Goal: Task Accomplishment & Management: Manage account settings

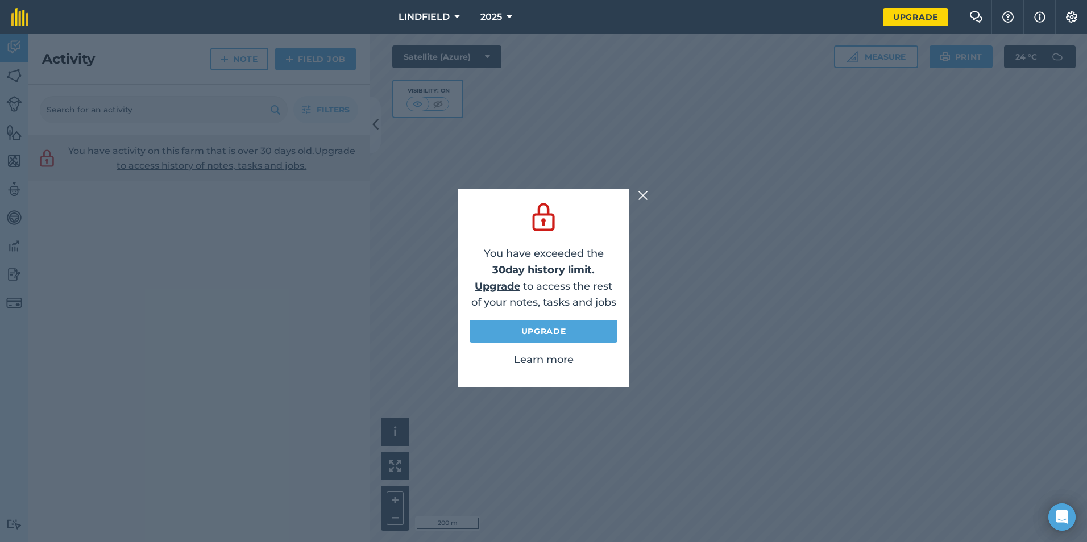
click at [644, 194] on img at bounding box center [643, 196] width 10 height 14
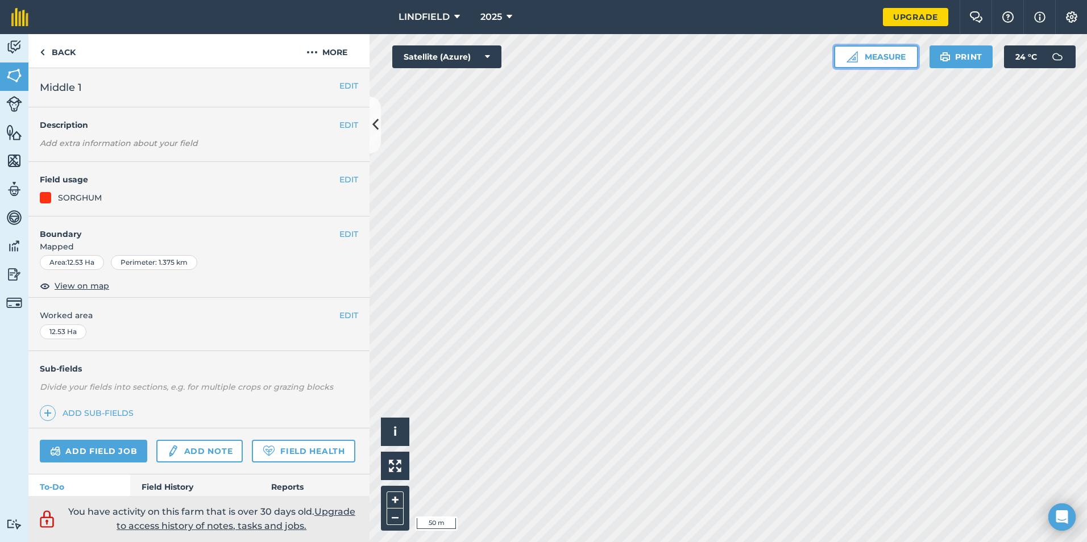
click at [868, 55] on button "Measure" at bounding box center [876, 56] width 84 height 23
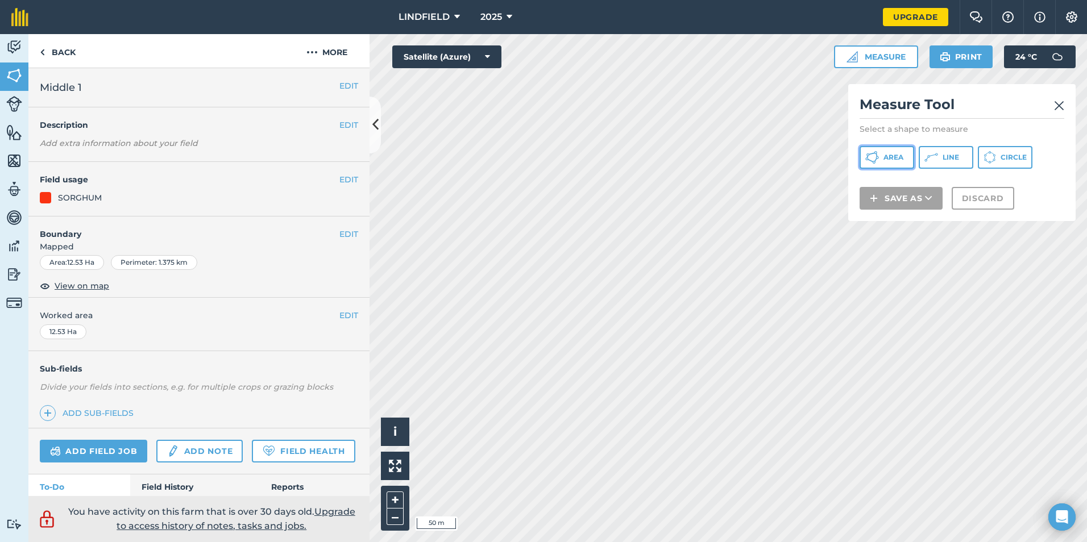
click at [888, 155] on span "Area" at bounding box center [894, 157] width 20 height 9
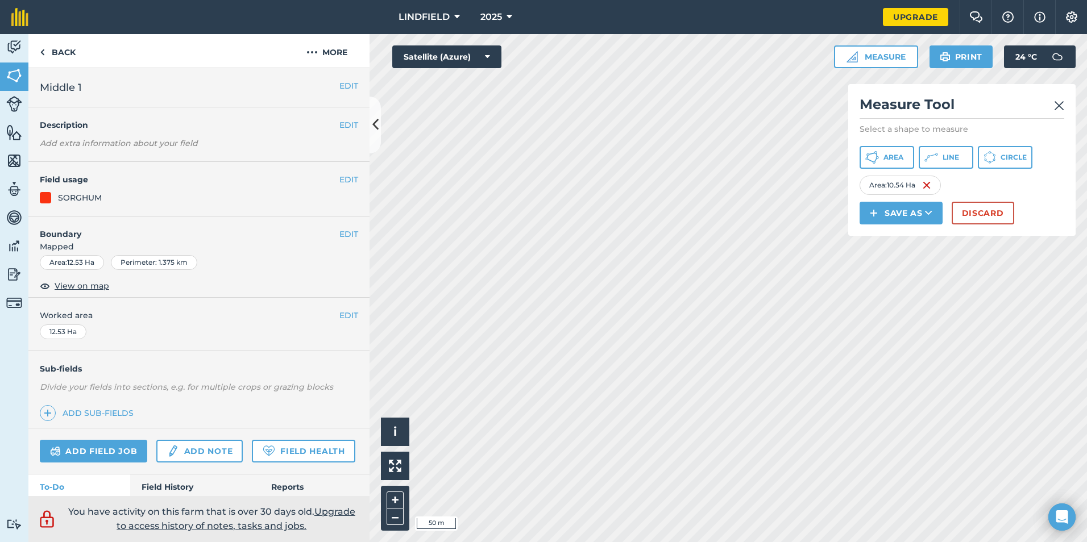
click at [867, 168] on div "Click to start drawing i © 2025 TomTom, Microsoft 50 m + – Satellite (Azure) Me…" at bounding box center [729, 288] width 718 height 508
click at [878, 150] on button "Area" at bounding box center [887, 157] width 55 height 23
click at [994, 187] on div "Area 2 : 9.467 Ha" at bounding box center [996, 185] width 88 height 19
click at [882, 158] on button "Area" at bounding box center [887, 157] width 55 height 23
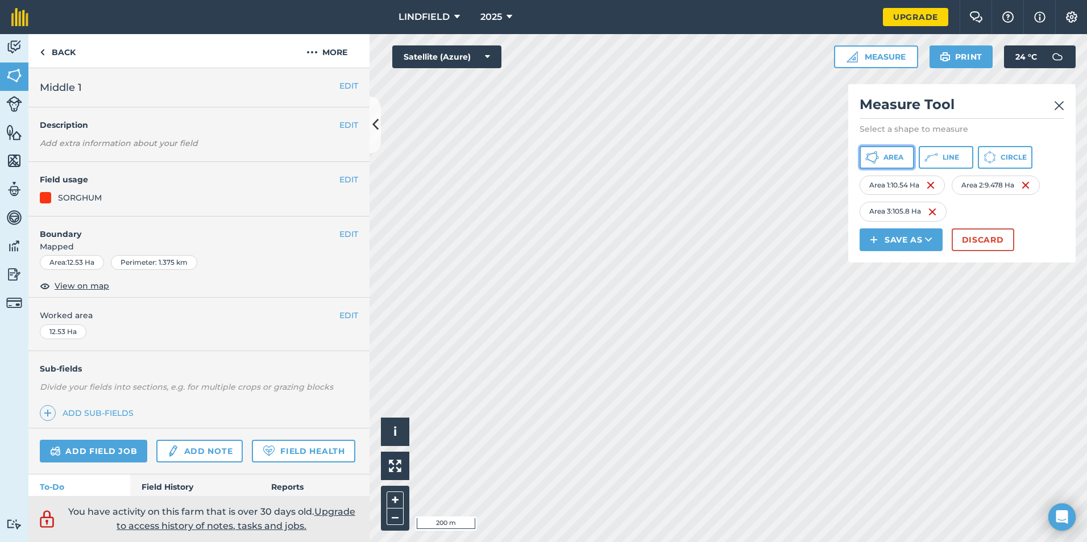
click at [885, 155] on span "Area" at bounding box center [894, 157] width 20 height 9
click at [1004, 245] on button "Discard" at bounding box center [983, 240] width 63 height 23
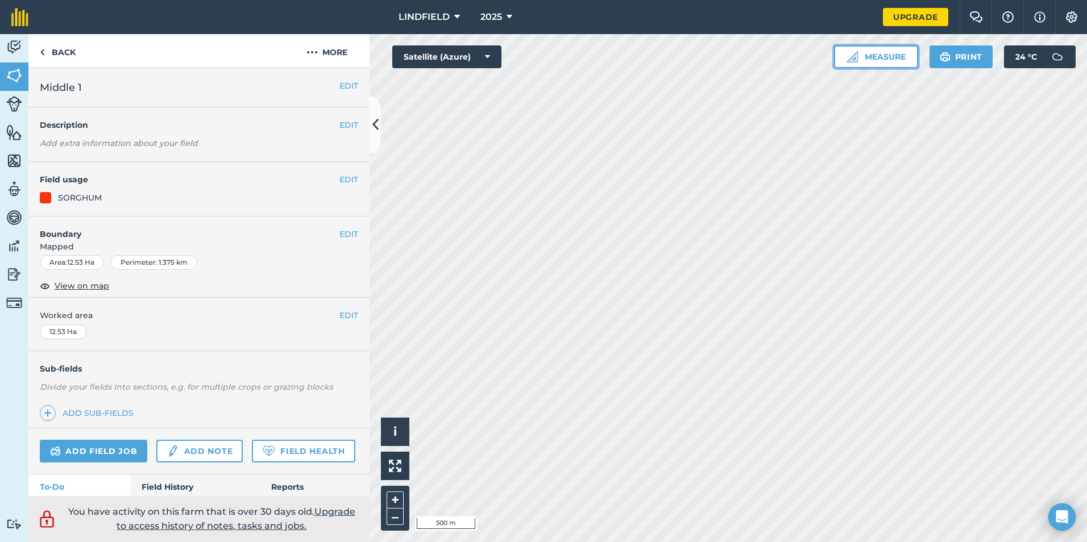
click at [877, 52] on button "Measure" at bounding box center [876, 56] width 84 height 23
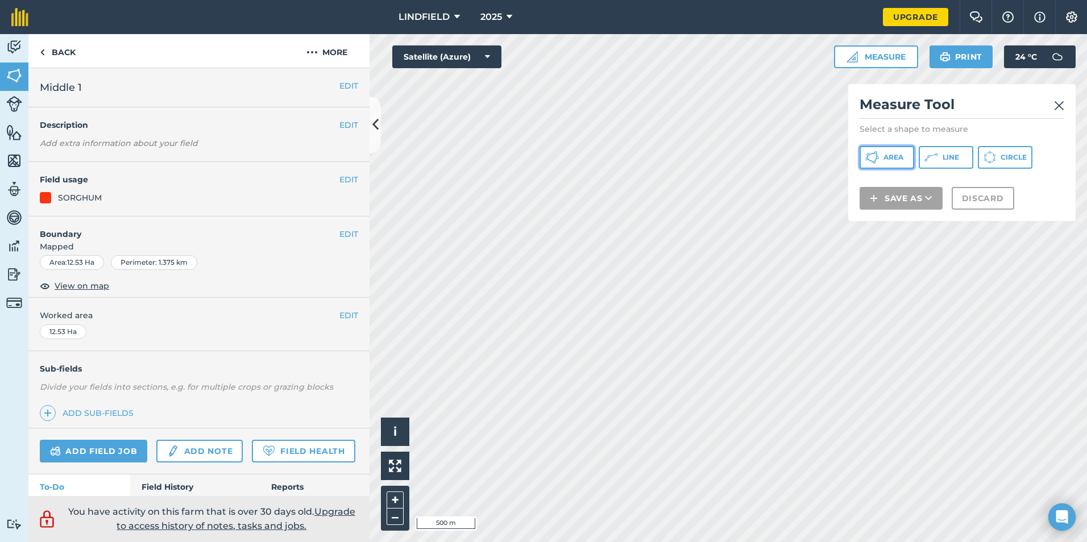
click at [887, 159] on span "Area" at bounding box center [894, 157] width 20 height 9
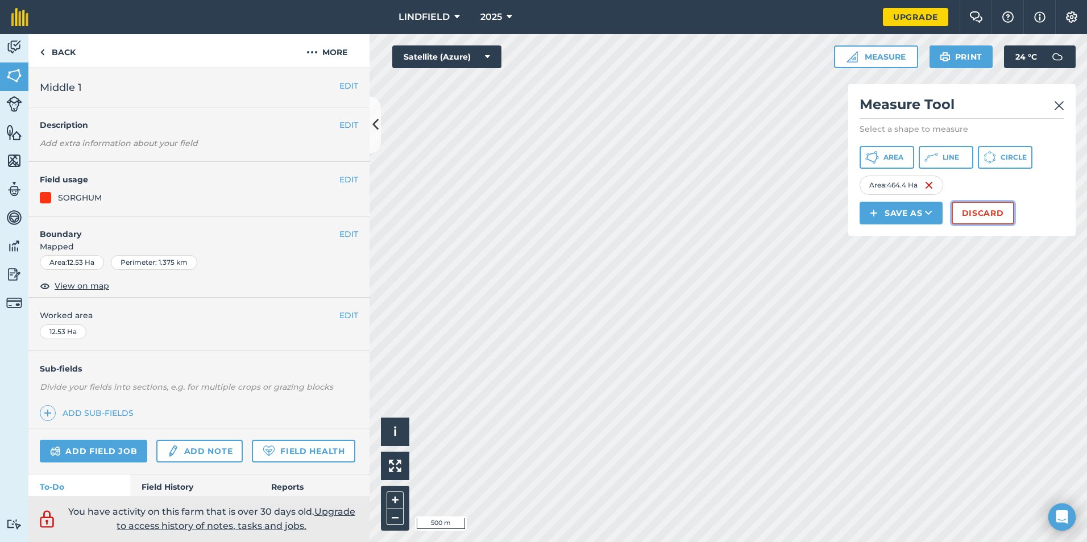
click at [971, 213] on button "Discard" at bounding box center [983, 213] width 63 height 23
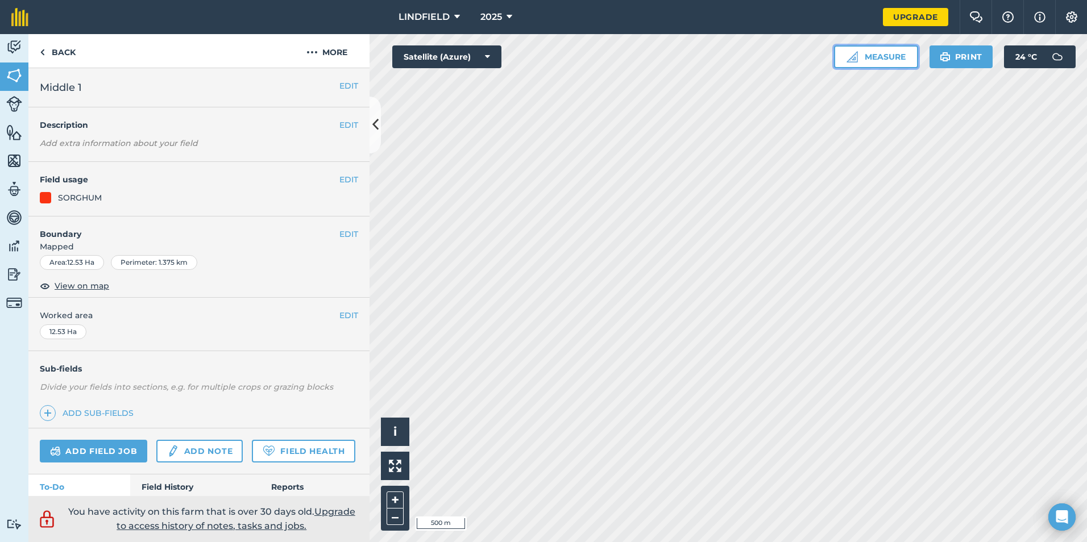
click at [855, 56] on img at bounding box center [852, 56] width 11 height 11
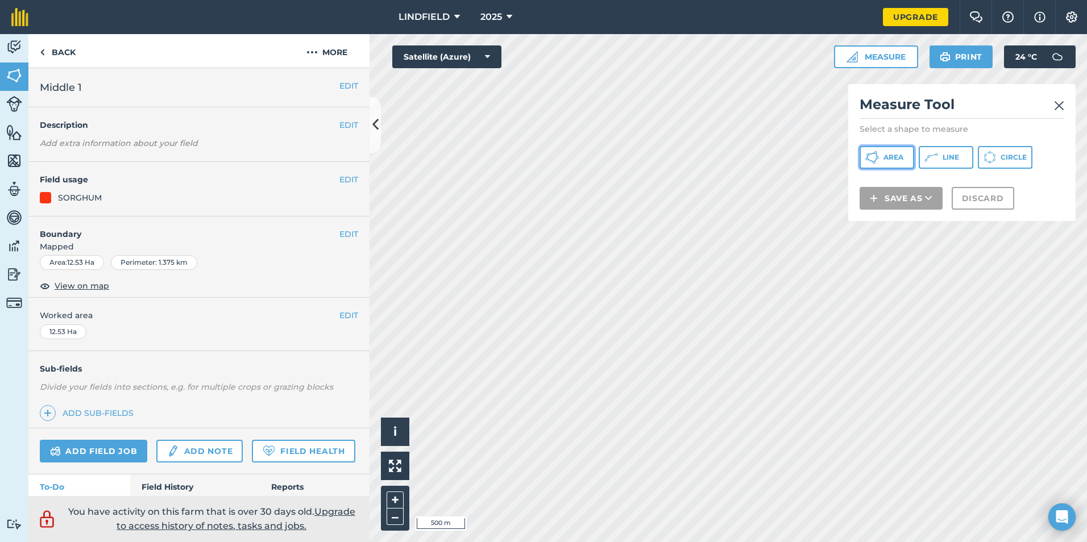
click at [902, 156] on span "Area" at bounding box center [894, 157] width 20 height 9
click at [1057, 106] on img at bounding box center [1059, 106] width 10 height 14
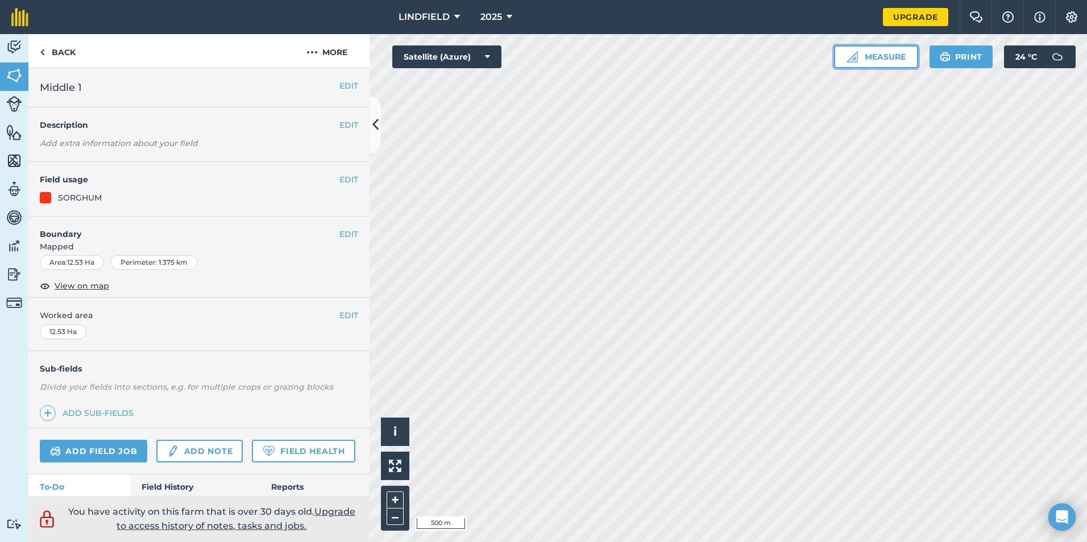
click at [893, 62] on button "Measure" at bounding box center [876, 56] width 84 height 23
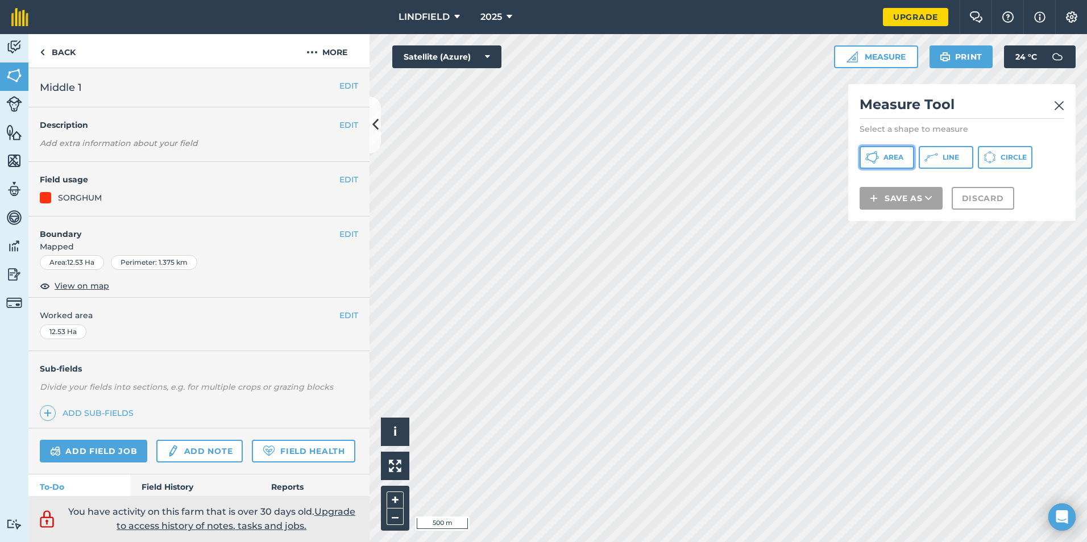
click at [880, 154] on button "Area" at bounding box center [887, 157] width 55 height 23
click at [348, 469] on div "Activity Fields Livestock Features Maps Team Vehicles Data Reporting Billing Tu…" at bounding box center [543, 288] width 1087 height 508
click at [627, 542] on html "LINDFIELD 2025 Upgrade Farm Chat Help Info Settings Map printing is not availab…" at bounding box center [543, 271] width 1087 height 542
click at [678, 542] on html "LINDFIELD 2025 Upgrade Farm Chat Help Info Settings Map printing is not availab…" at bounding box center [543, 271] width 1087 height 542
click at [528, 542] on html "LINDFIELD 2025 Upgrade Farm Chat Help Info Settings Map printing is not availab…" at bounding box center [543, 271] width 1087 height 542
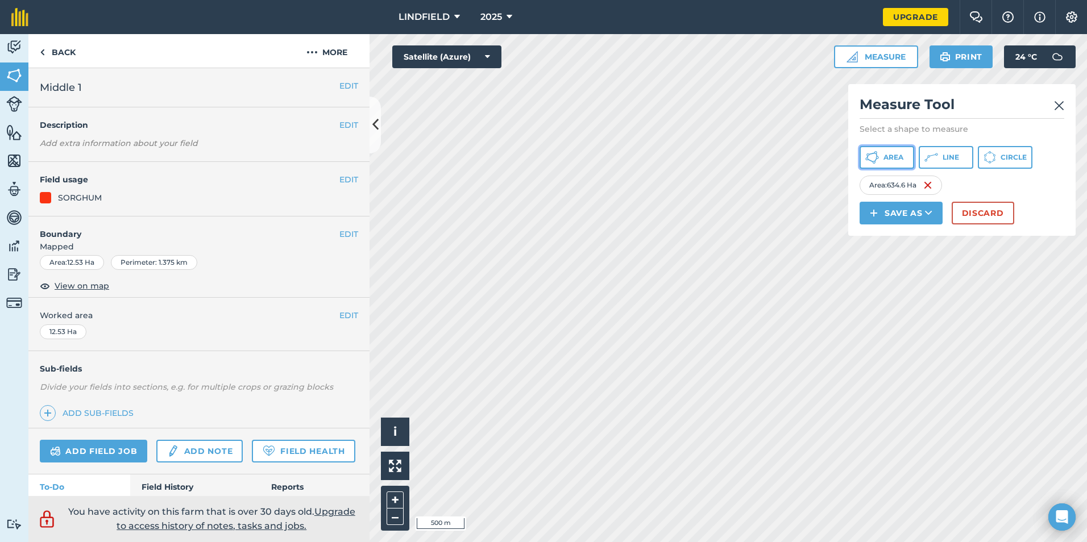
click at [900, 155] on span "Area" at bounding box center [894, 157] width 20 height 9
click at [375, 117] on icon at bounding box center [375, 125] width 6 height 20
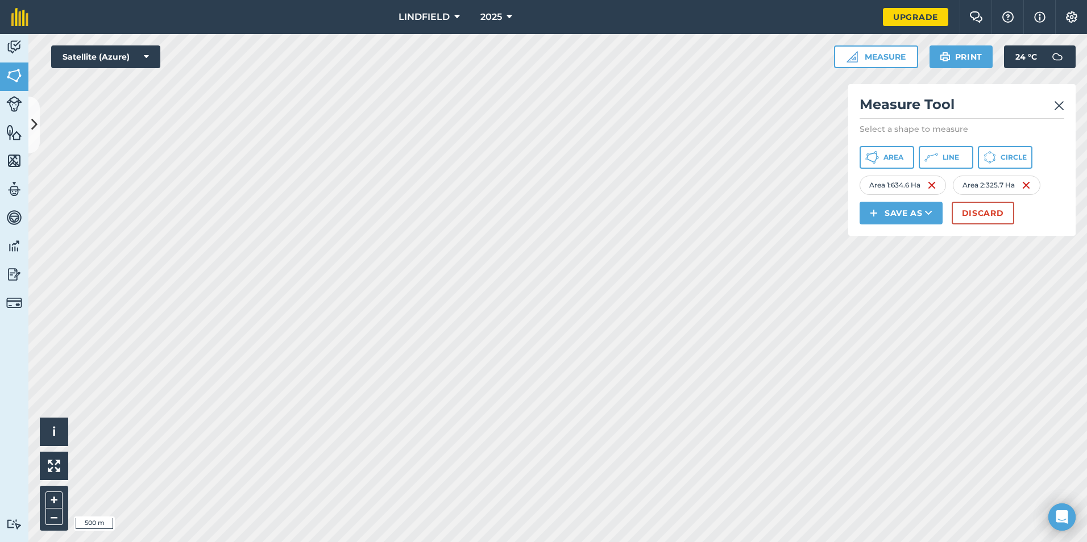
click at [1059, 102] on img at bounding box center [1059, 106] width 10 height 14
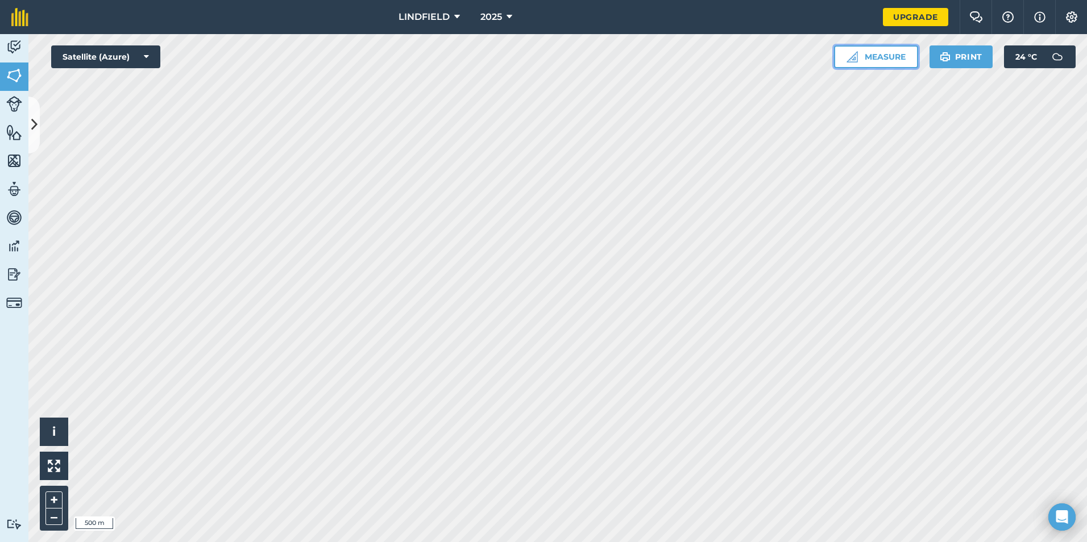
click at [879, 47] on button "Measure" at bounding box center [876, 56] width 84 height 23
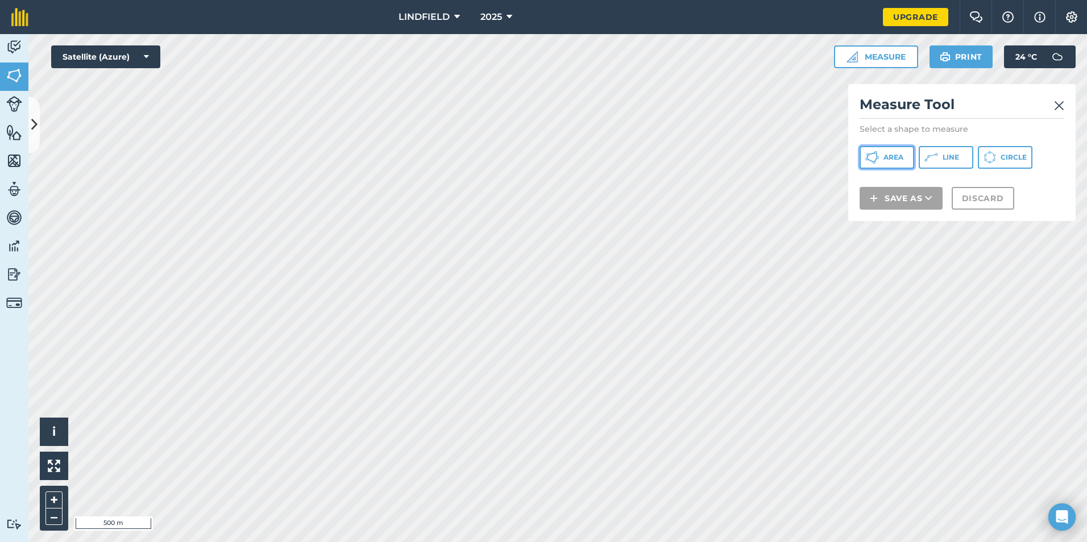
click at [883, 152] on button "Area" at bounding box center [887, 157] width 55 height 23
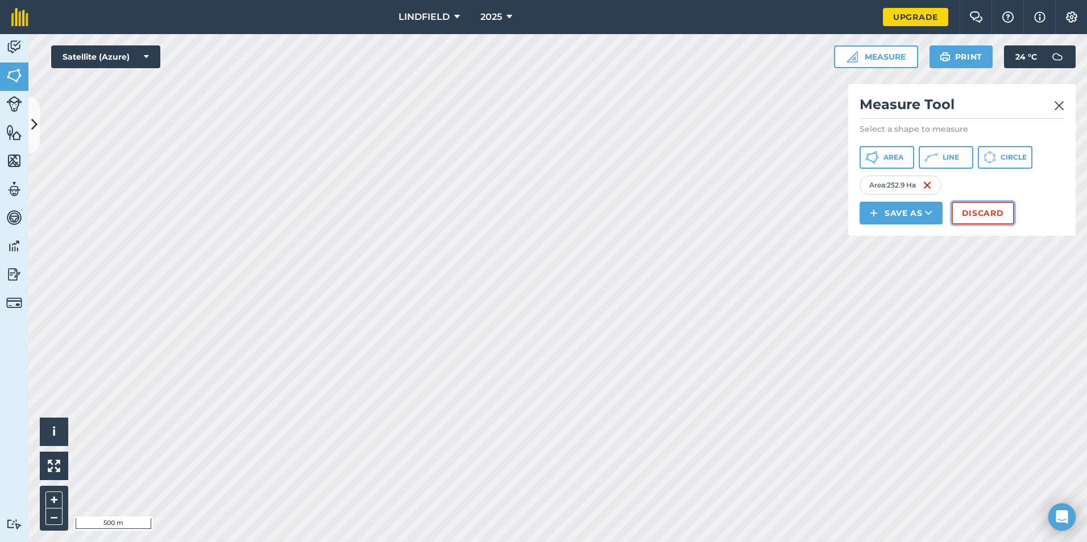
click at [970, 214] on button "Discard" at bounding box center [983, 213] width 63 height 23
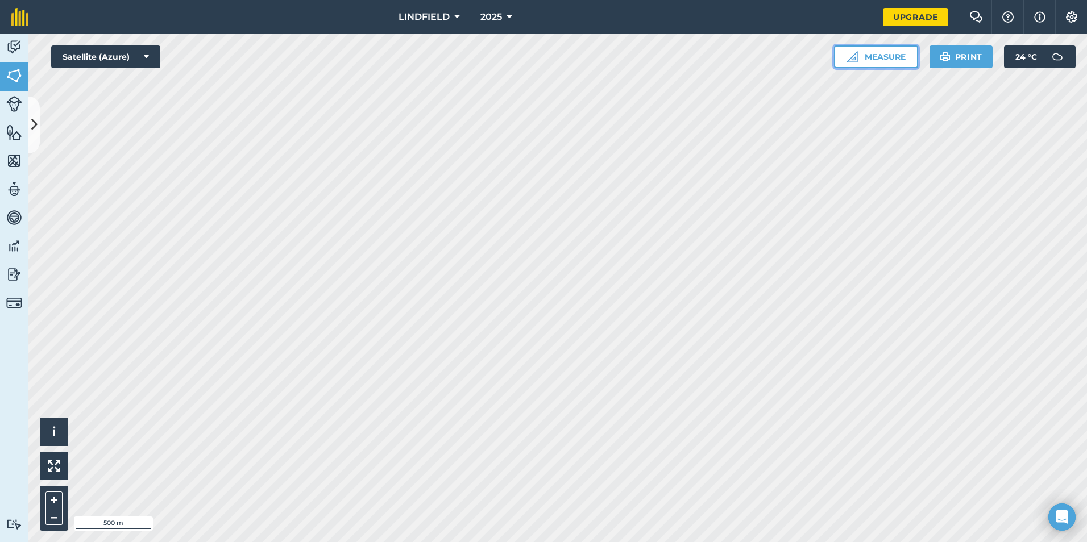
click at [886, 55] on button "Measure" at bounding box center [876, 56] width 84 height 23
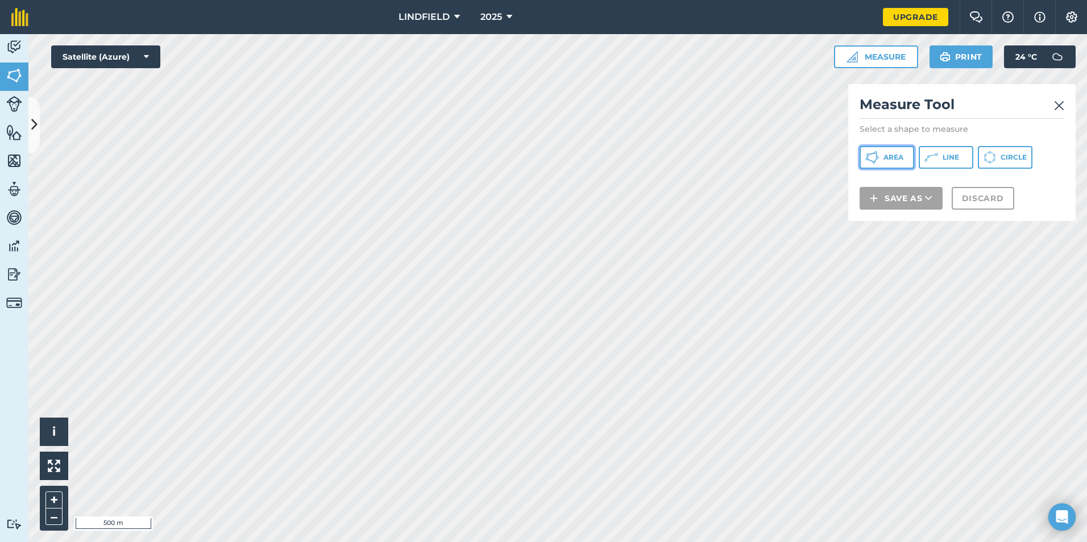
click at [900, 158] on span "Area" at bounding box center [894, 157] width 20 height 9
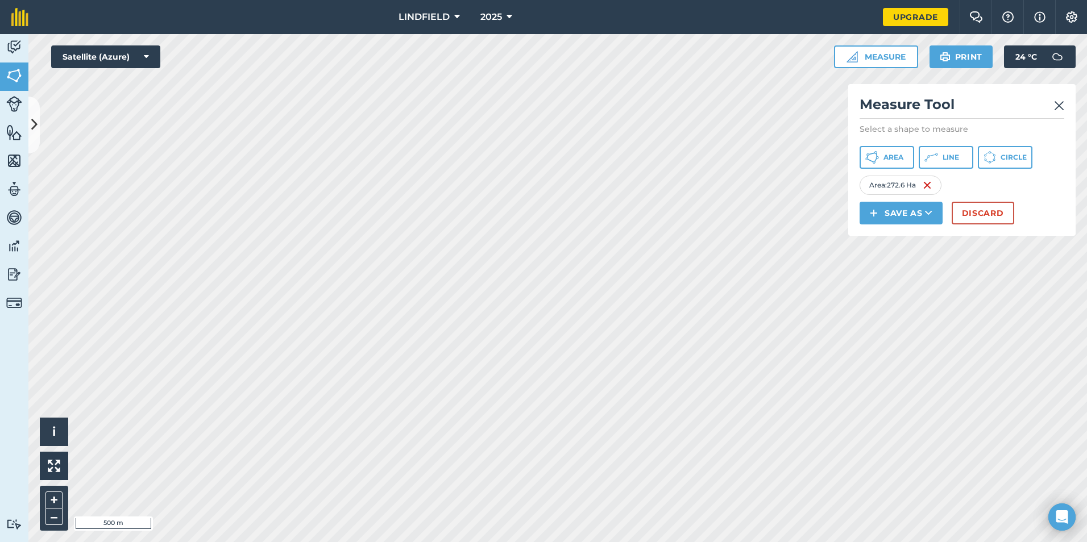
click at [1062, 106] on img at bounding box center [1059, 106] width 10 height 14
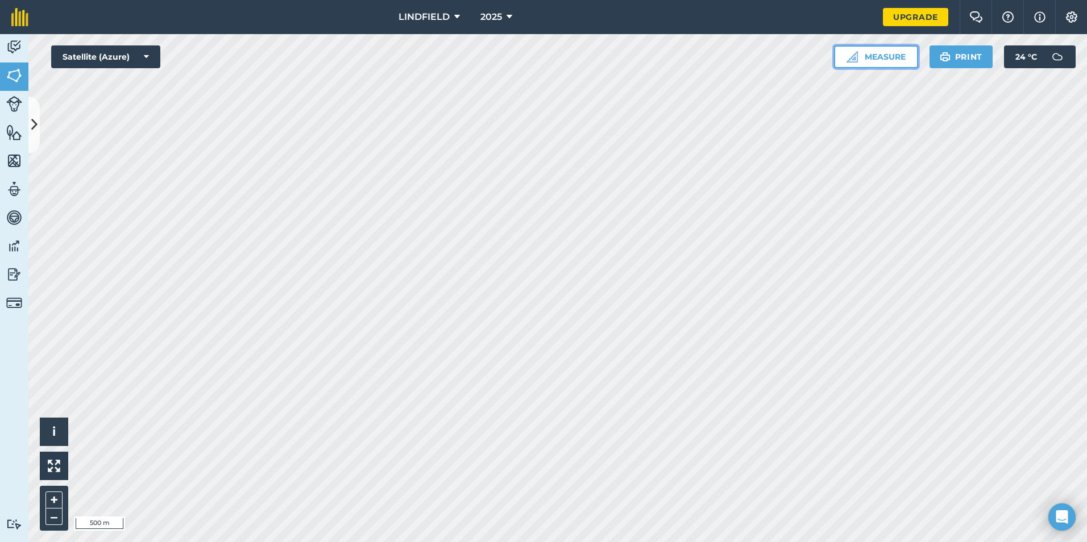
click at [857, 54] on img at bounding box center [852, 56] width 11 height 11
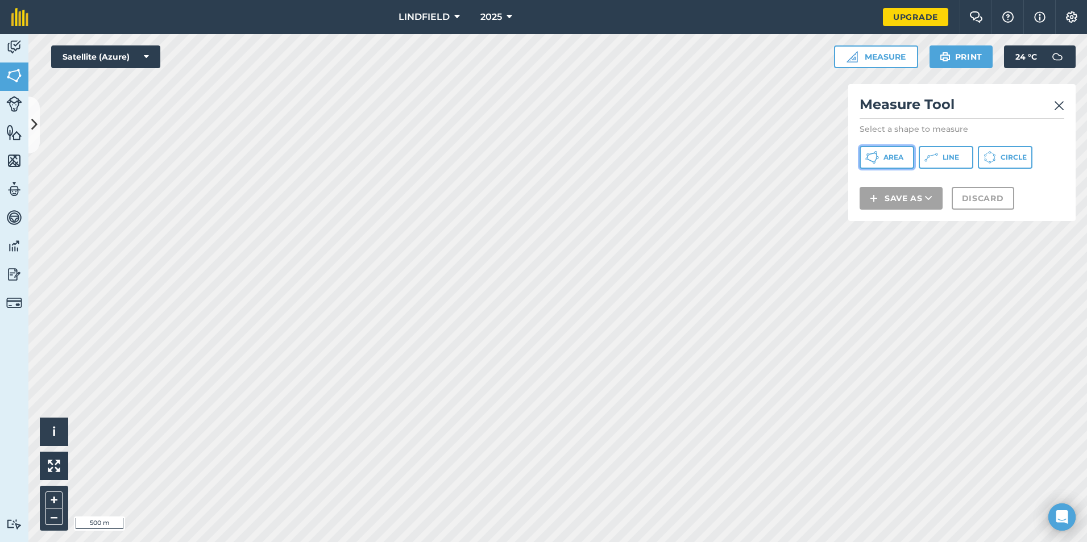
click at [908, 160] on button "Area" at bounding box center [887, 157] width 55 height 23
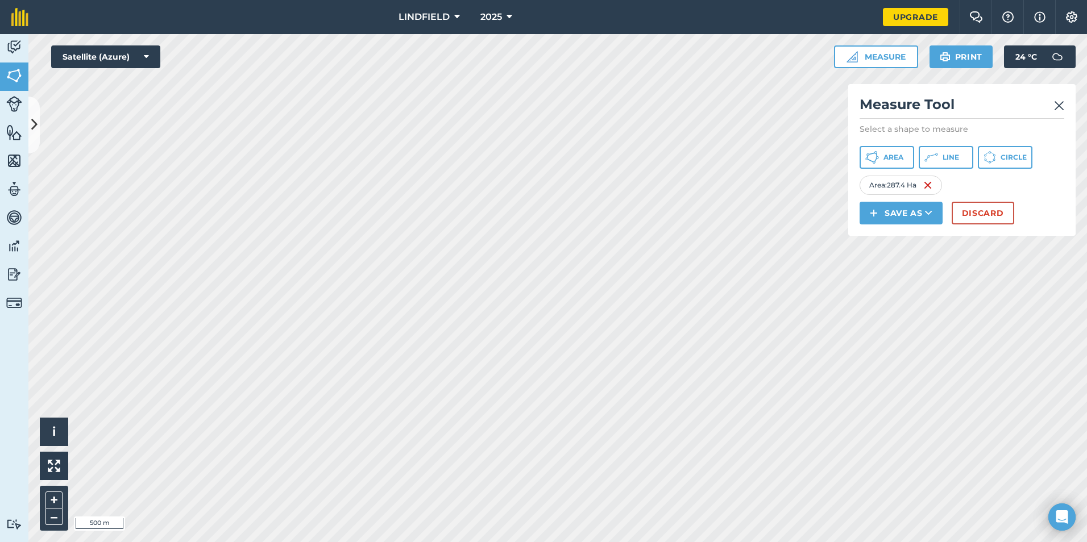
click at [1059, 102] on img at bounding box center [1059, 106] width 10 height 14
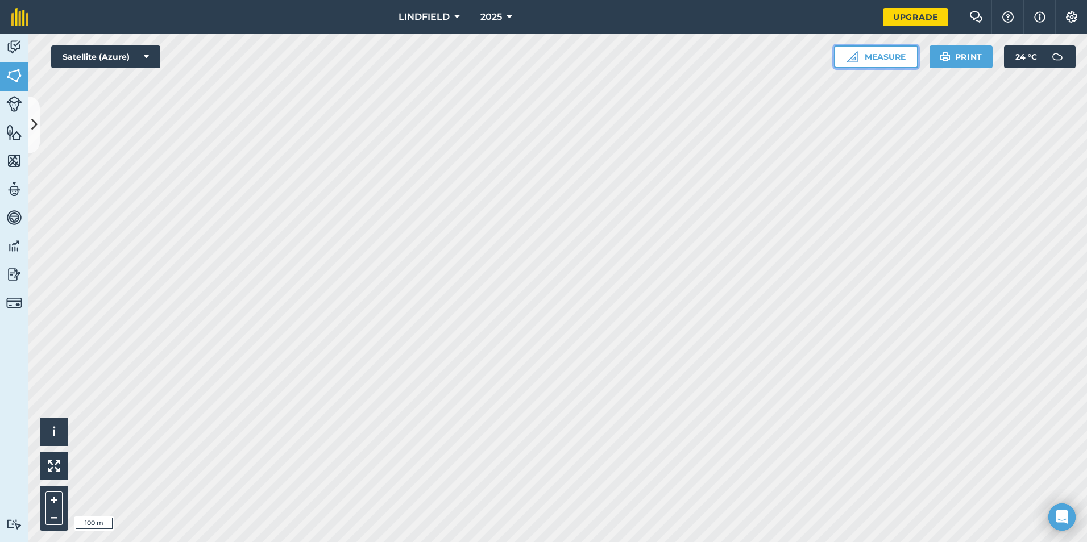
click at [889, 52] on button "Measure" at bounding box center [876, 56] width 84 height 23
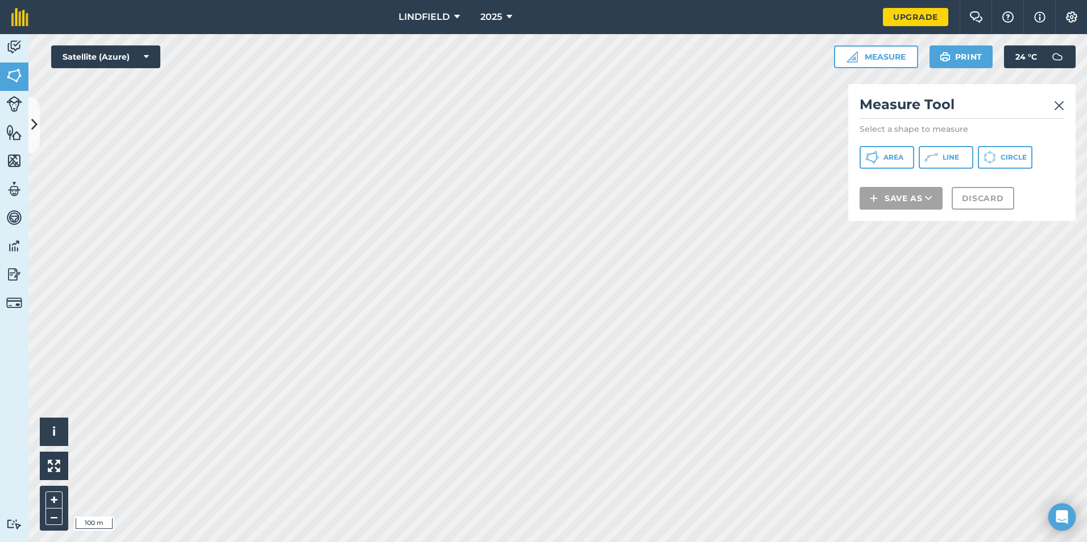
click at [1062, 107] on img at bounding box center [1059, 106] width 10 height 14
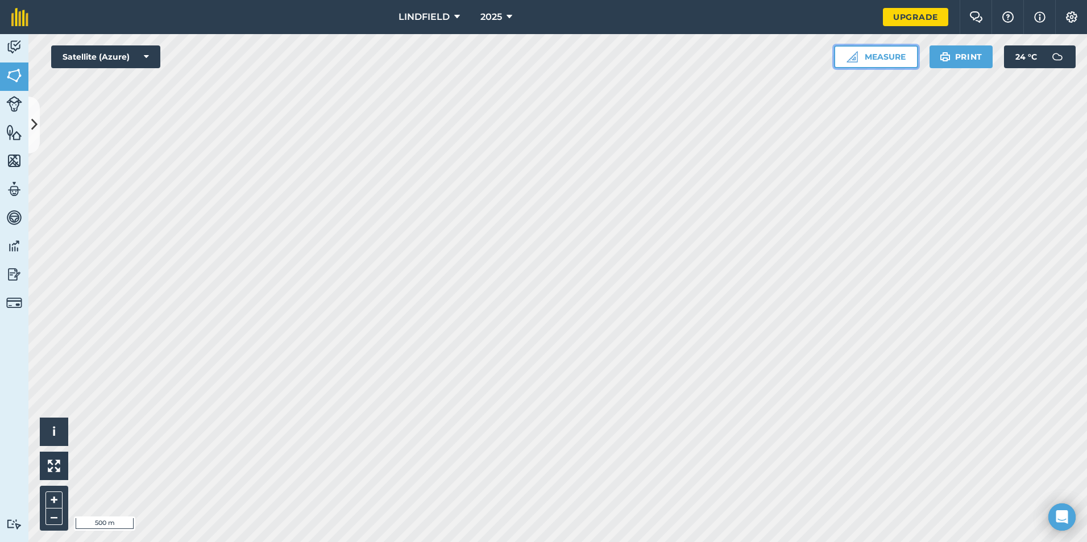
click at [896, 55] on button "Measure" at bounding box center [876, 56] width 84 height 23
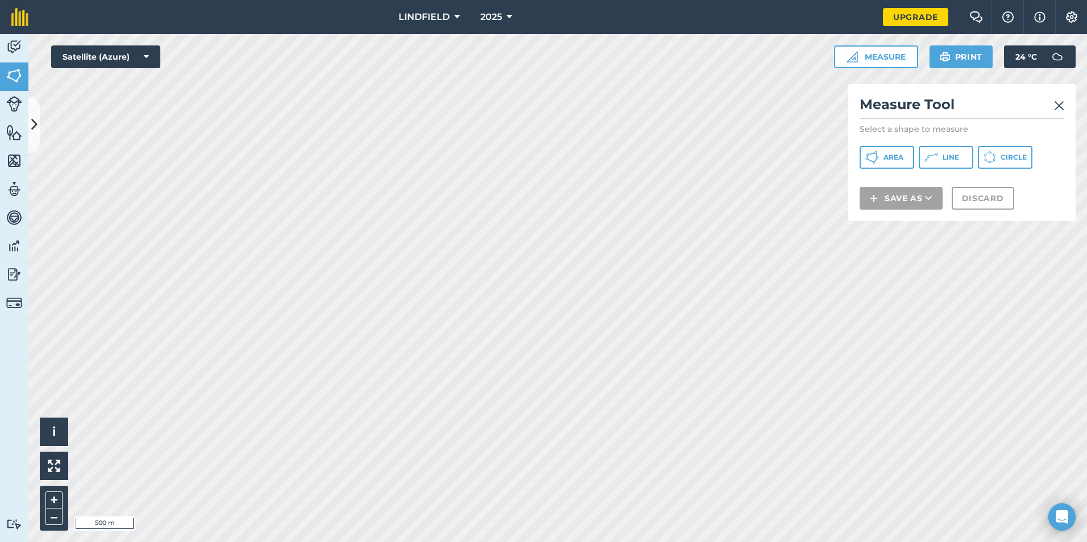
click at [1059, 106] on img at bounding box center [1059, 106] width 10 height 14
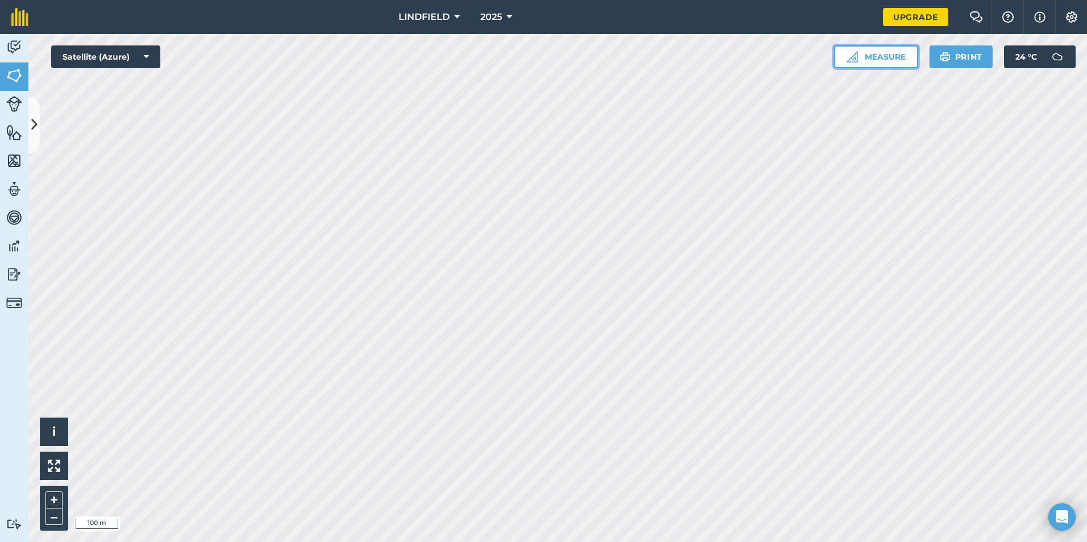
click at [851, 51] on img at bounding box center [852, 56] width 11 height 11
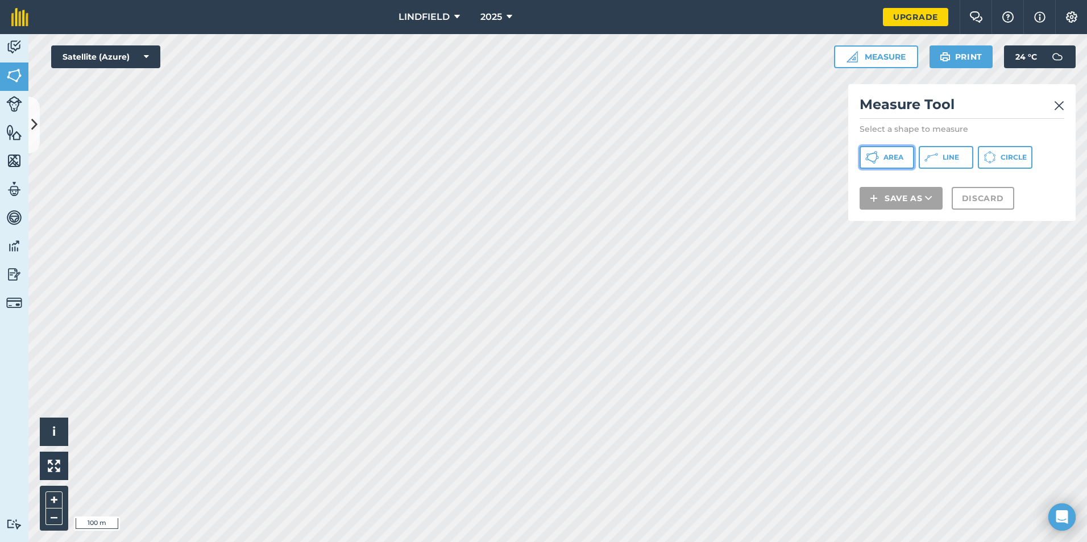
click at [906, 159] on button "Area" at bounding box center [887, 157] width 55 height 23
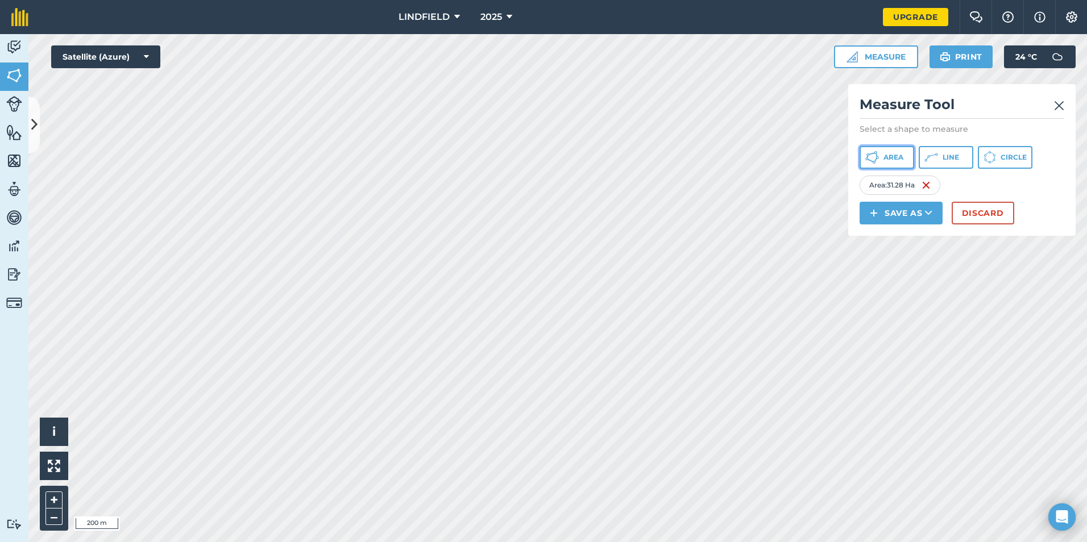
click at [902, 156] on span "Area" at bounding box center [894, 157] width 20 height 9
click at [897, 160] on span "Area" at bounding box center [894, 157] width 20 height 9
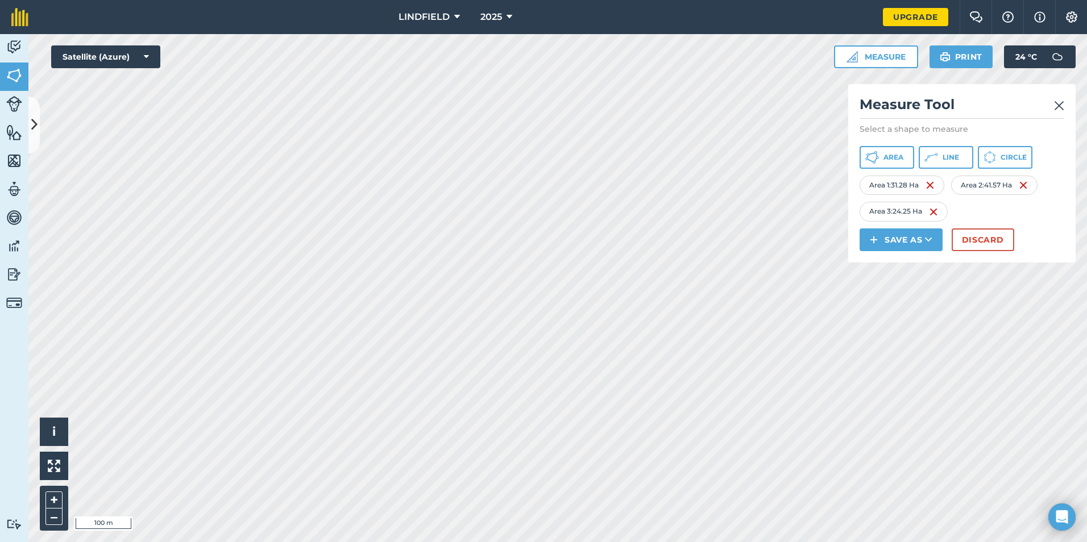
click at [1055, 110] on img at bounding box center [1059, 106] width 10 height 14
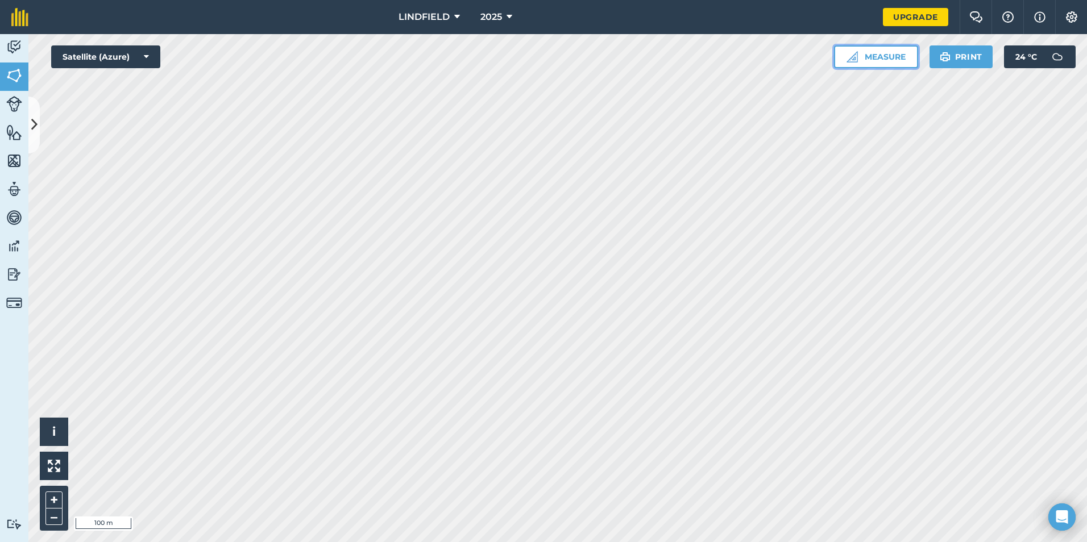
click at [882, 50] on button "Measure" at bounding box center [876, 56] width 84 height 23
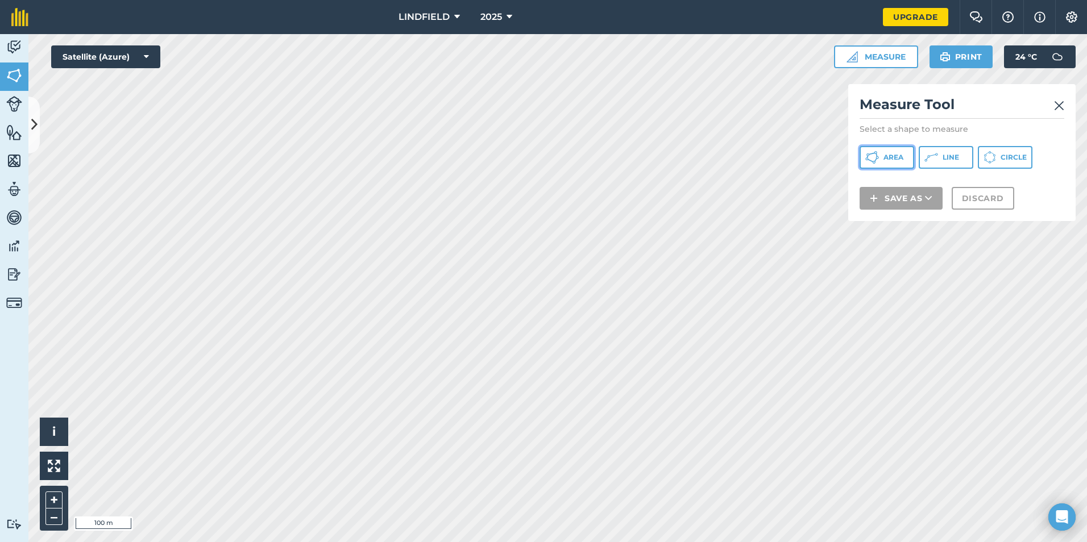
click at [892, 161] on span "Area" at bounding box center [894, 157] width 20 height 9
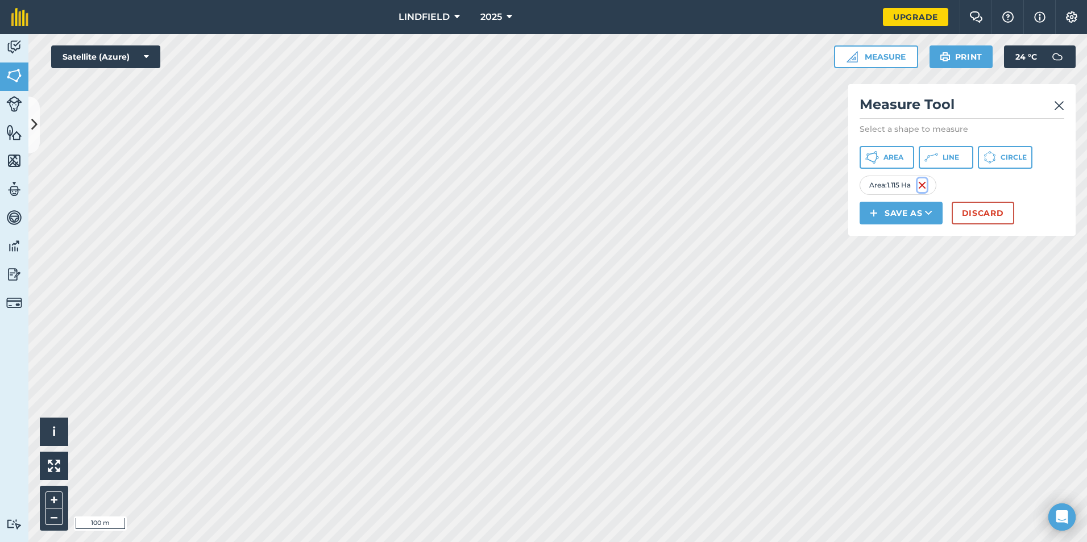
click at [926, 187] on img at bounding box center [922, 186] width 9 height 14
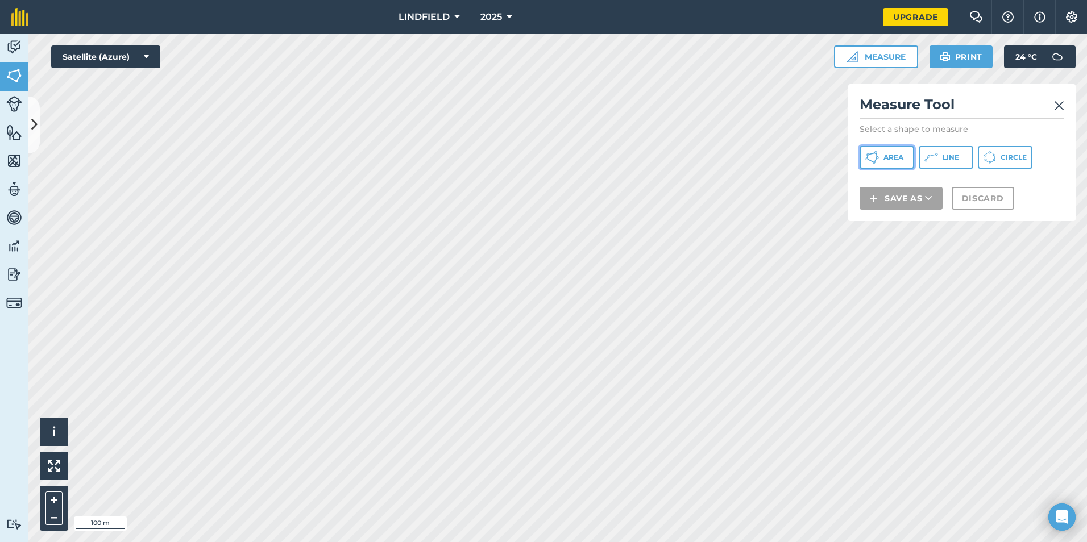
click at [872, 157] on icon at bounding box center [872, 158] width 14 height 14
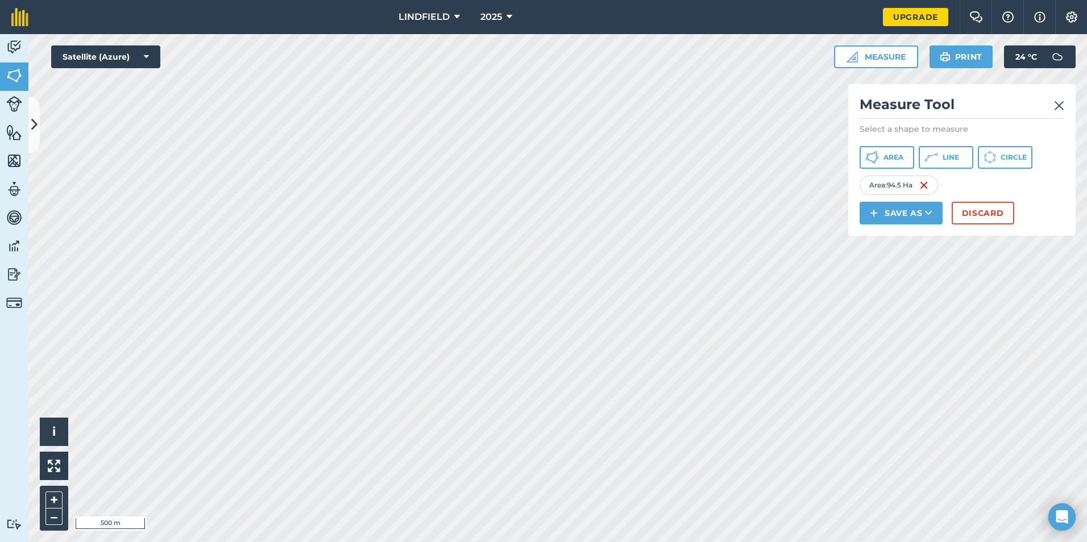
click at [1060, 102] on img at bounding box center [1059, 106] width 10 height 14
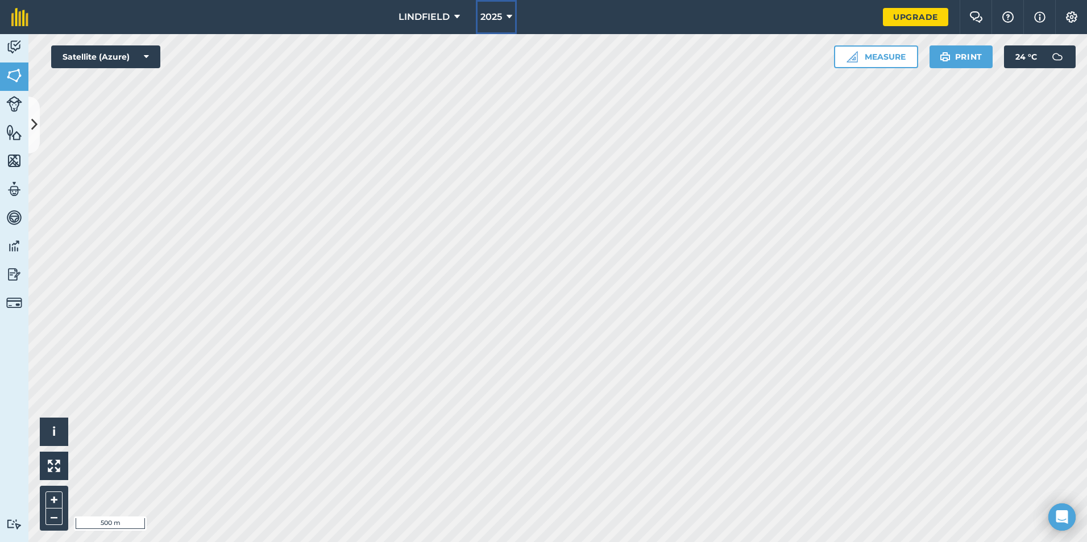
click at [508, 16] on icon at bounding box center [510, 17] width 6 height 14
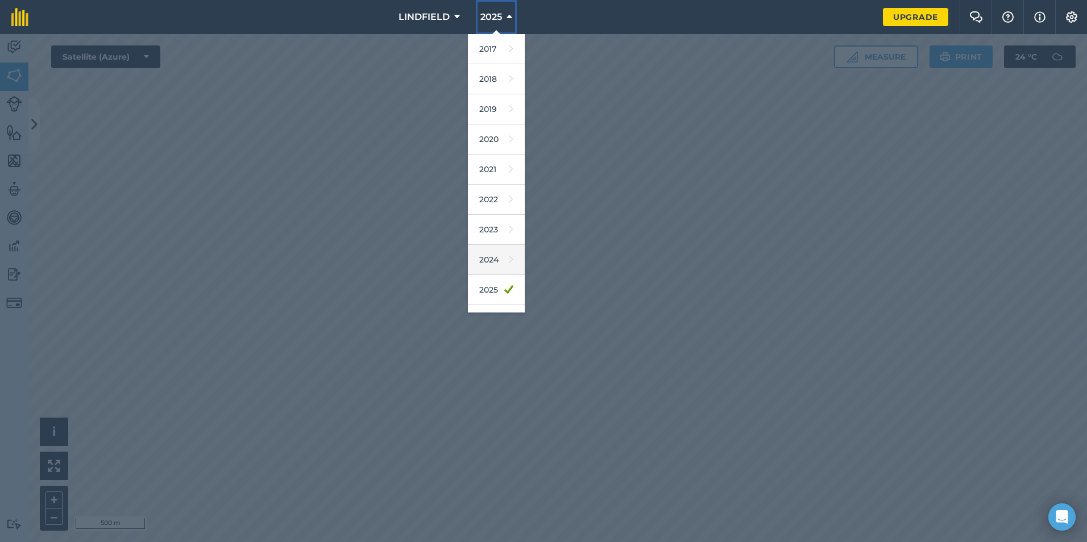
scroll to position [53, 0]
click at [489, 274] on link "2026" at bounding box center [496, 267] width 57 height 30
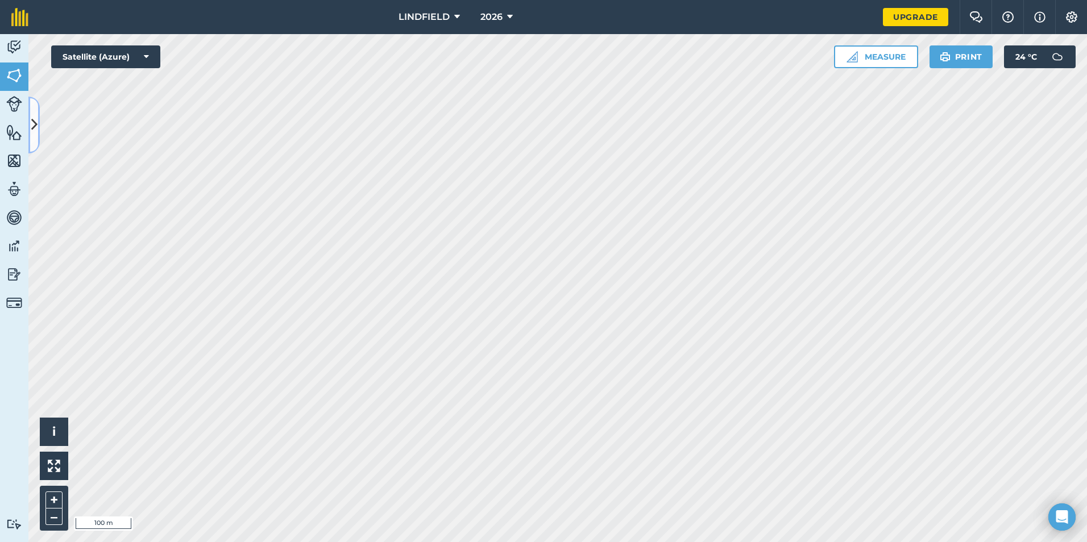
click at [34, 118] on icon at bounding box center [34, 125] width 6 height 20
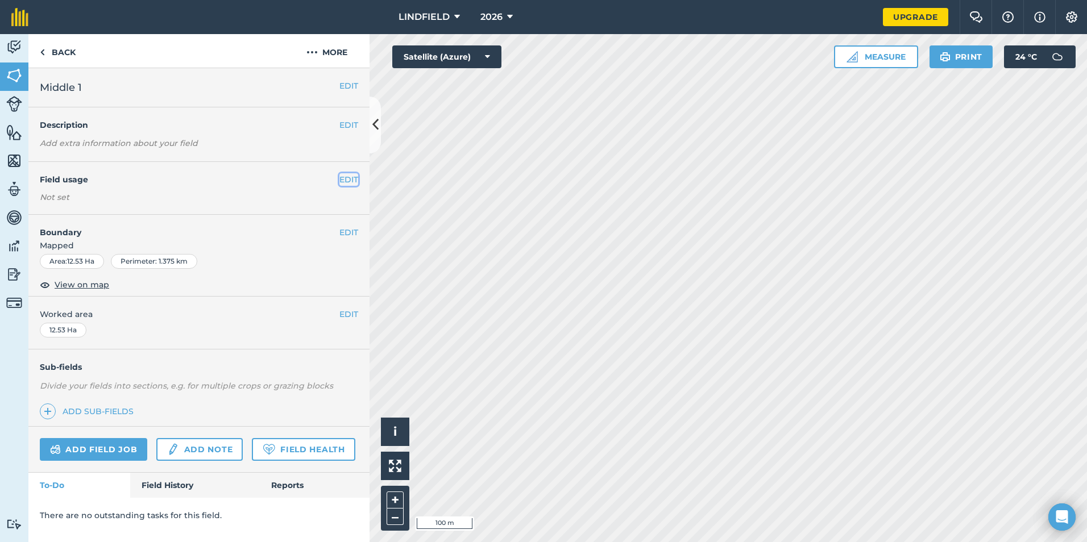
click at [347, 179] on button "EDIT" at bounding box center [348, 179] width 19 height 13
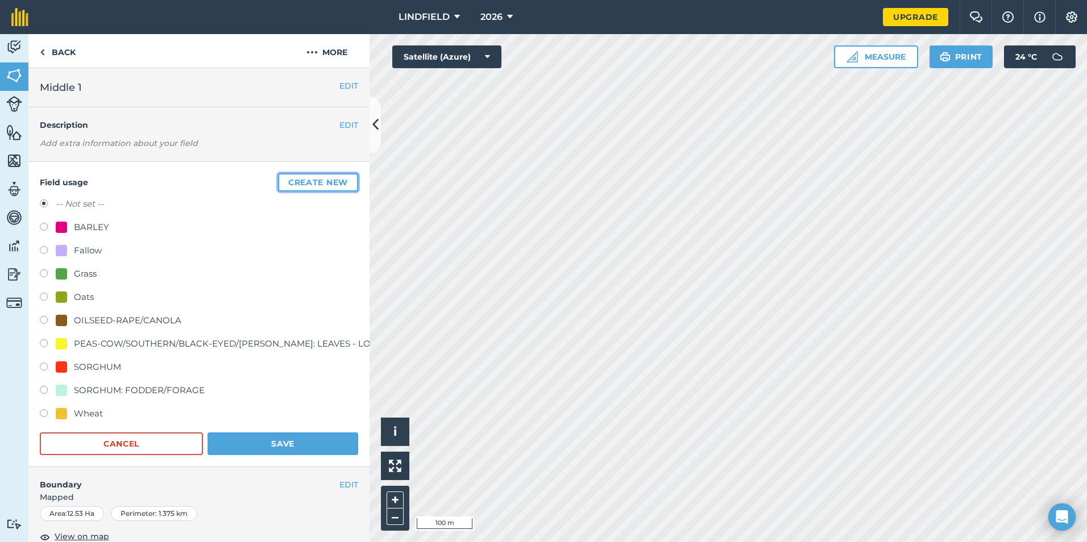
click at [297, 184] on button "Create new" at bounding box center [318, 182] width 80 height 18
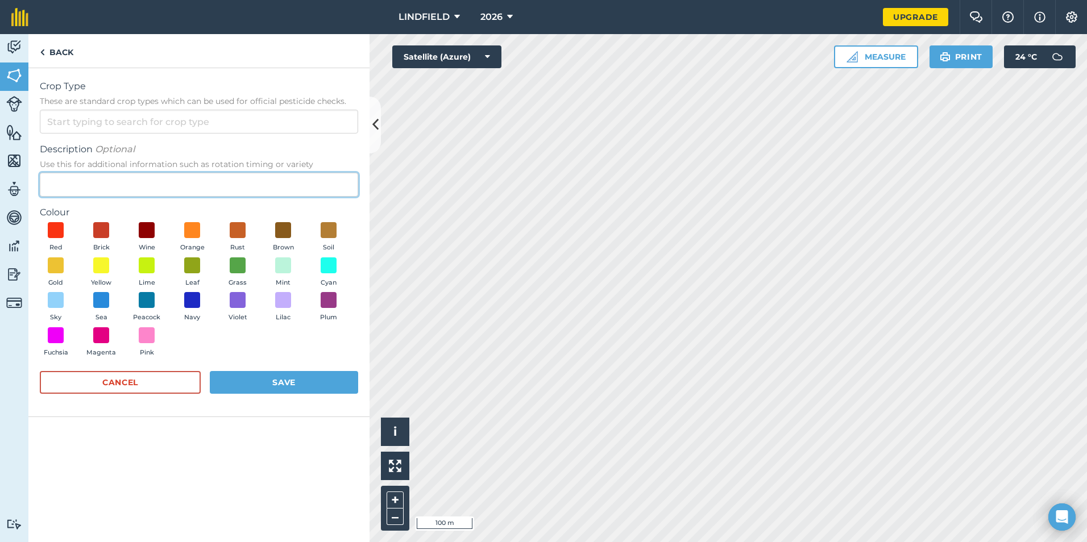
click at [126, 177] on input "Description Optional Use this for additional information such as rotation timin…" at bounding box center [199, 185] width 318 height 24
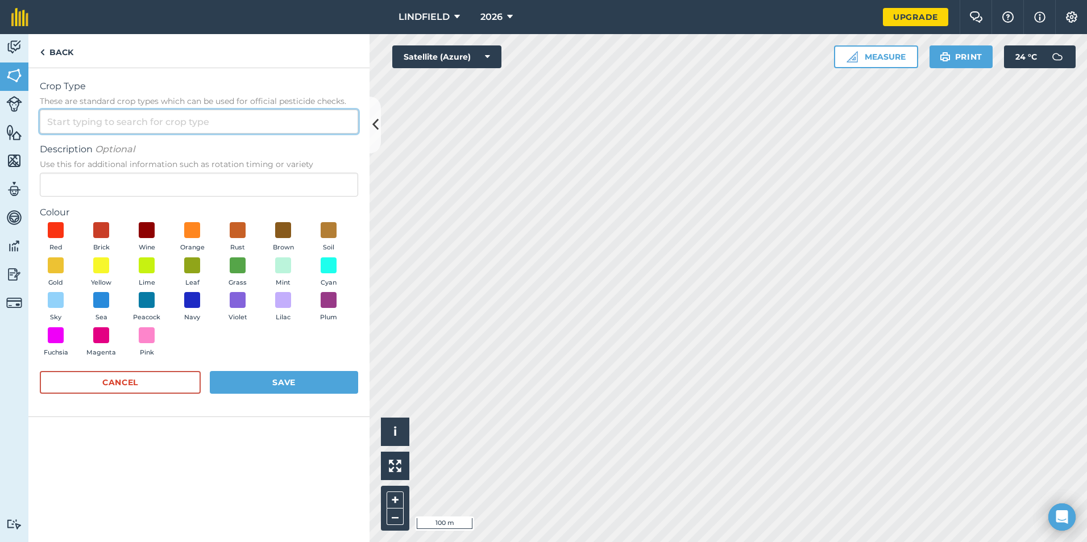
click at [125, 125] on input "Crop Type These are standard crop types which can be used for official pesticid…" at bounding box center [199, 122] width 318 height 24
type input "f"
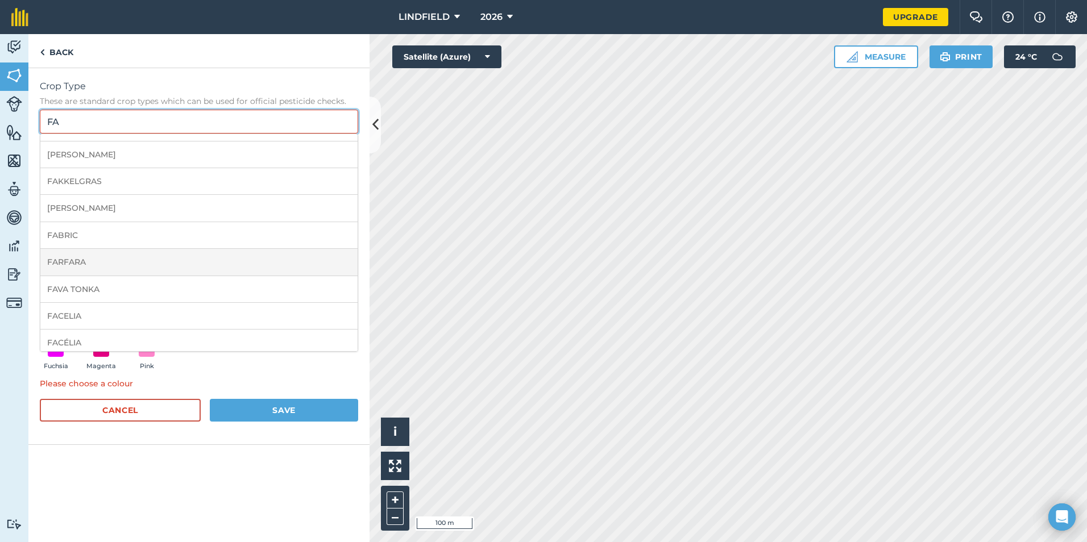
scroll to position [114, 0]
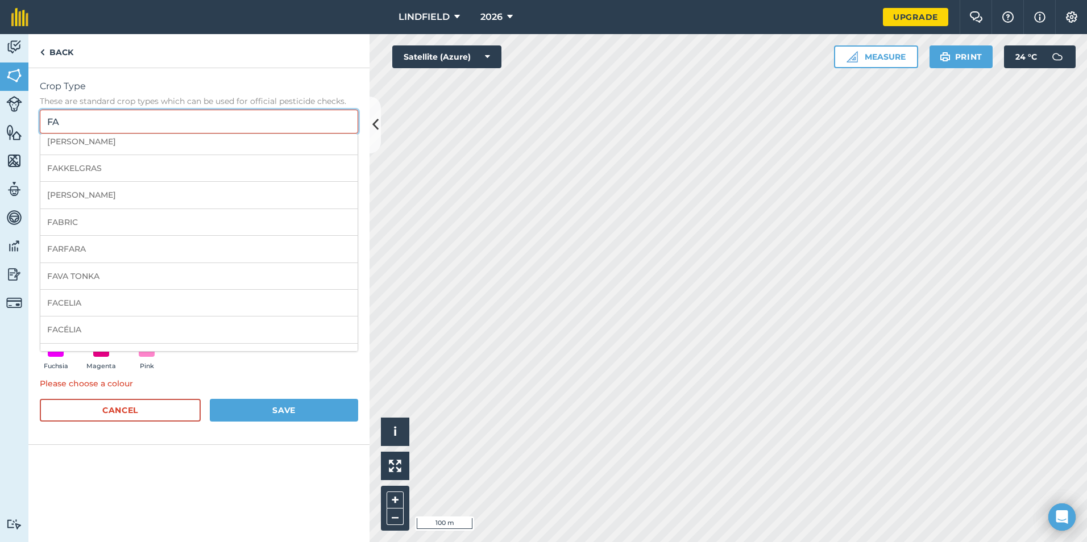
type input "FA"
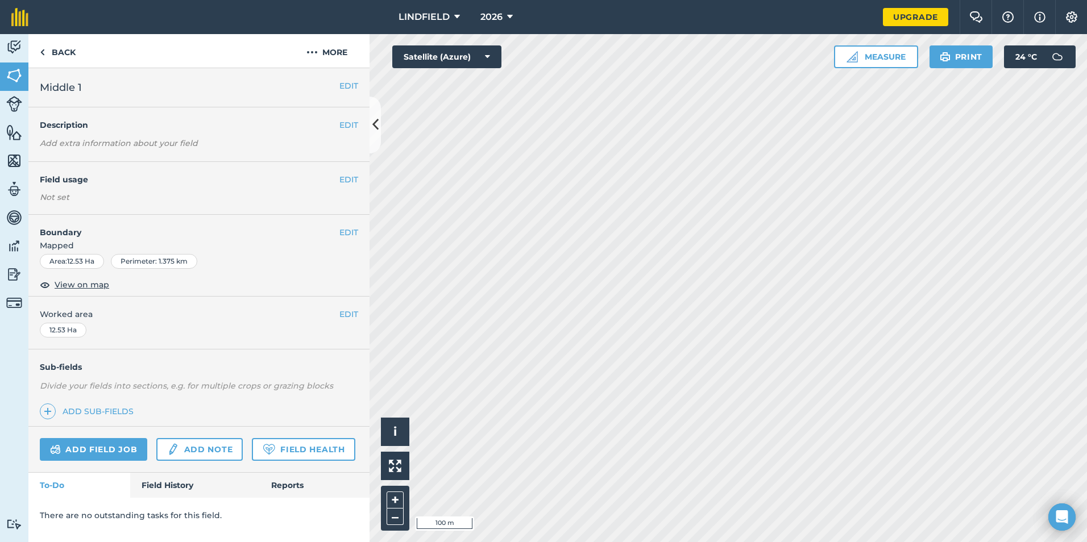
click at [156, 145] on em "Add extra information about your field" at bounding box center [119, 143] width 158 height 10
click at [346, 123] on button "EDIT" at bounding box center [348, 125] width 19 height 13
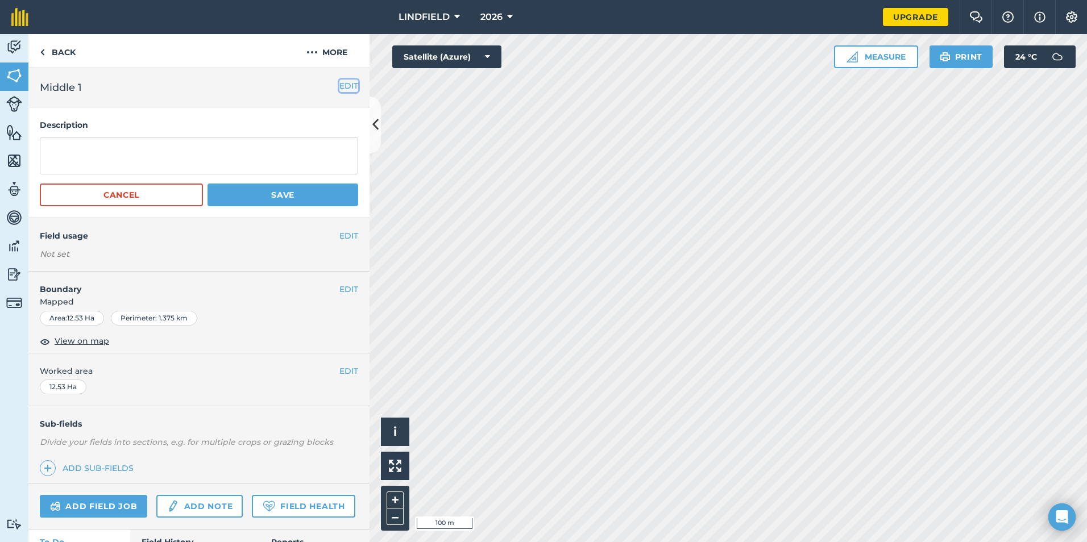
click at [342, 80] on button "EDIT" at bounding box center [348, 86] width 19 height 13
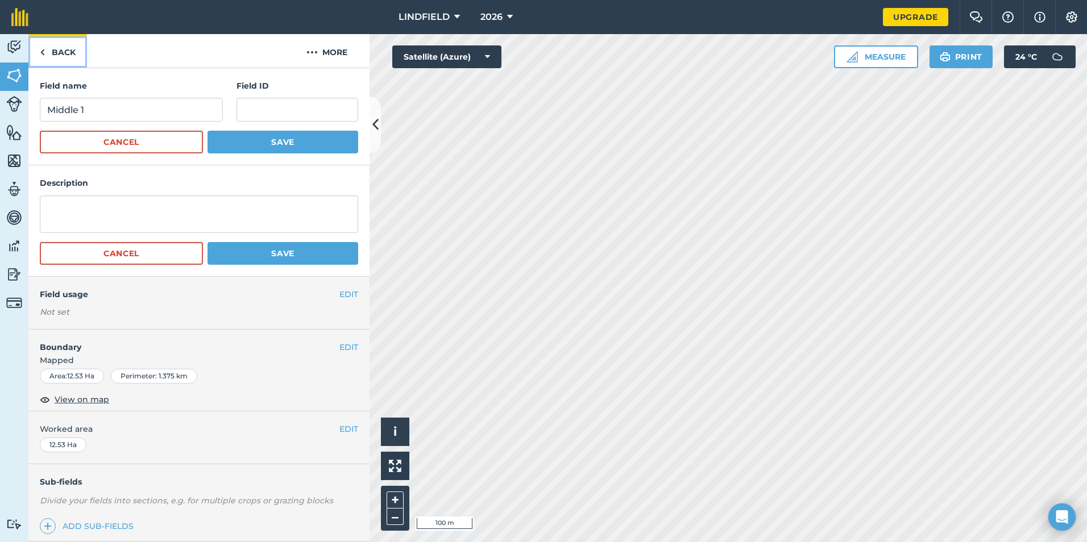
click at [53, 49] on link "Back" at bounding box center [57, 51] width 59 height 34
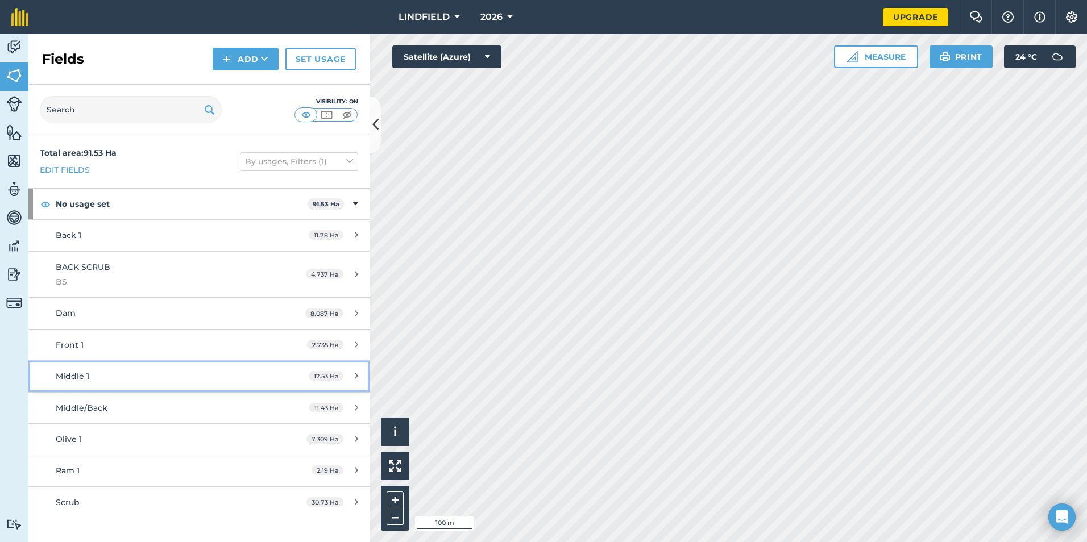
click at [361, 376] on div "12.53 Ha" at bounding box center [333, 376] width 72 height 9
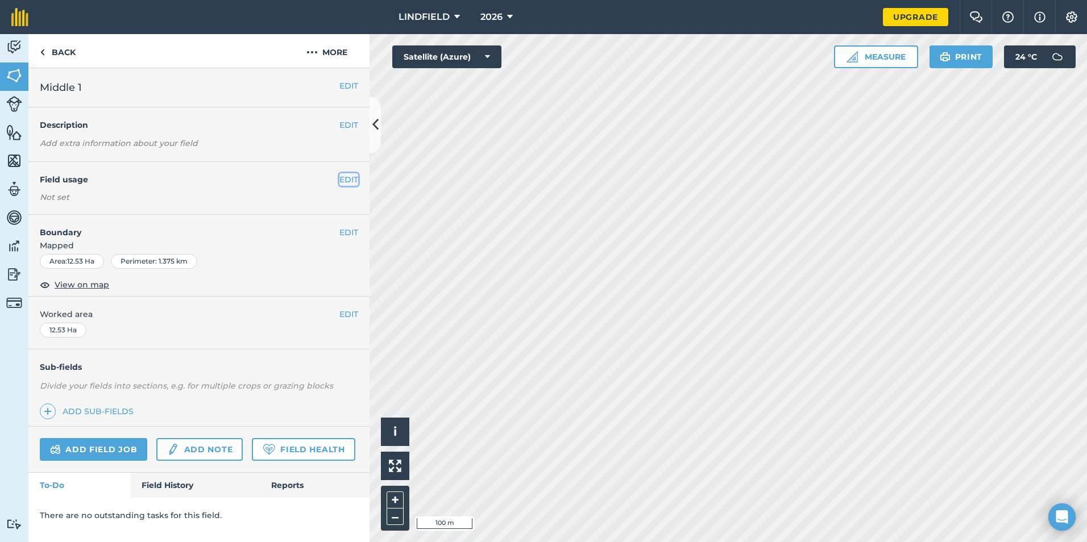
click at [347, 180] on button "EDIT" at bounding box center [348, 179] width 19 height 13
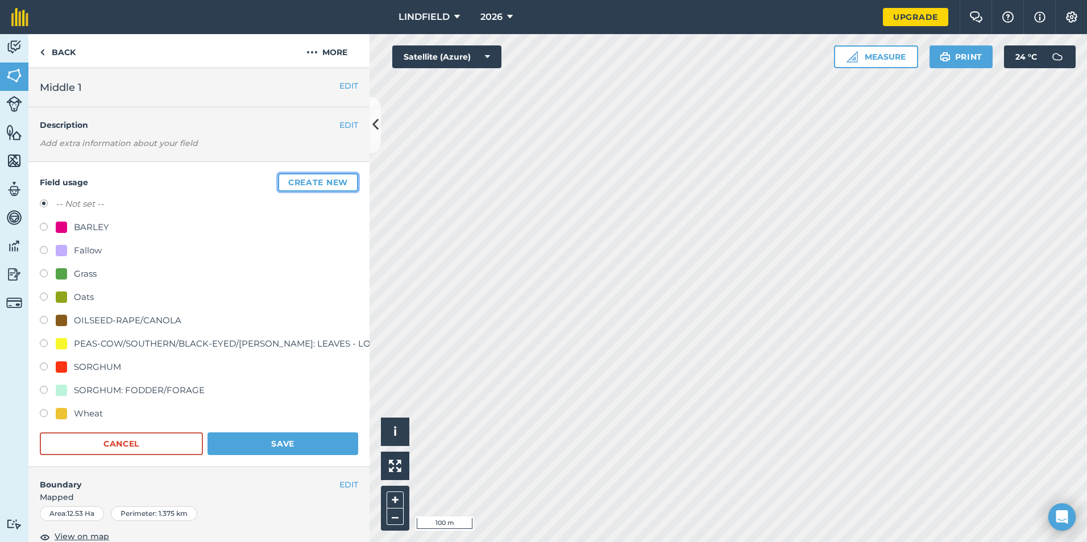
click at [304, 182] on button "Create new" at bounding box center [318, 182] width 80 height 18
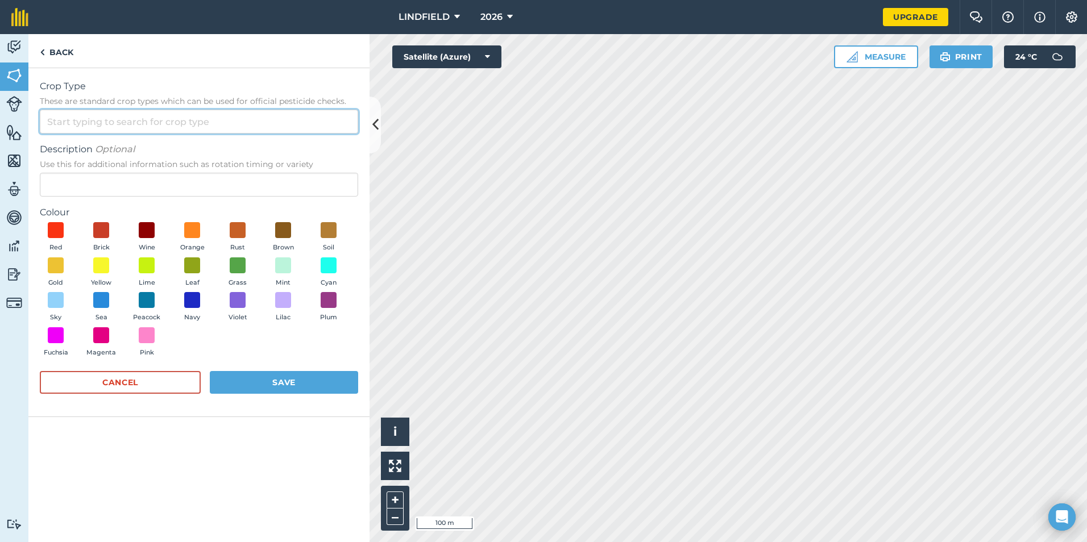
click at [133, 119] on input "Crop Type These are standard crop types which can be used for official pesticid…" at bounding box center [199, 122] width 318 height 24
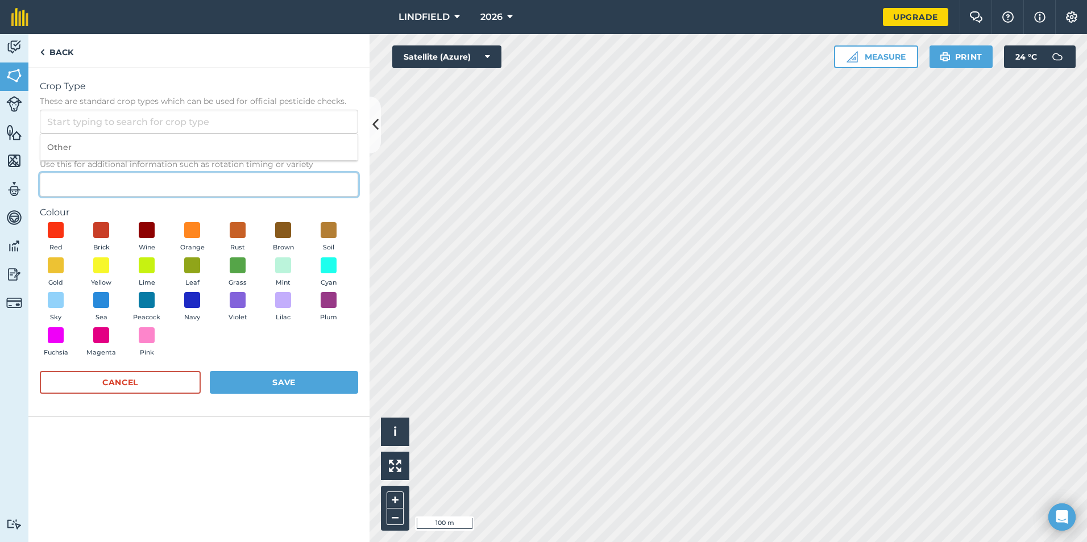
click at [124, 185] on input "Description Optional Use this for additional information such as rotation timin…" at bounding box center [199, 185] width 318 height 24
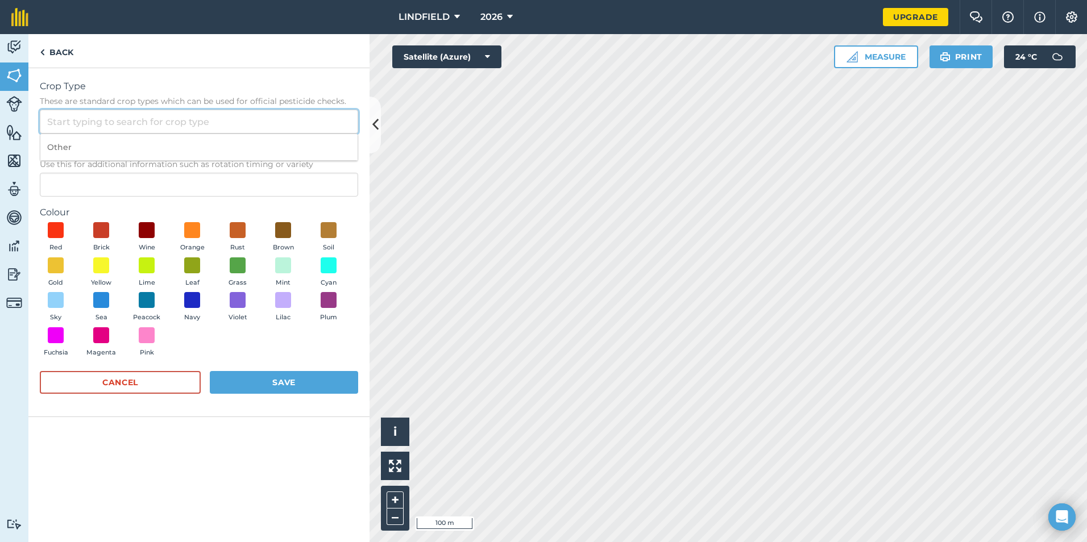
click at [126, 126] on input "Crop Type These are standard crop types which can be used for official pesticid…" at bounding box center [199, 122] width 318 height 24
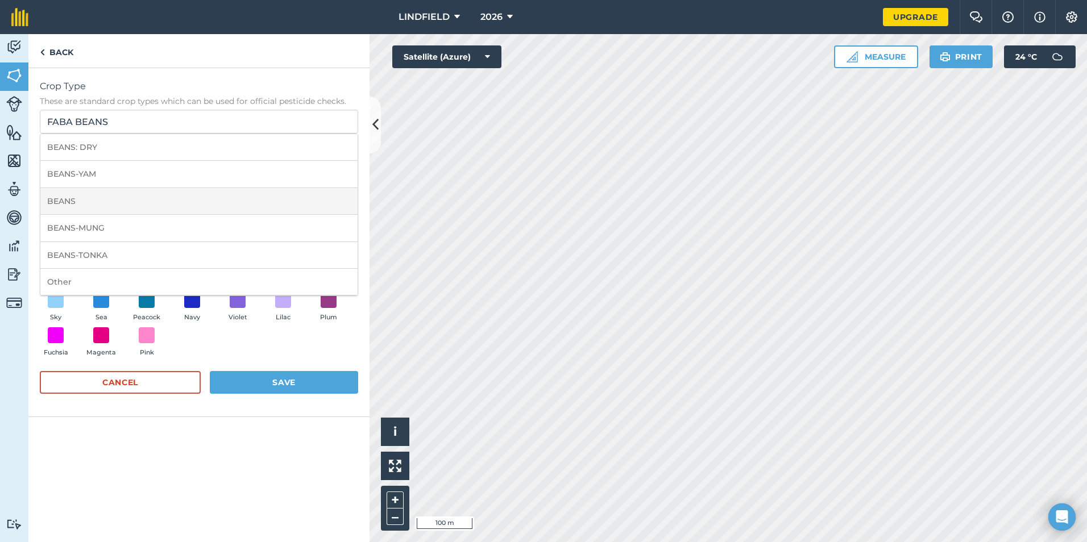
click at [118, 206] on li "BEANS" at bounding box center [198, 201] width 317 height 27
type input "BEANS"
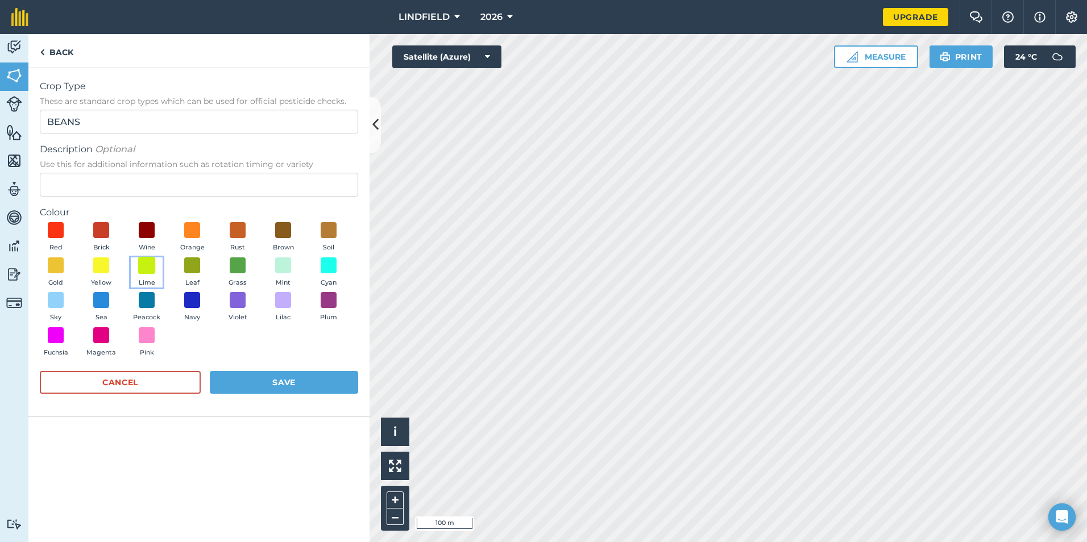
click at [147, 267] on span at bounding box center [147, 265] width 18 height 18
click at [282, 382] on button "Save" at bounding box center [284, 382] width 148 height 23
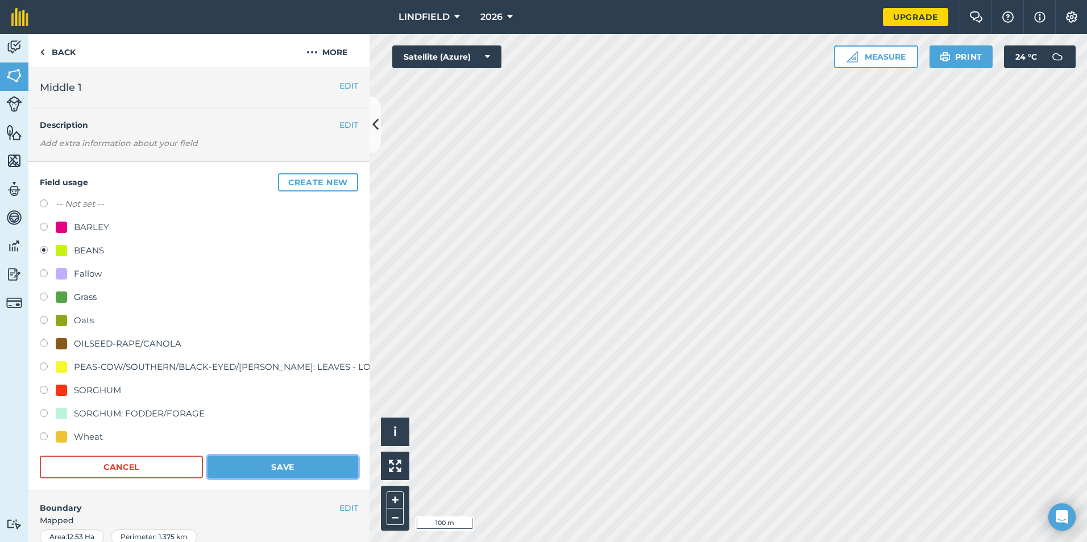
click at [285, 465] on button "Save" at bounding box center [283, 467] width 151 height 23
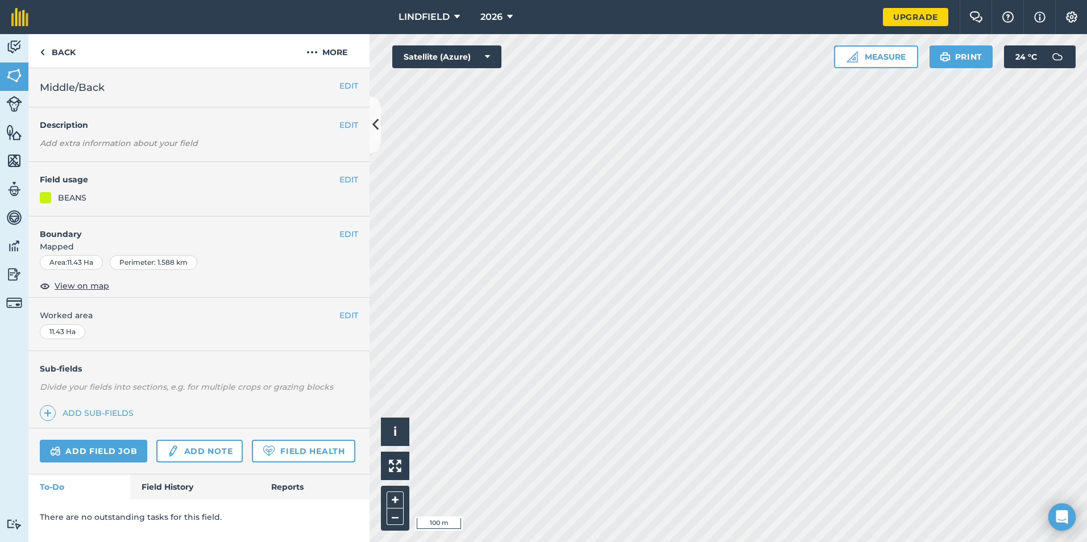
click at [54, 198] on div "BEANS" at bounding box center [199, 198] width 318 height 13
click at [343, 181] on button "EDIT" at bounding box center [348, 179] width 19 height 13
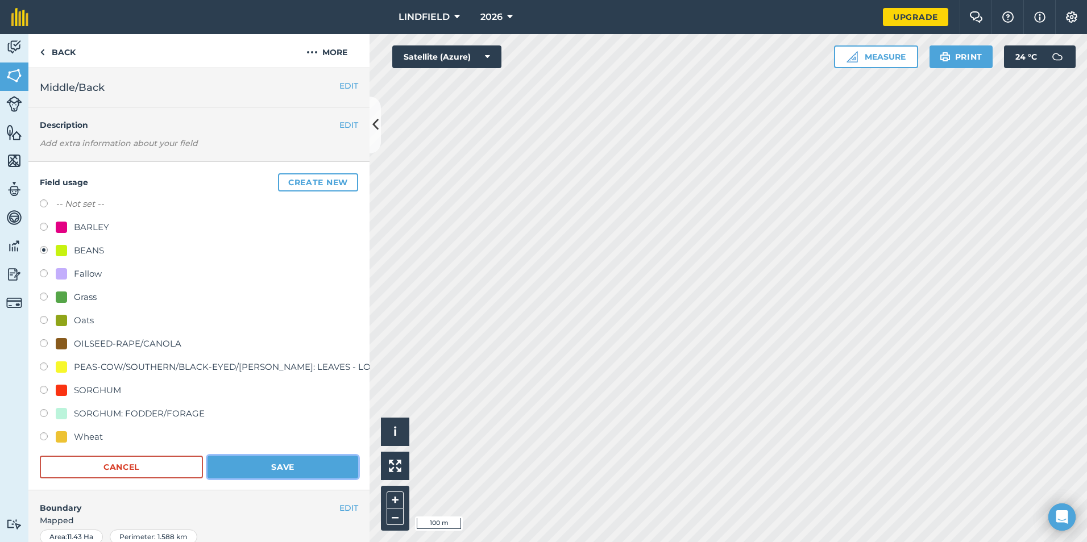
click at [233, 463] on button "Save" at bounding box center [283, 467] width 151 height 23
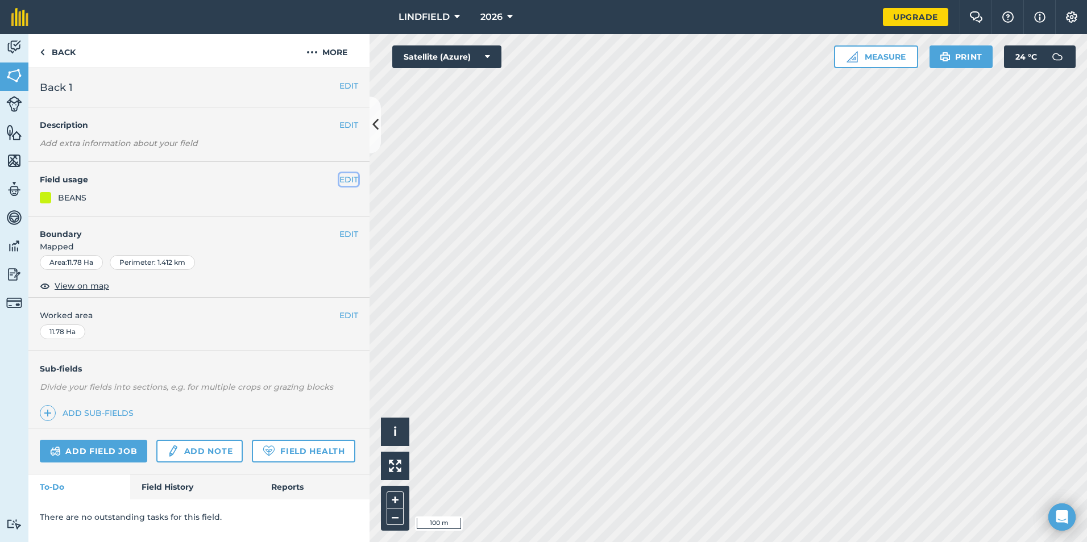
click at [351, 177] on button "EDIT" at bounding box center [348, 179] width 19 height 13
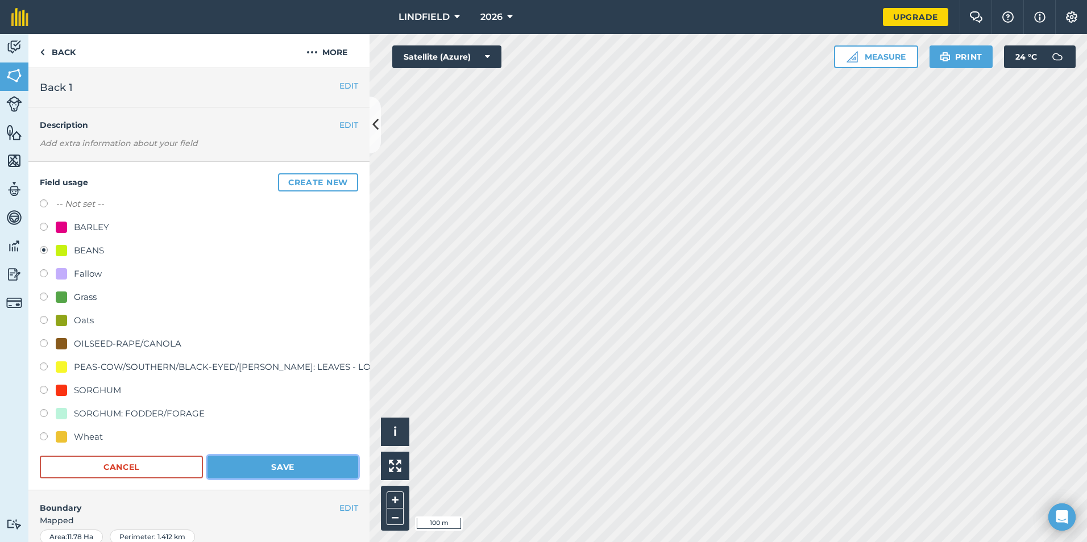
click at [265, 472] on button "Save" at bounding box center [283, 467] width 151 height 23
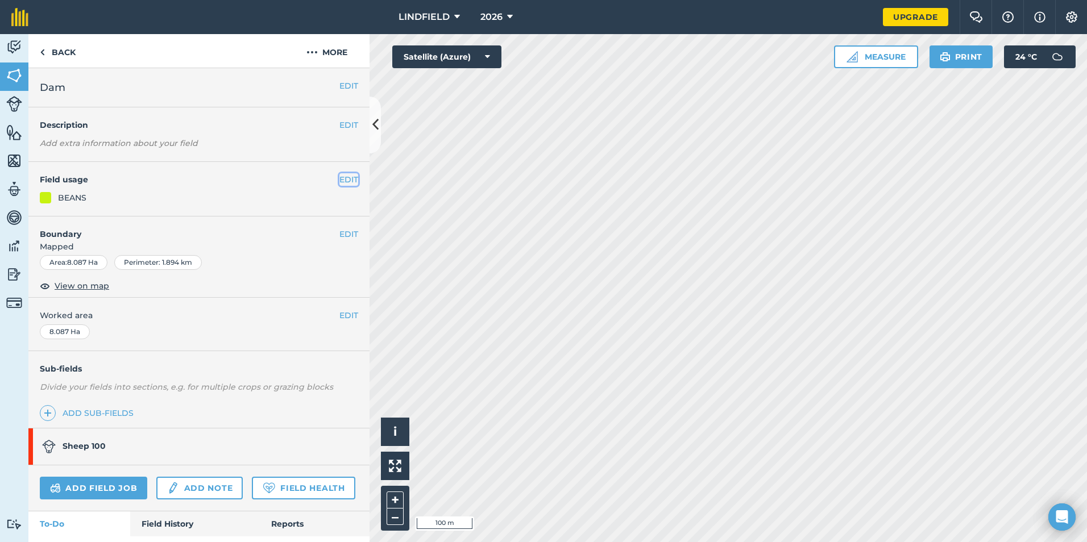
click at [343, 180] on button "EDIT" at bounding box center [348, 179] width 19 height 13
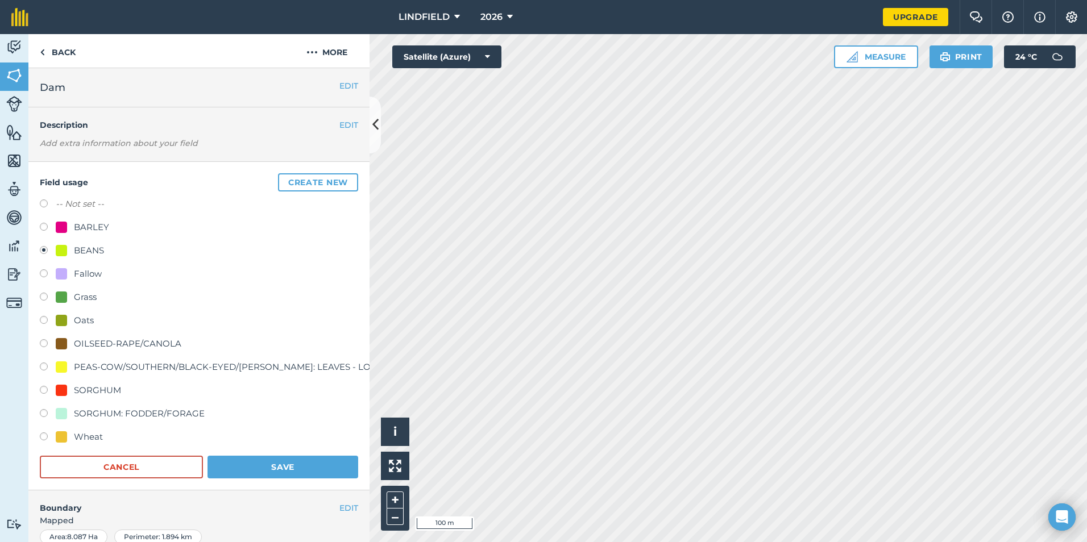
click at [45, 320] on label at bounding box center [48, 321] width 16 height 11
radio input "true"
radio input "false"
click at [254, 467] on button "Save" at bounding box center [283, 467] width 151 height 23
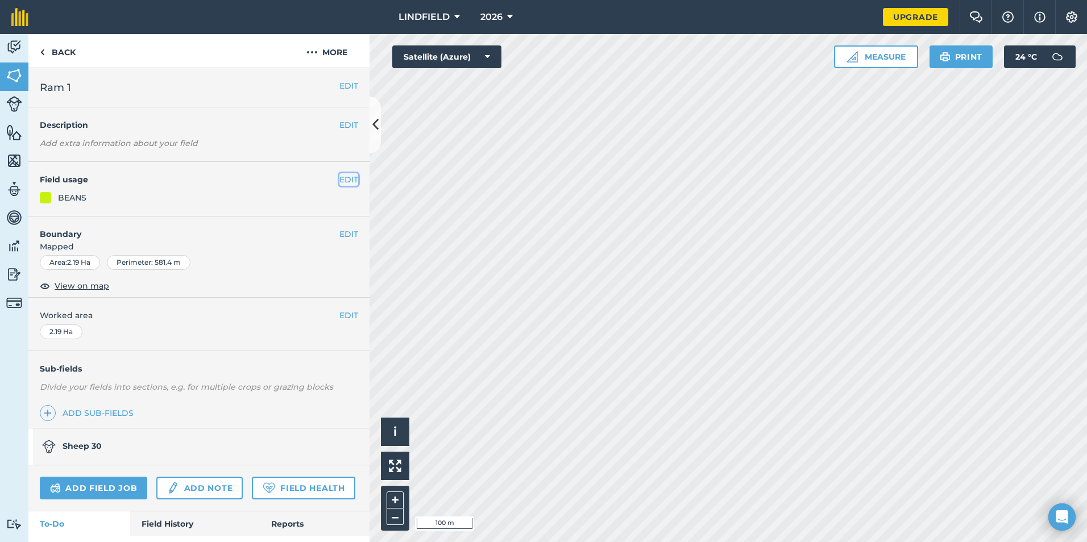
click at [340, 177] on button "EDIT" at bounding box center [348, 179] width 19 height 13
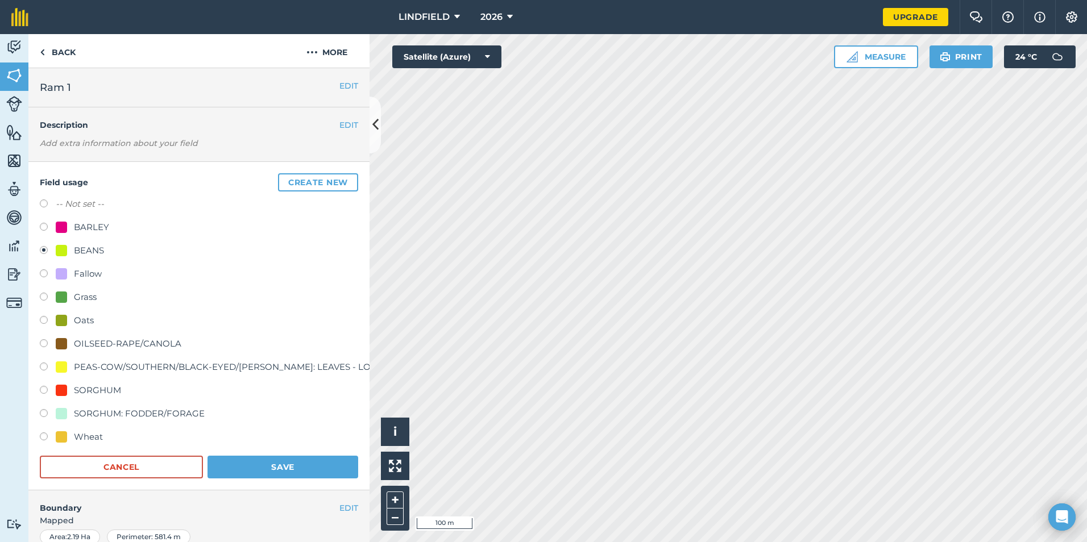
click at [58, 315] on div at bounding box center [61, 320] width 11 height 11
radio input "true"
radio input "false"
click at [277, 456] on button "Save" at bounding box center [283, 467] width 151 height 23
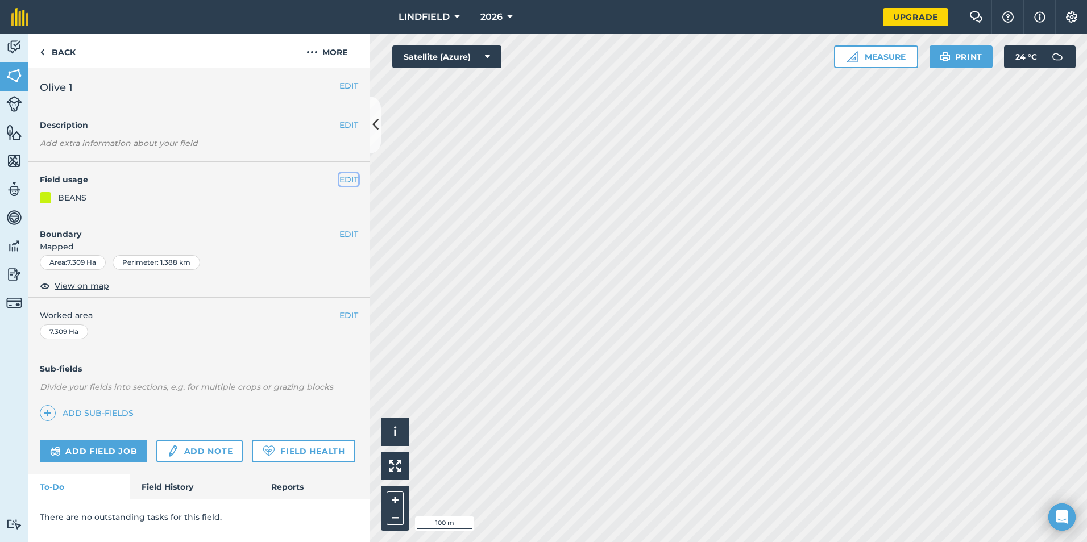
click at [350, 179] on button "EDIT" at bounding box center [348, 179] width 19 height 13
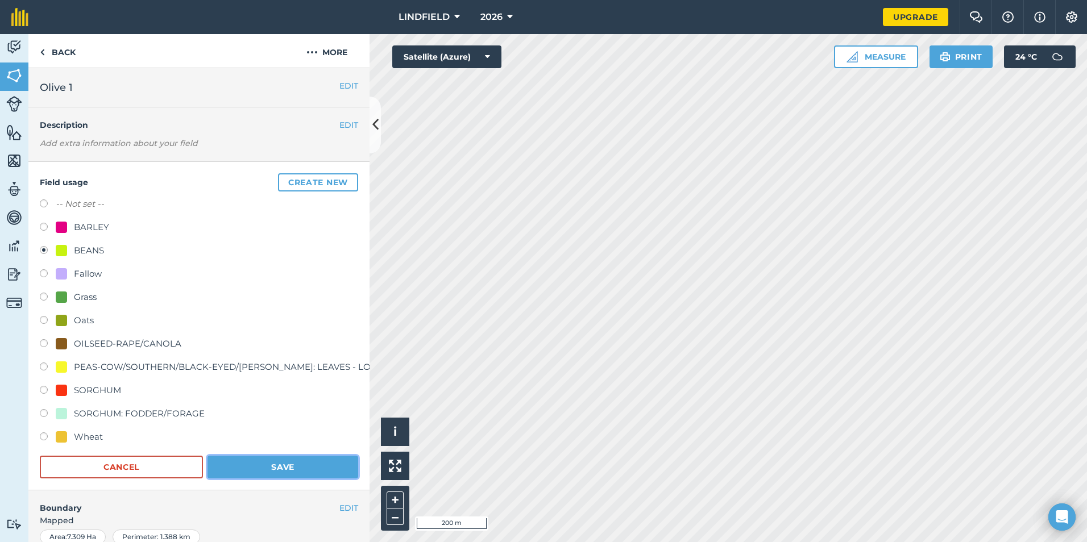
click at [318, 470] on button "Save" at bounding box center [283, 467] width 151 height 23
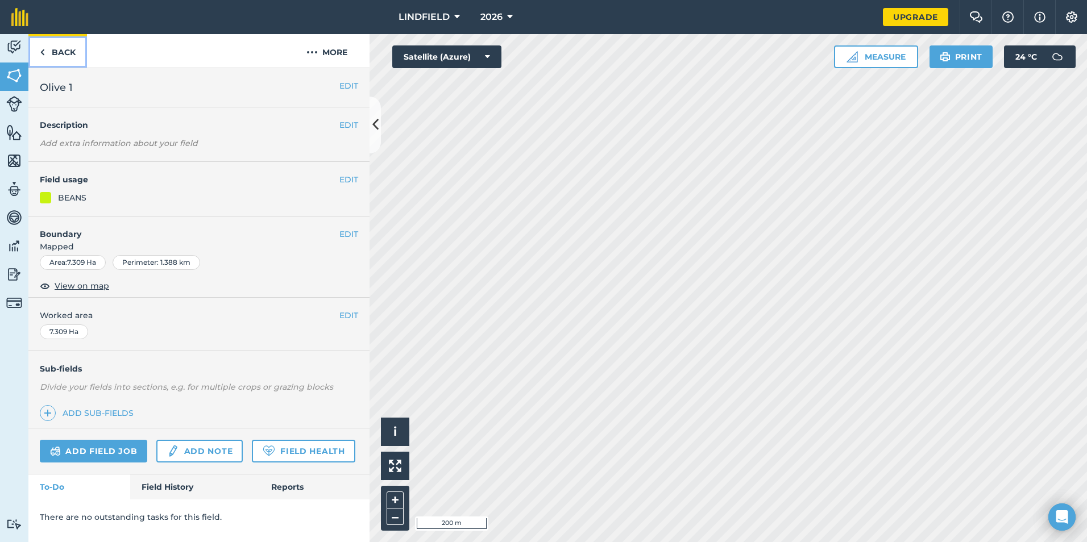
click at [43, 53] on img at bounding box center [42, 52] width 5 height 14
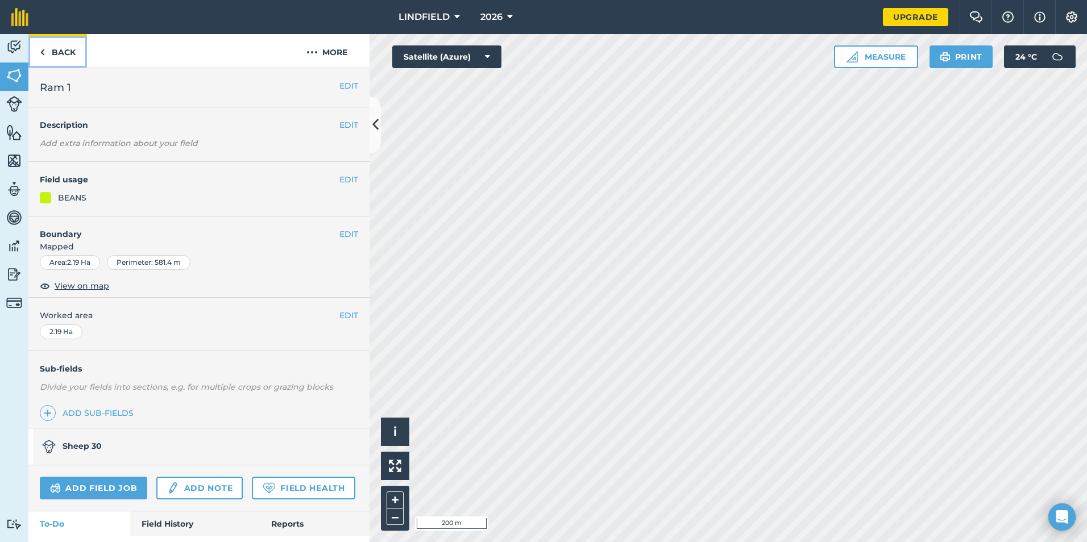
click at [44, 53] on img at bounding box center [42, 52] width 5 height 14
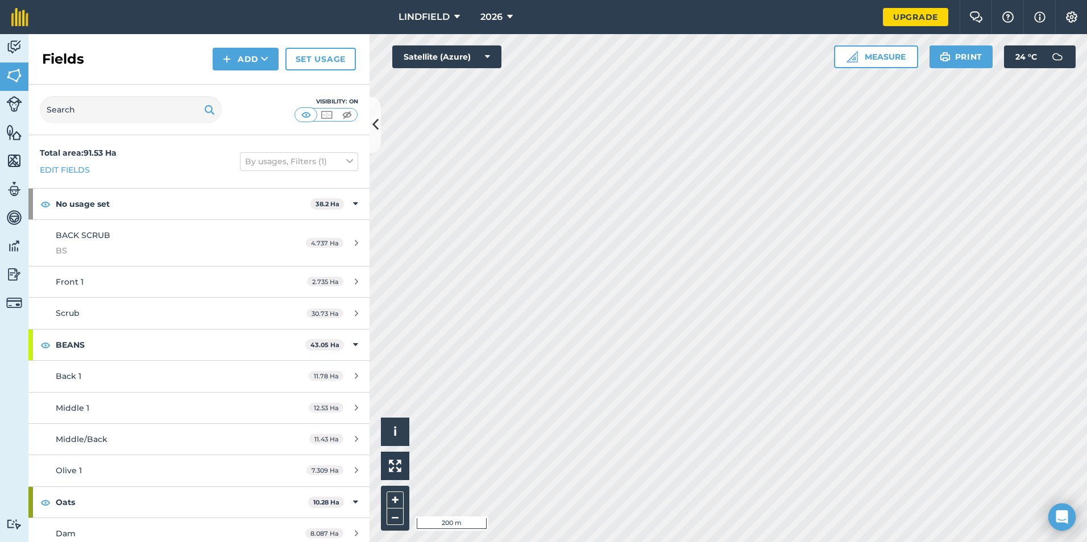
scroll to position [39, 0]
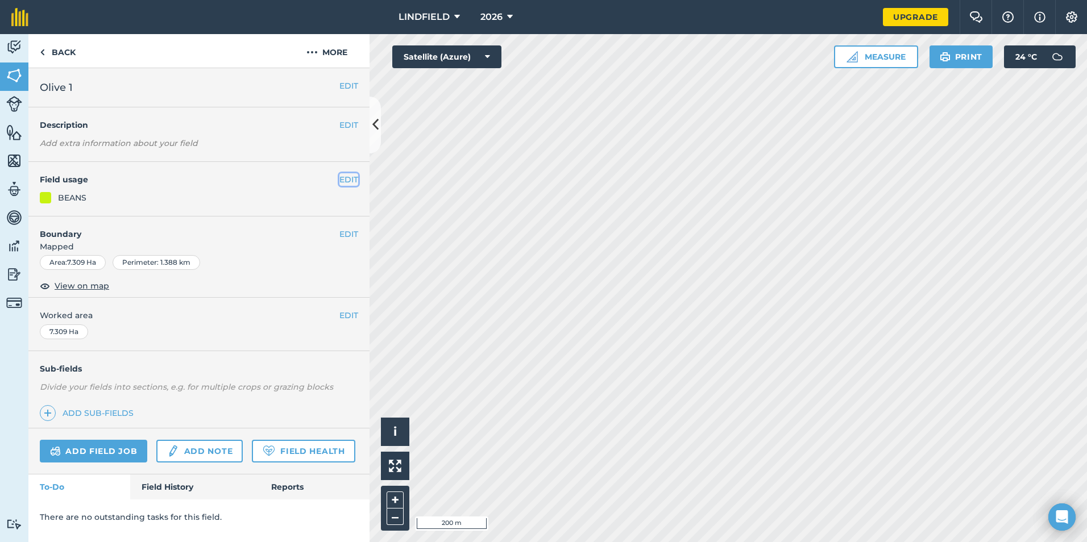
click at [351, 179] on button "EDIT" at bounding box center [348, 179] width 19 height 13
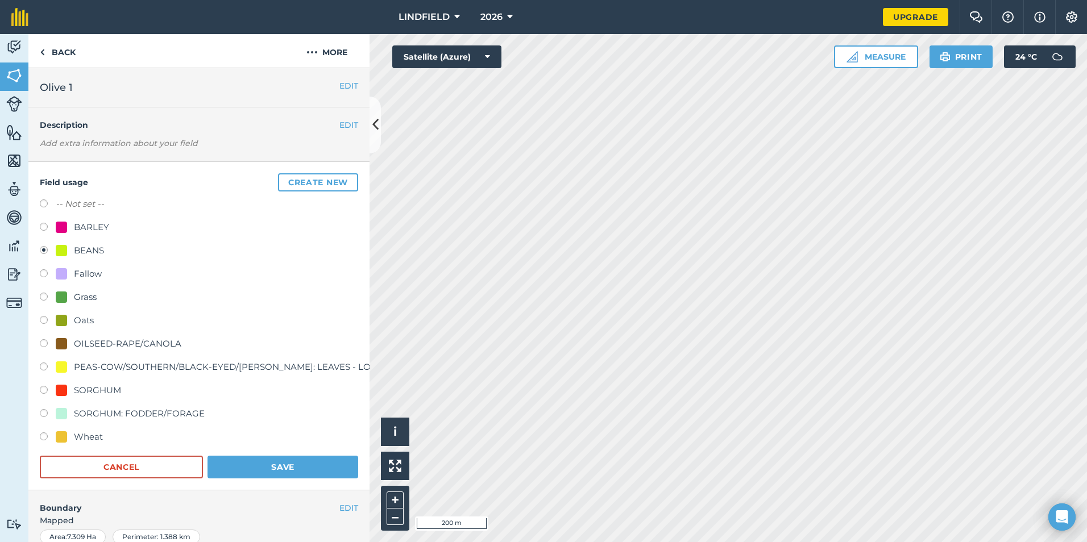
click at [78, 322] on div "Oats" at bounding box center [84, 321] width 20 height 14
radio input "true"
radio input "false"
click at [332, 467] on button "Save" at bounding box center [283, 467] width 151 height 23
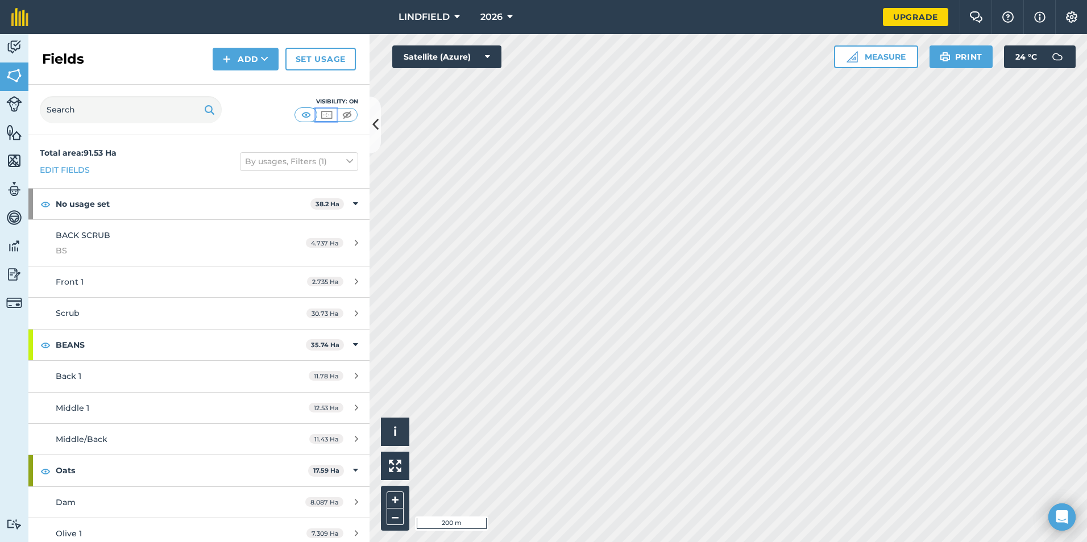
click at [326, 117] on img at bounding box center [327, 114] width 14 height 11
click at [357, 114] on button at bounding box center [347, 115] width 20 height 13
click at [330, 115] on img at bounding box center [327, 114] width 14 height 11
click at [307, 113] on img at bounding box center [306, 114] width 14 height 11
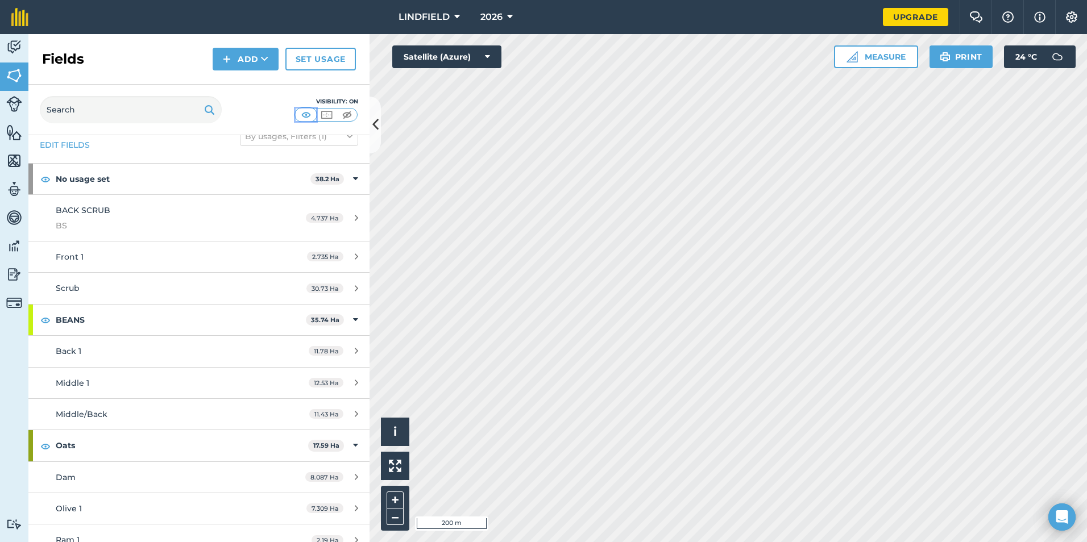
scroll to position [39, 0]
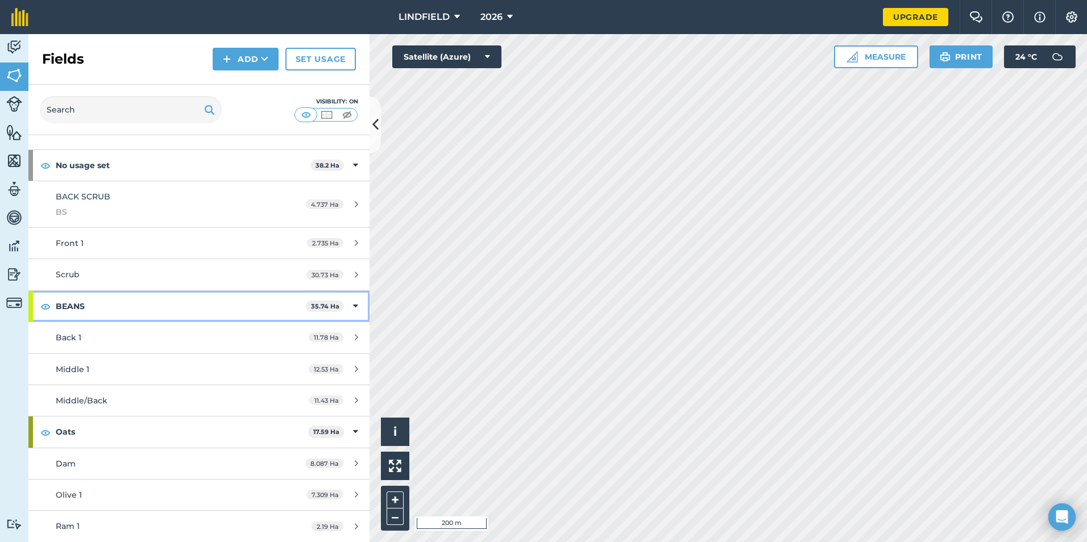
click at [84, 306] on strong "BEANS" at bounding box center [181, 306] width 250 height 31
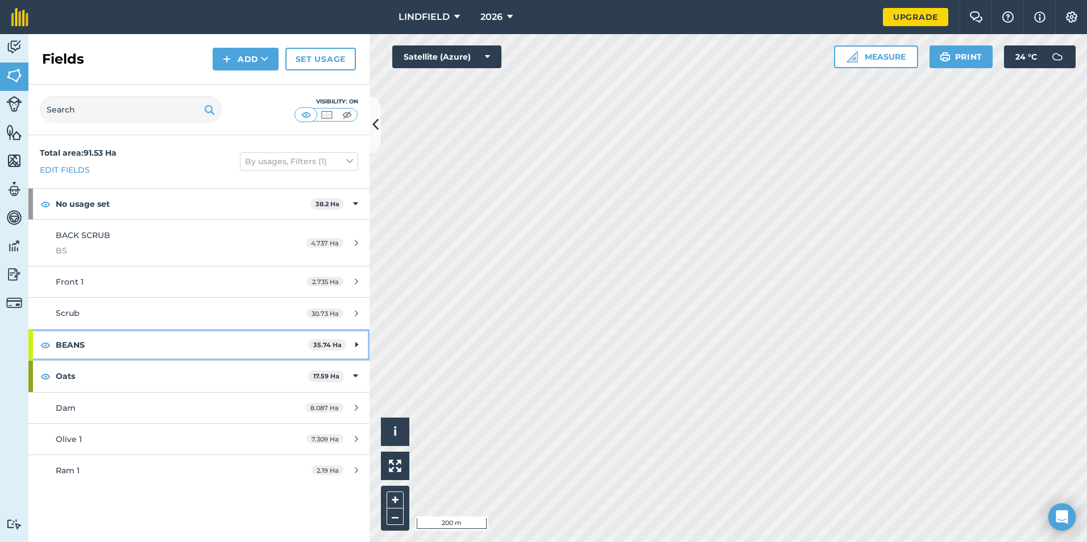
scroll to position [0, 0]
click at [113, 383] on strong "Oats" at bounding box center [182, 376] width 252 height 31
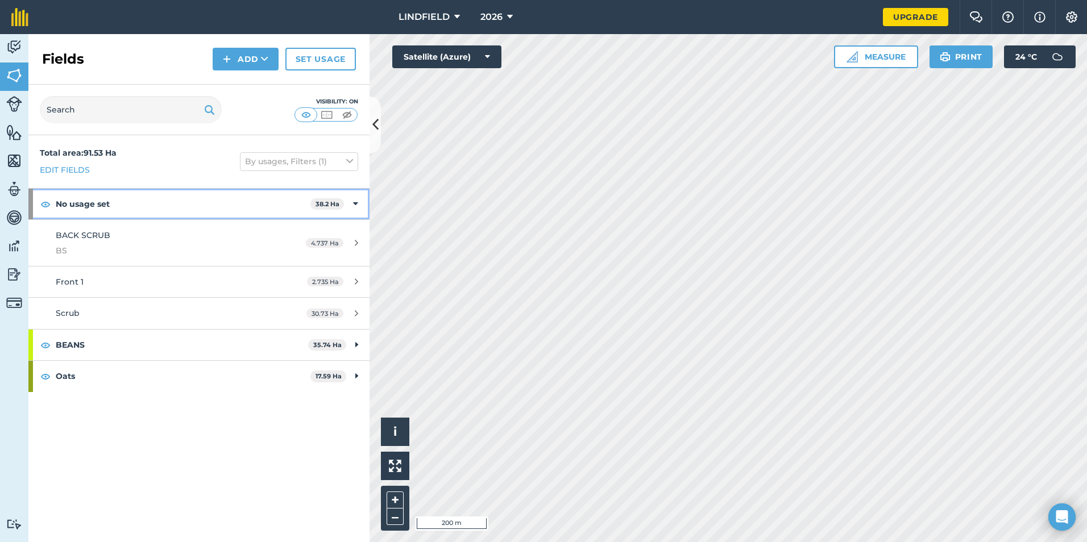
click at [125, 198] on strong "No usage set" at bounding box center [183, 204] width 255 height 31
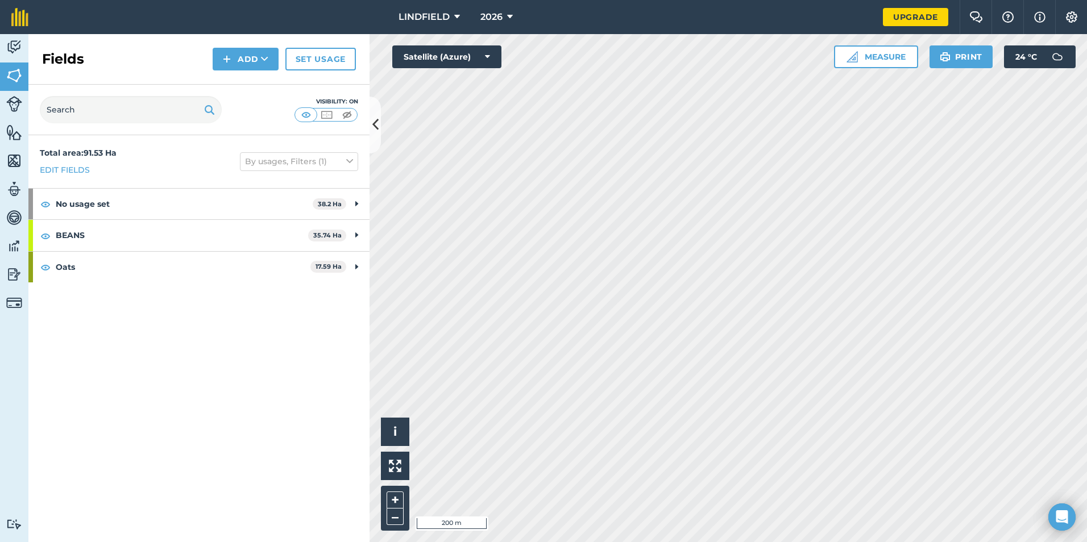
click at [292, 416] on div "Total area : 91.53 Ha Edit fields By usages, Filters (1) No usage set 38.2 Ha B…" at bounding box center [198, 338] width 341 height 407
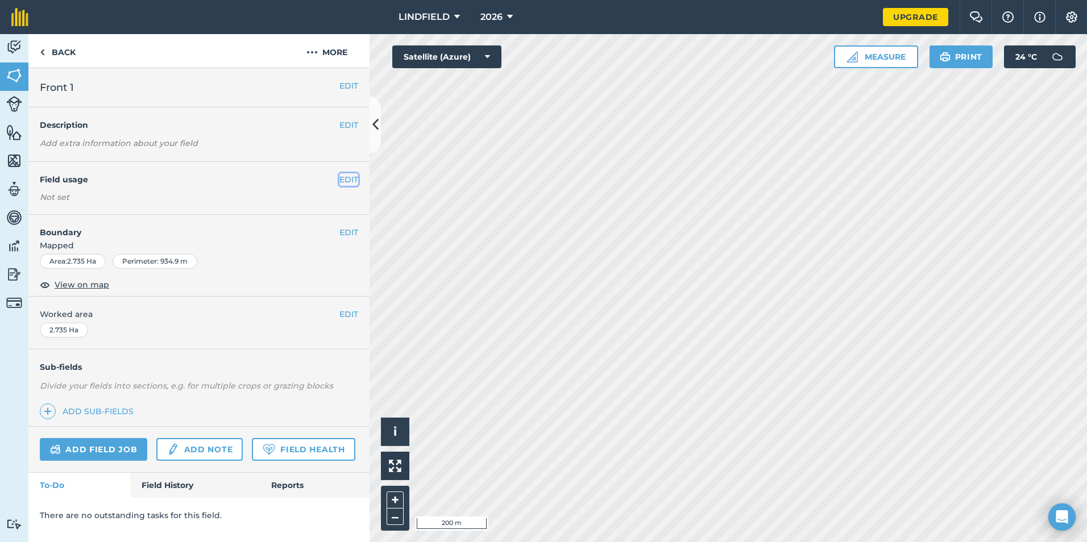
click at [353, 180] on button "EDIT" at bounding box center [348, 179] width 19 height 13
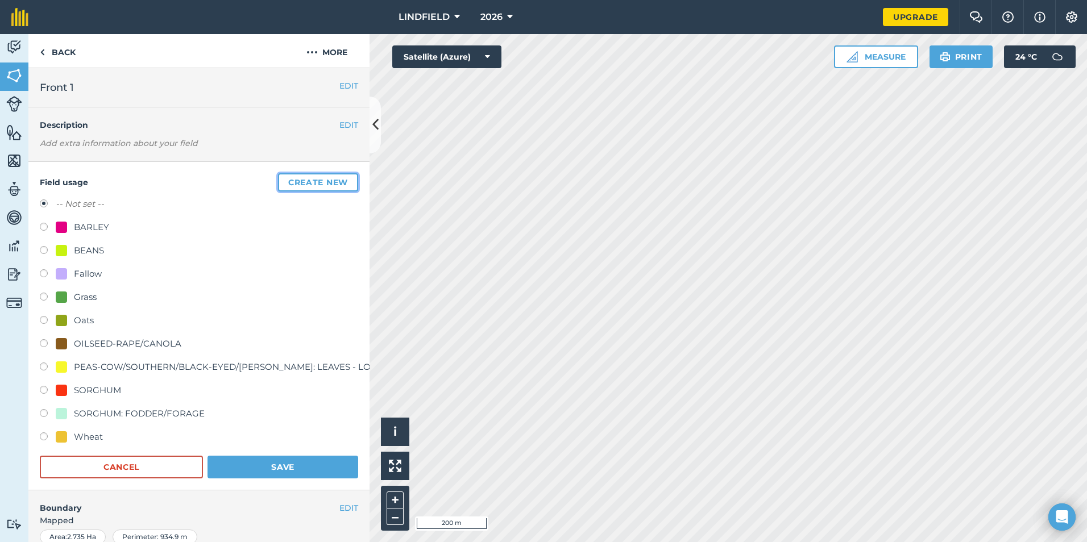
click at [293, 179] on button "Create new" at bounding box center [318, 182] width 80 height 18
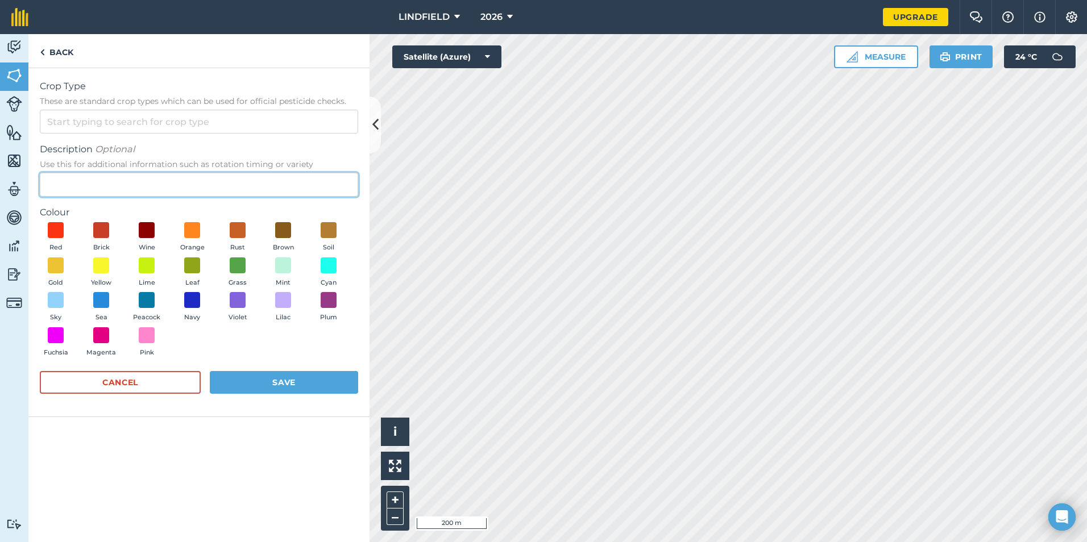
click at [150, 185] on input "Description Optional Use this for additional information such as rotation timin…" at bounding box center [199, 185] width 318 height 24
type input "L"
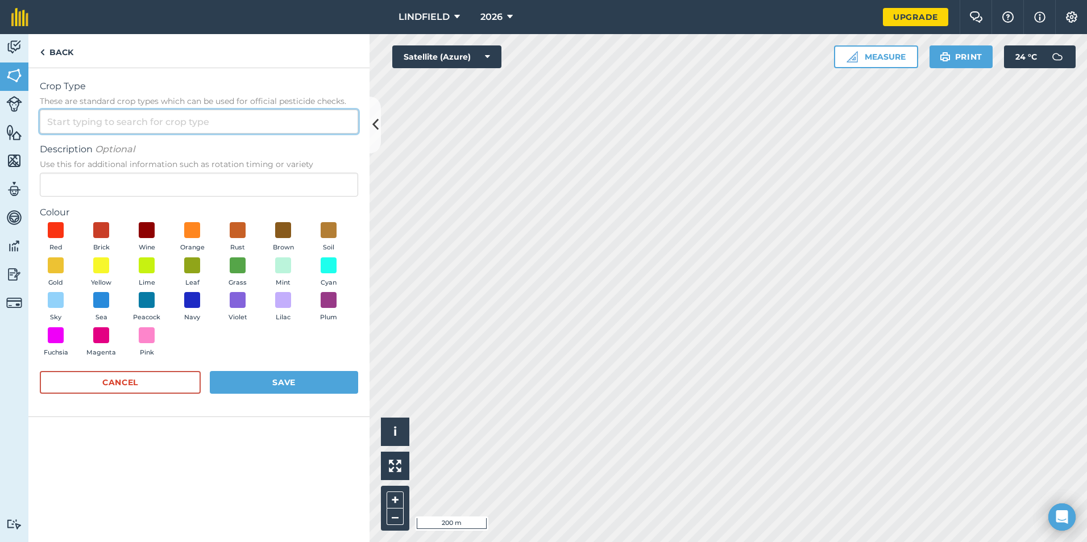
click at [165, 127] on input "Crop Type These are standard crop types which can be used for official pesticid…" at bounding box center [199, 122] width 318 height 24
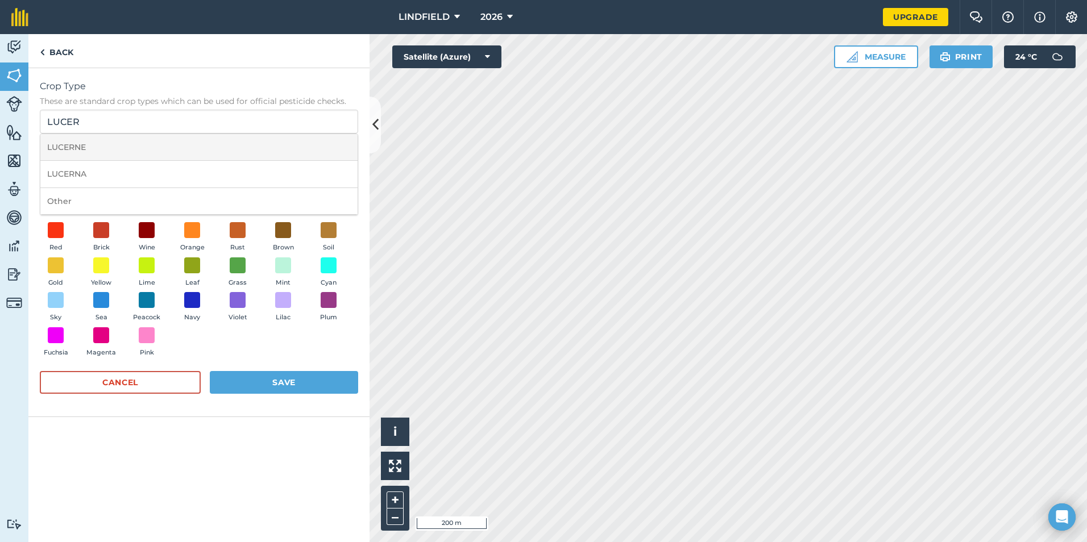
click at [123, 150] on li "LUCERNE" at bounding box center [198, 147] width 317 height 27
type input "LUCERNE"
click at [198, 301] on span at bounding box center [193, 301] width 18 height 18
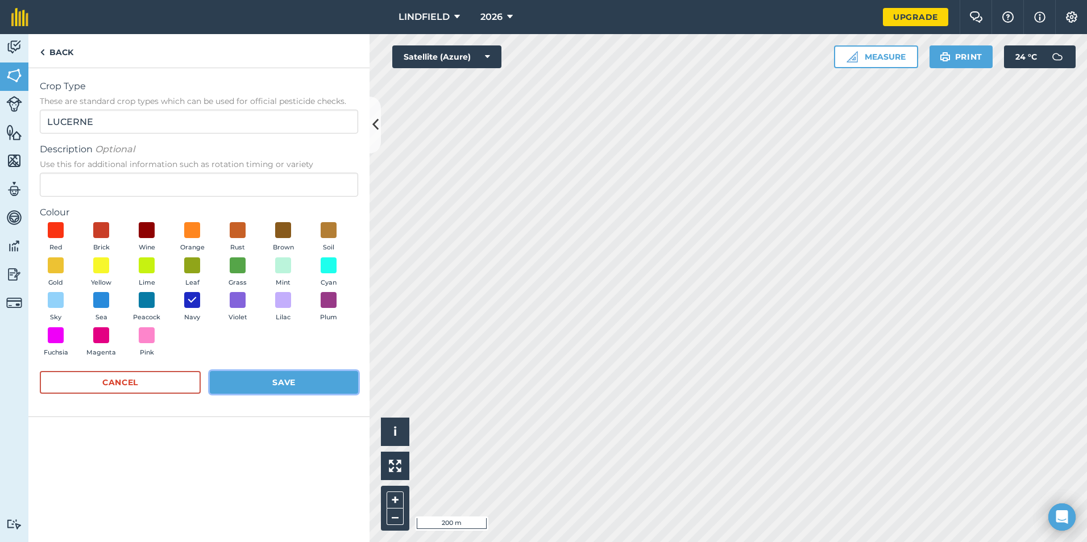
click at [264, 379] on button "Save" at bounding box center [284, 382] width 148 height 23
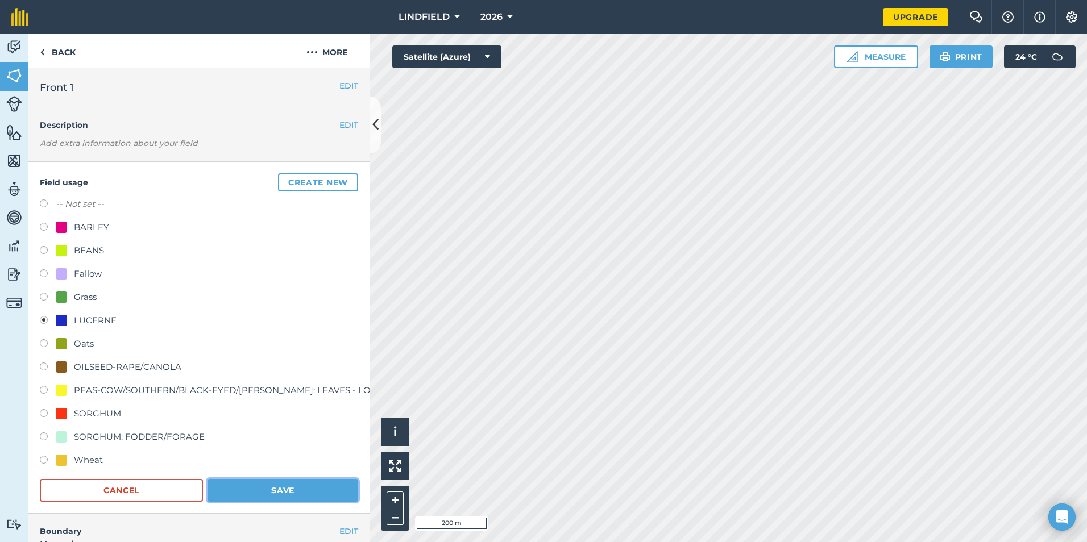
click at [279, 497] on button "Save" at bounding box center [283, 490] width 151 height 23
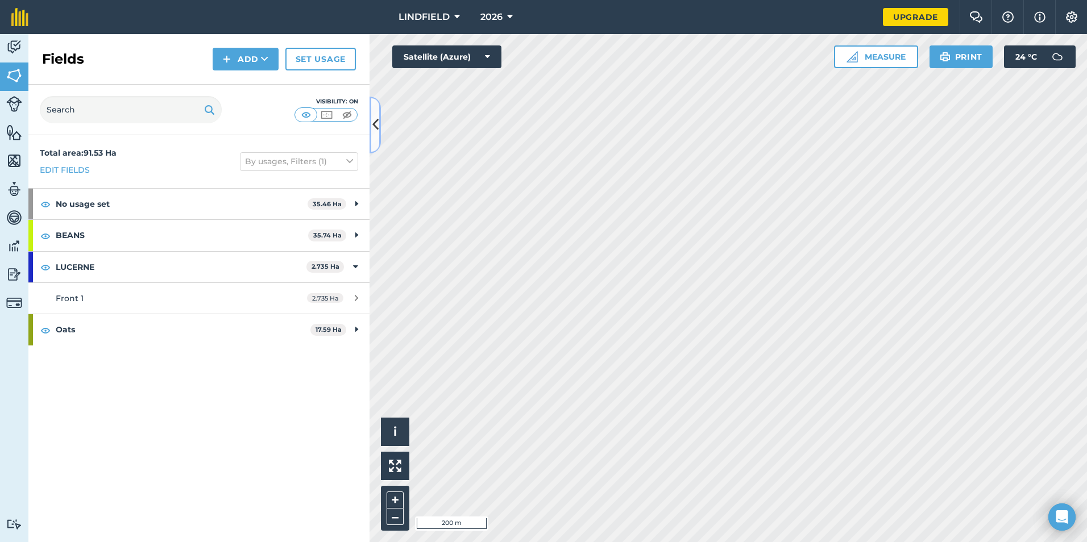
click at [378, 126] on icon at bounding box center [375, 125] width 6 height 20
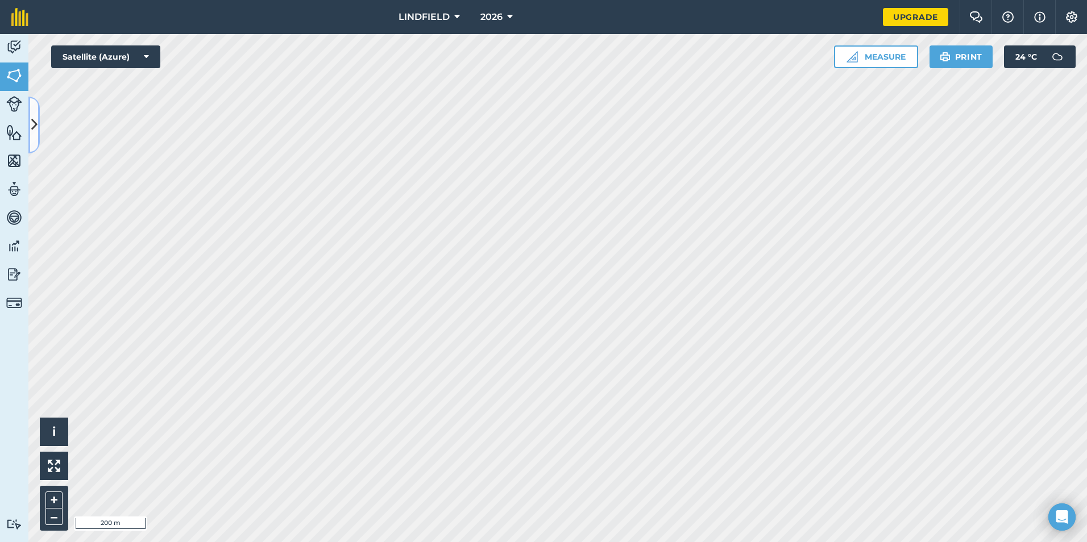
click at [40, 122] on div "Activity Fields Livestock Features Maps Team Vehicles Data Reporting Billing Tu…" at bounding box center [543, 288] width 1087 height 508
click at [38, 122] on button at bounding box center [33, 125] width 11 height 57
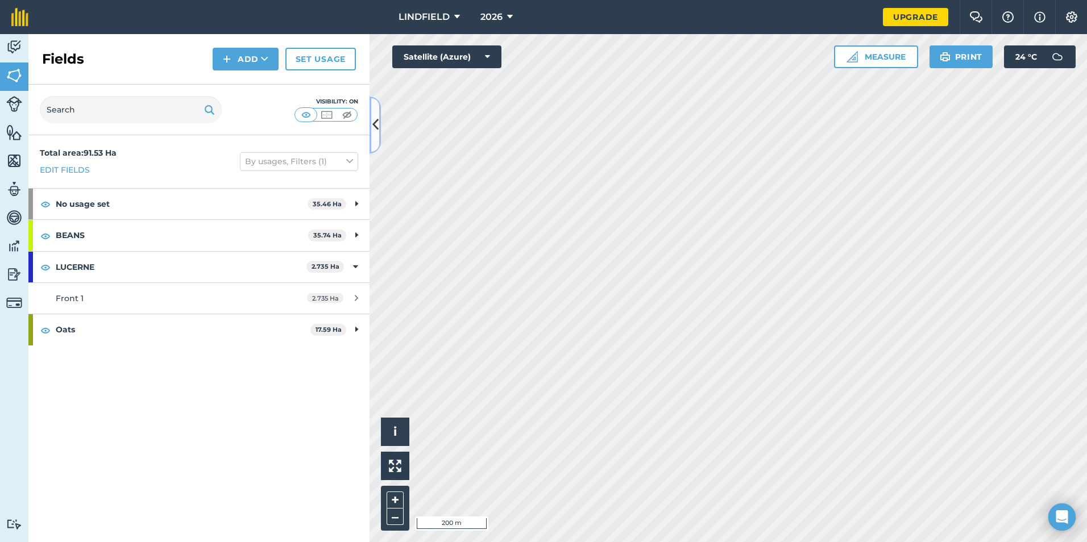
click at [380, 115] on button at bounding box center [375, 125] width 11 height 57
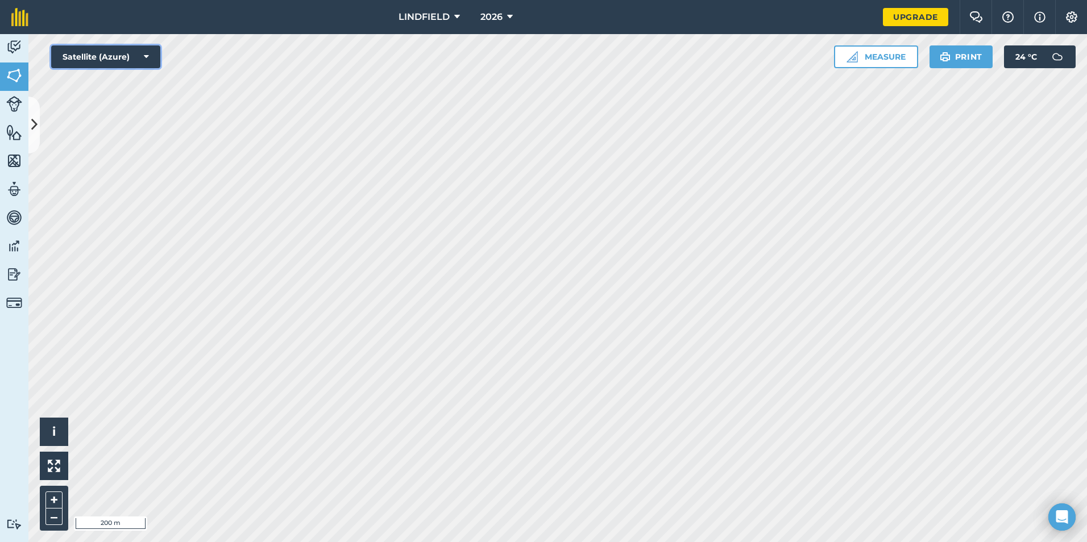
click at [156, 53] on button "Satellite (Azure)" at bounding box center [105, 56] width 109 height 23
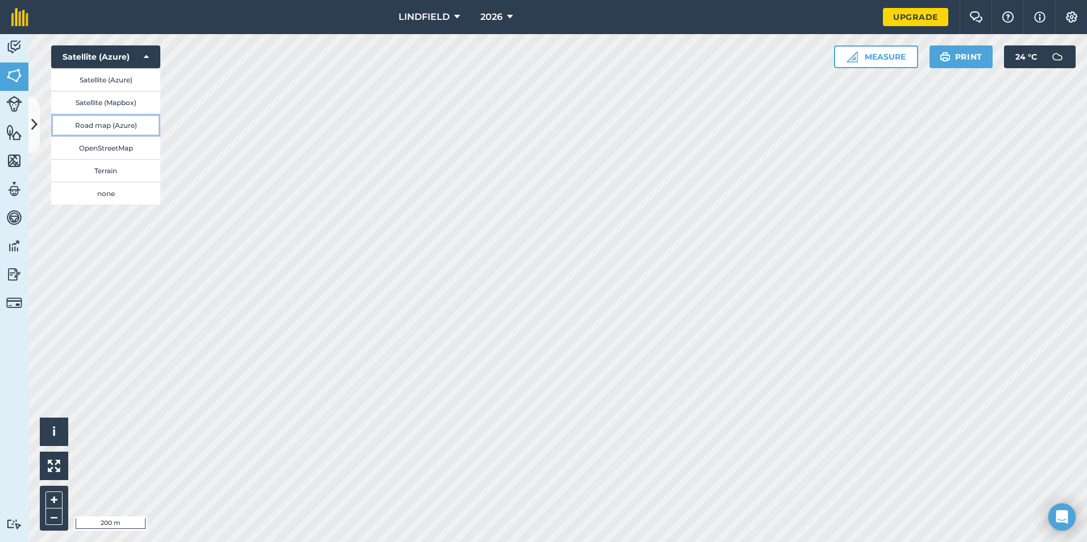
click at [119, 129] on button "Road map (Azure)" at bounding box center [105, 125] width 109 height 23
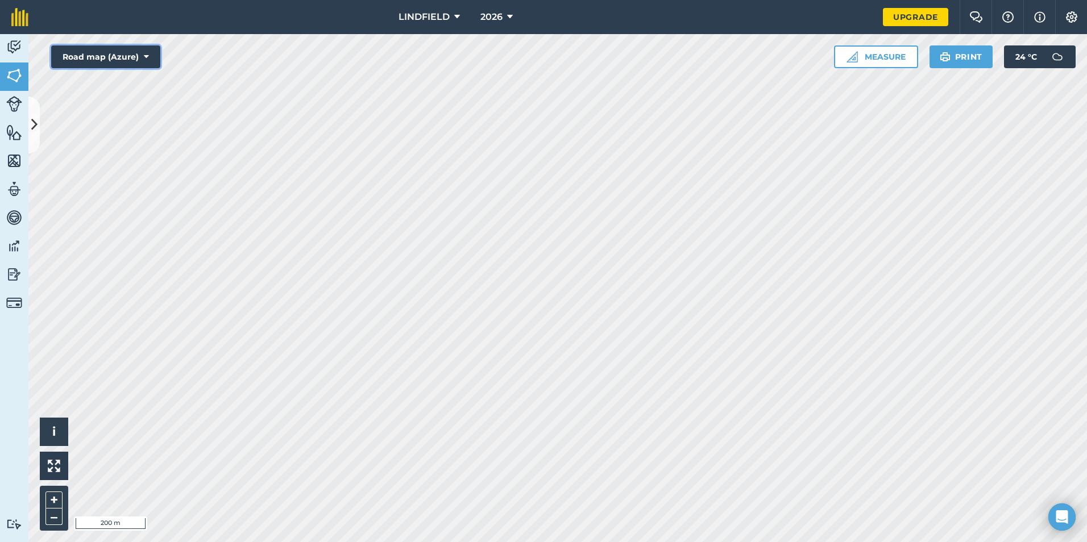
click at [150, 57] on button "Road map (Azure)" at bounding box center [105, 56] width 109 height 23
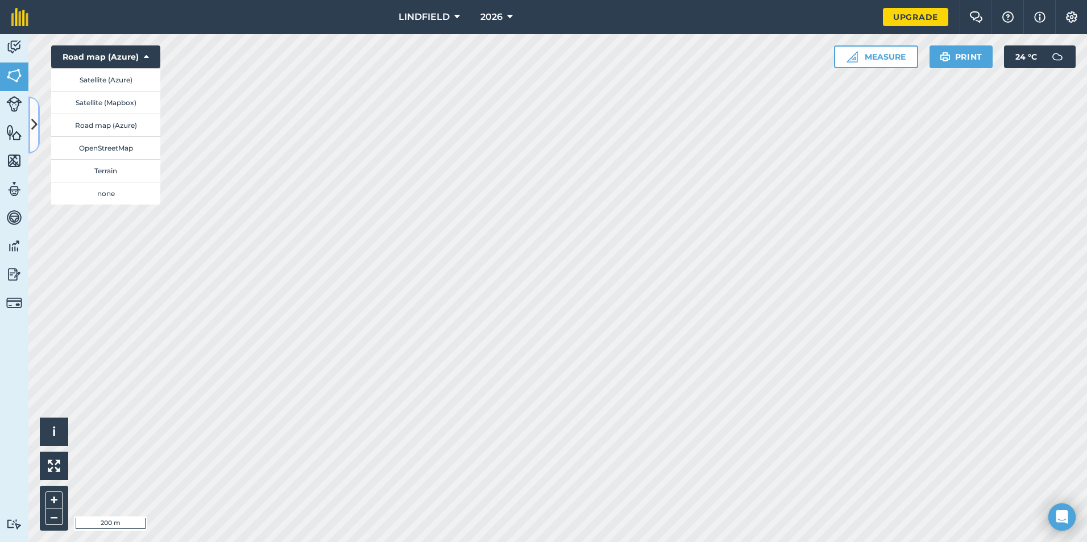
click at [32, 120] on icon at bounding box center [34, 125] width 6 height 20
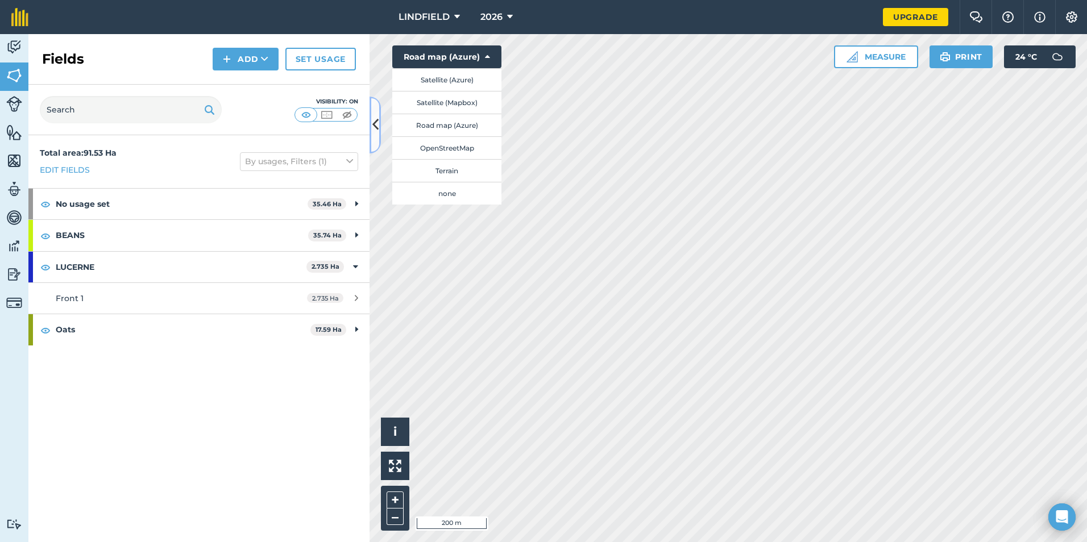
click at [375, 124] on icon at bounding box center [375, 125] width 6 height 20
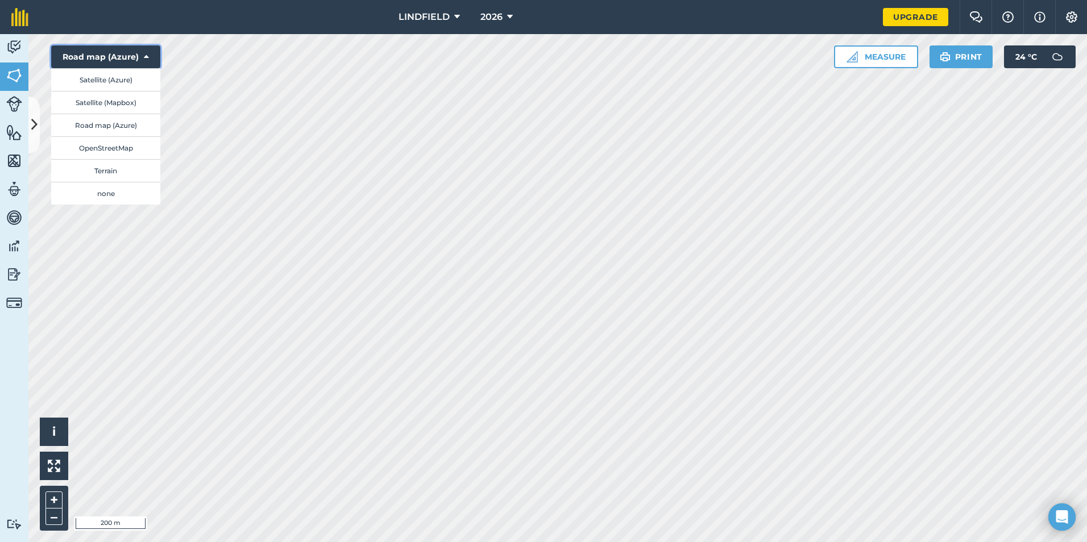
click at [146, 49] on button "Road map (Azure)" at bounding box center [105, 56] width 109 height 23
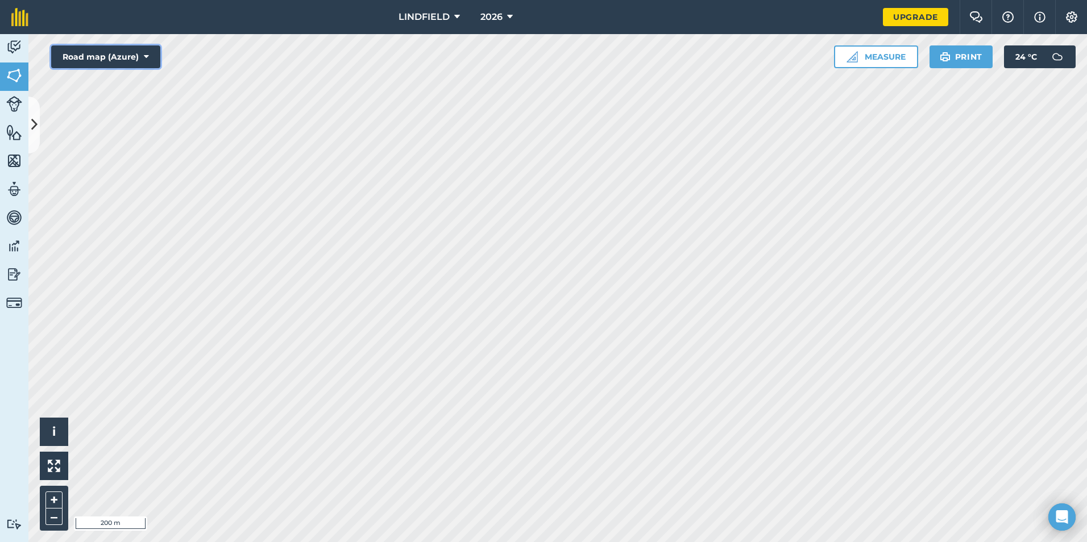
click at [143, 56] on button "Road map (Azure)" at bounding box center [105, 56] width 109 height 23
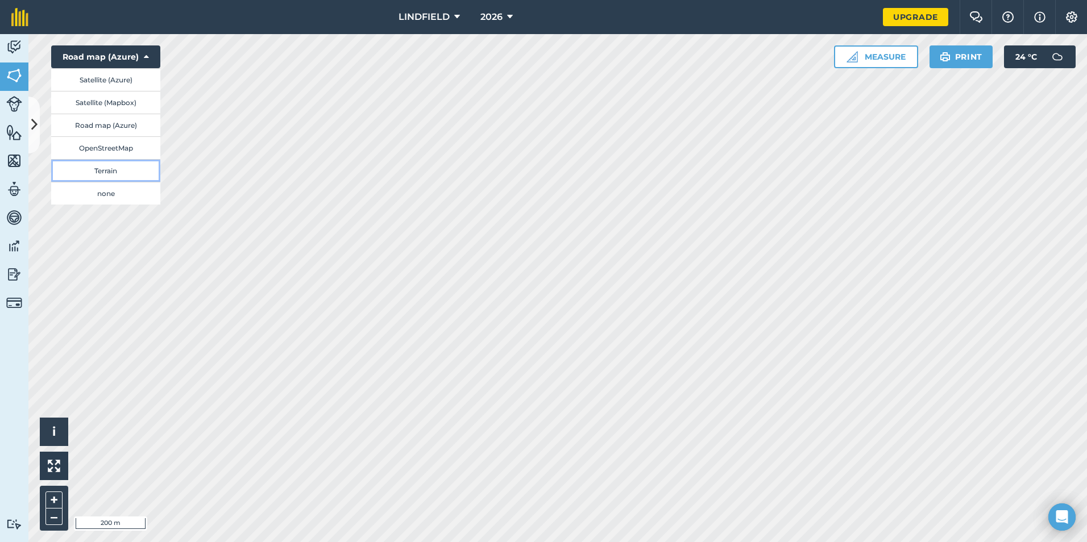
click at [127, 166] on button "Terrain" at bounding box center [105, 170] width 109 height 23
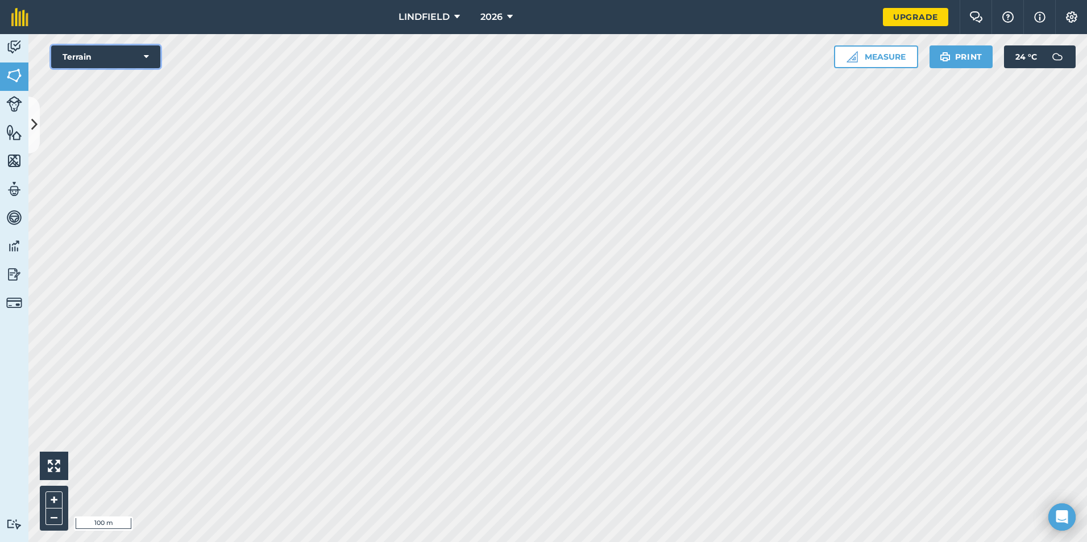
click at [145, 55] on icon at bounding box center [146, 56] width 5 height 11
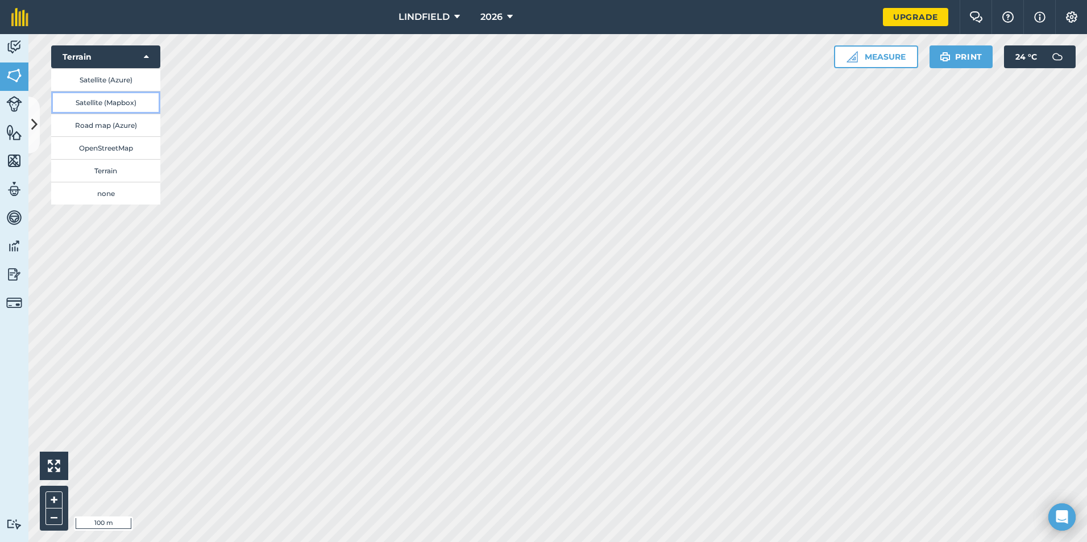
click at [119, 103] on button "Satellite (Mapbox)" at bounding box center [105, 102] width 109 height 23
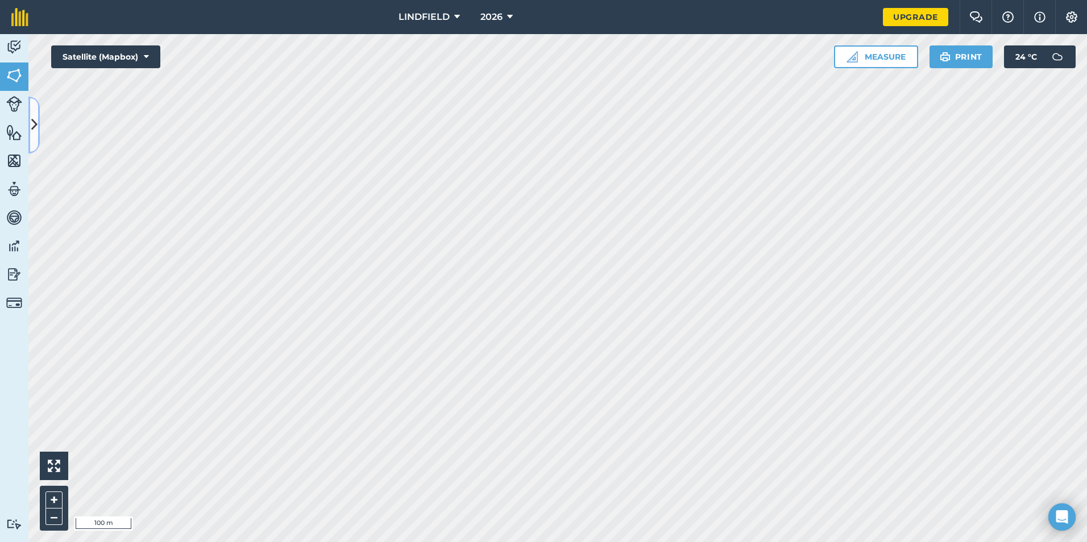
click at [33, 126] on icon at bounding box center [34, 125] width 6 height 20
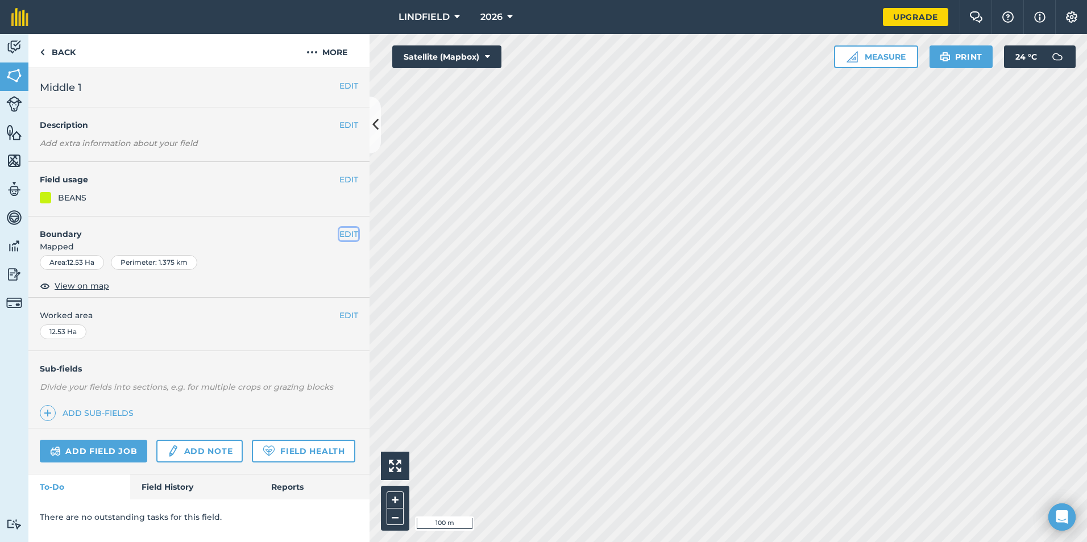
click at [351, 233] on button "EDIT" at bounding box center [348, 234] width 19 height 13
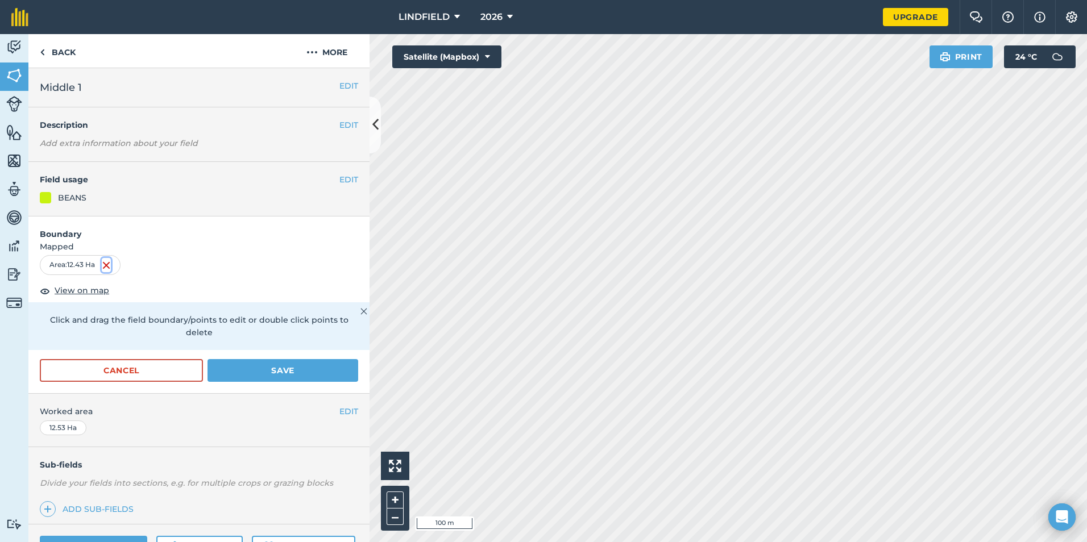
click at [107, 265] on img at bounding box center [106, 266] width 9 height 14
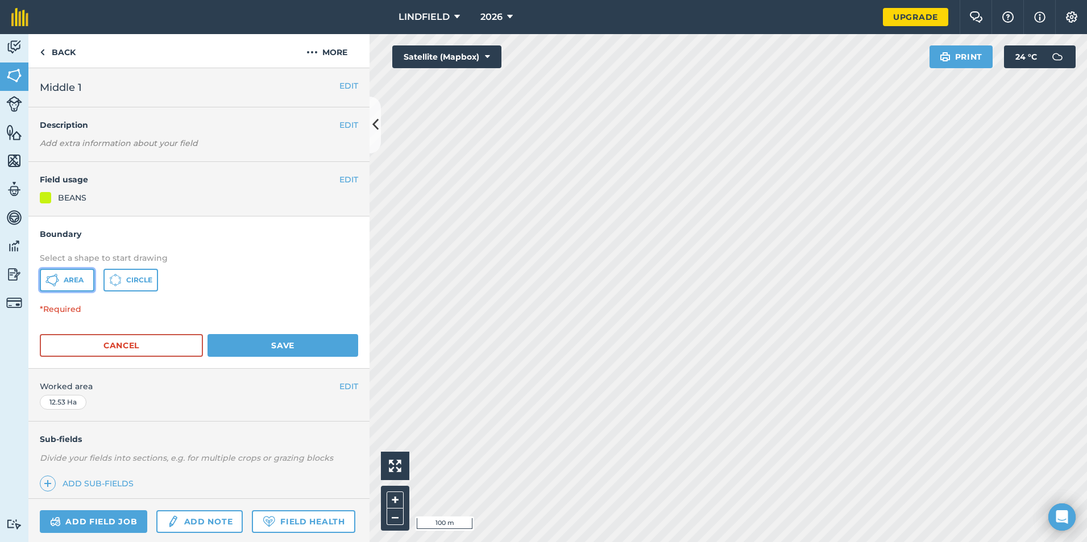
click at [74, 286] on button "Area" at bounding box center [67, 280] width 55 height 23
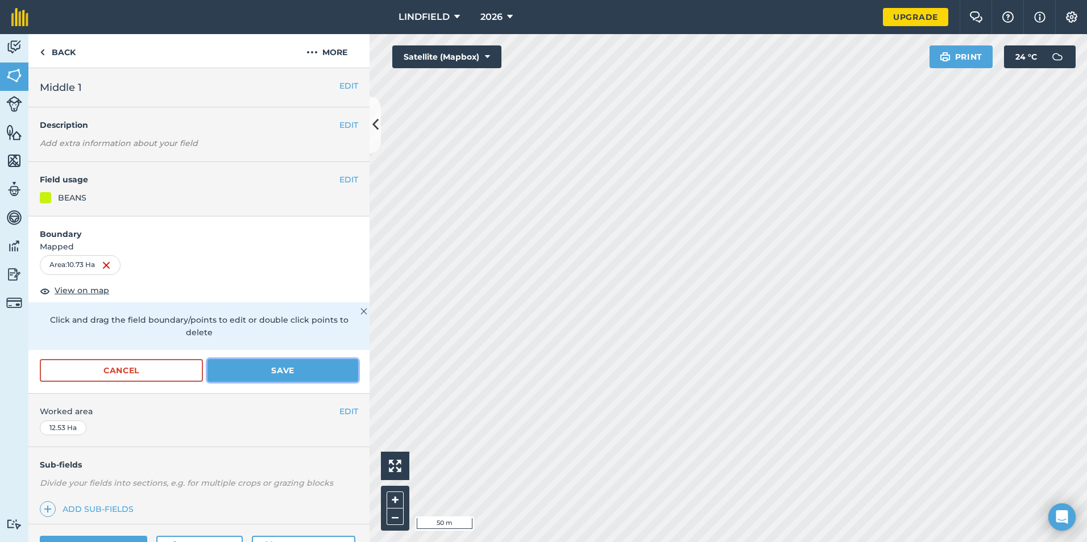
click at [309, 370] on button "Save" at bounding box center [283, 370] width 151 height 23
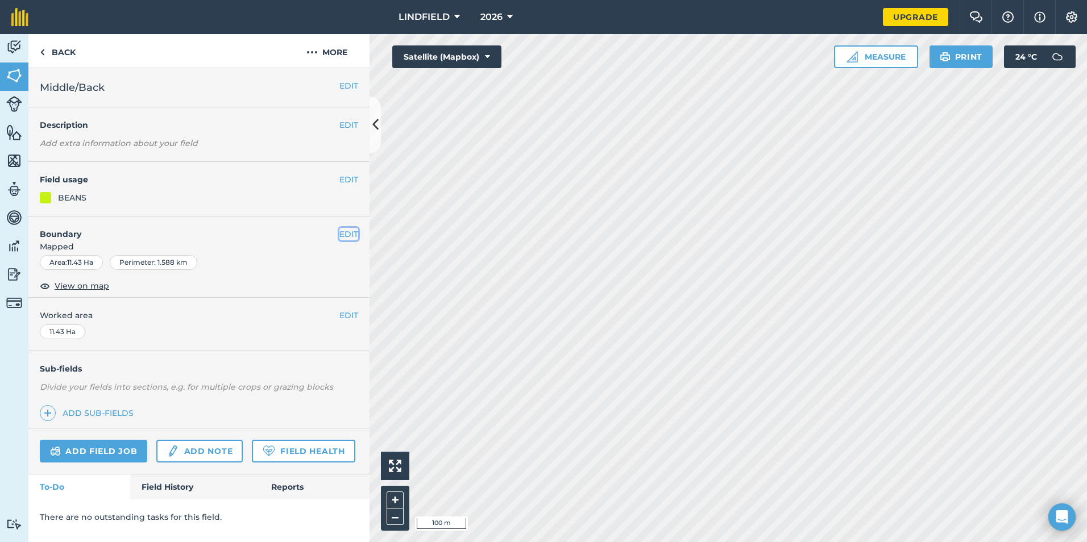
click at [343, 235] on button "EDIT" at bounding box center [348, 234] width 19 height 13
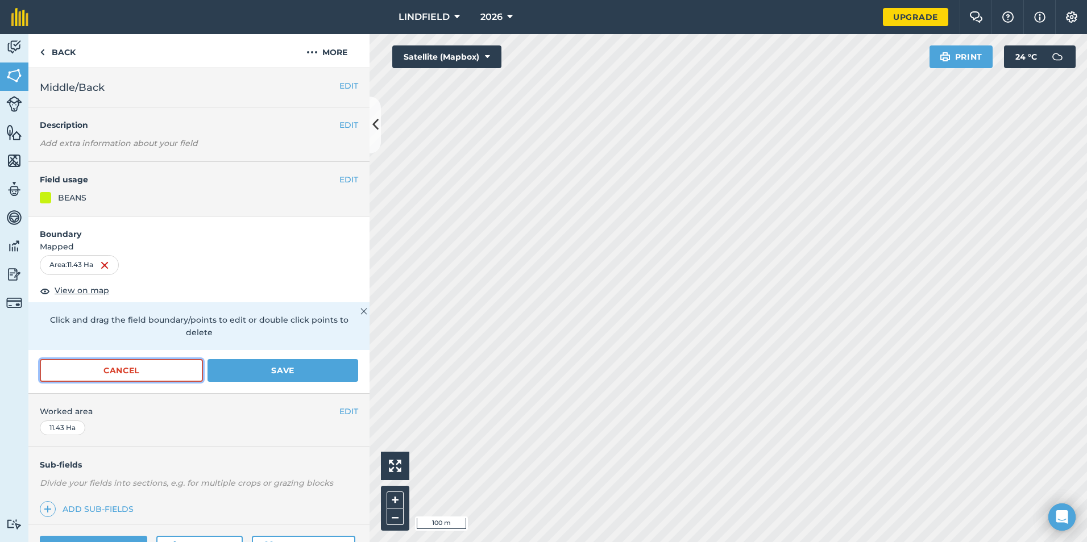
click at [150, 366] on button "Cancel" at bounding box center [121, 370] width 163 height 23
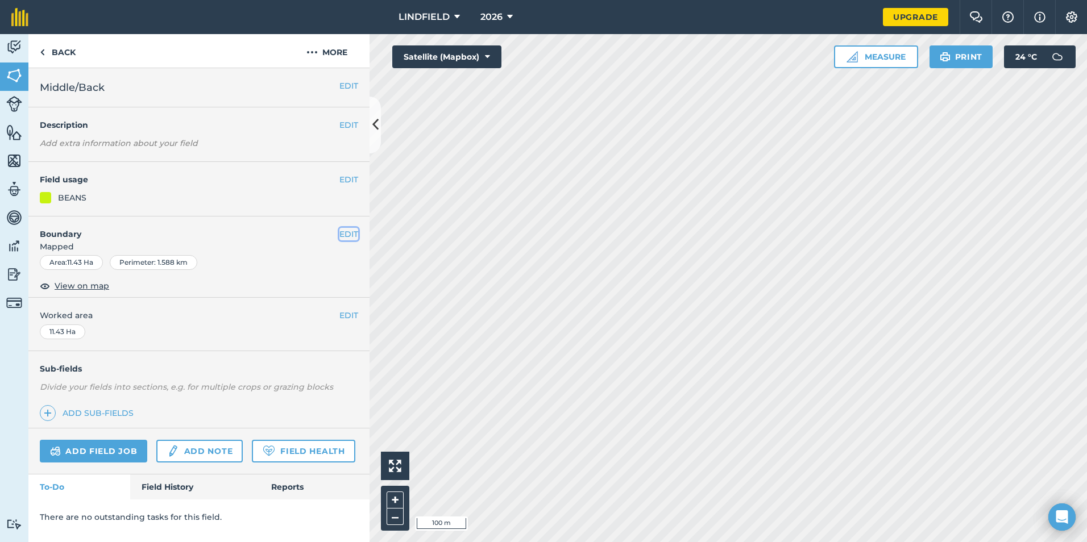
click at [349, 235] on button "EDIT" at bounding box center [348, 234] width 19 height 13
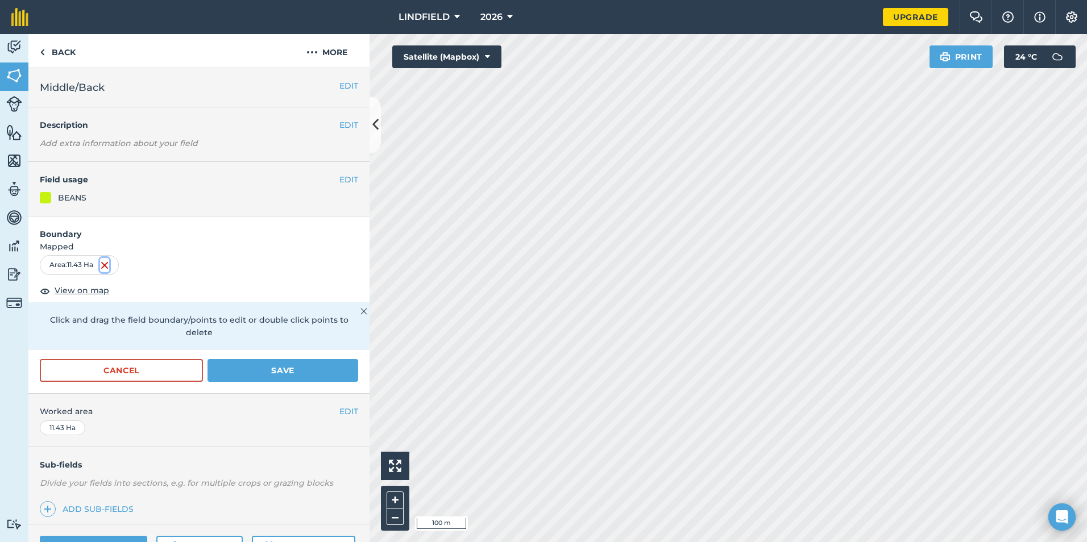
click at [109, 263] on img at bounding box center [104, 266] width 9 height 14
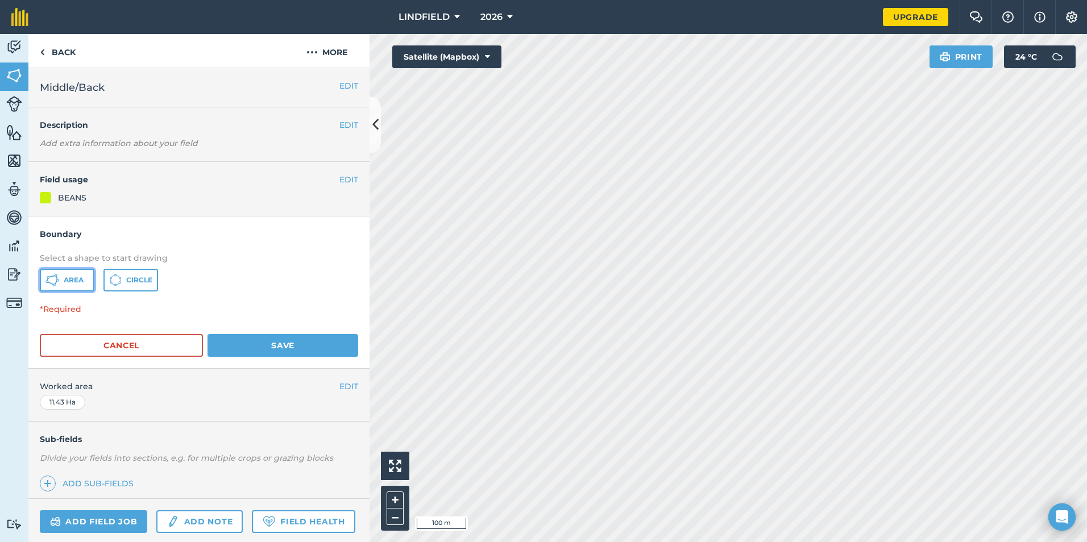
click at [79, 279] on span "Area" at bounding box center [74, 280] width 20 height 9
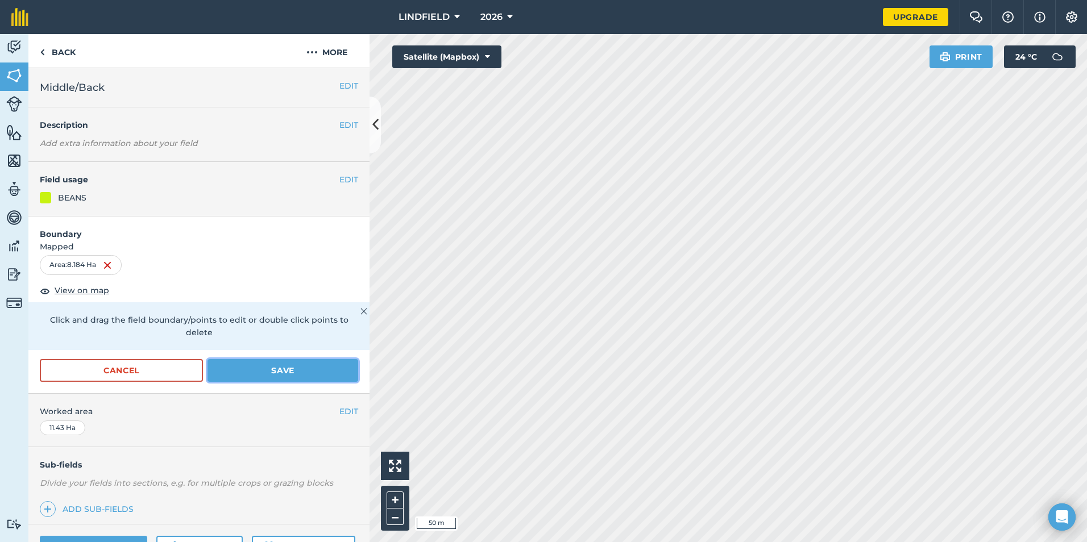
click at [291, 374] on button "Save" at bounding box center [283, 370] width 151 height 23
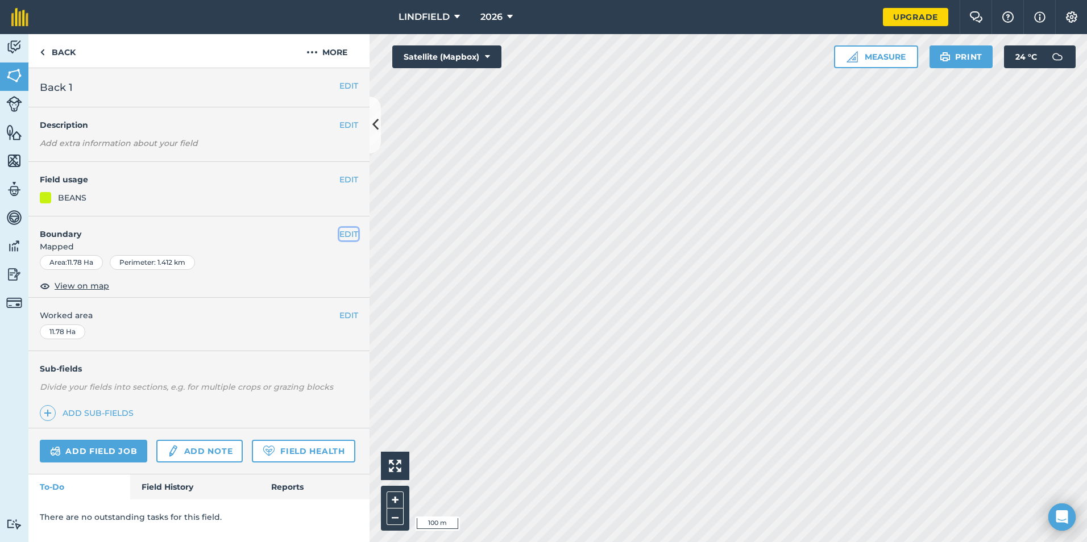
click at [349, 232] on button "EDIT" at bounding box center [348, 234] width 19 height 13
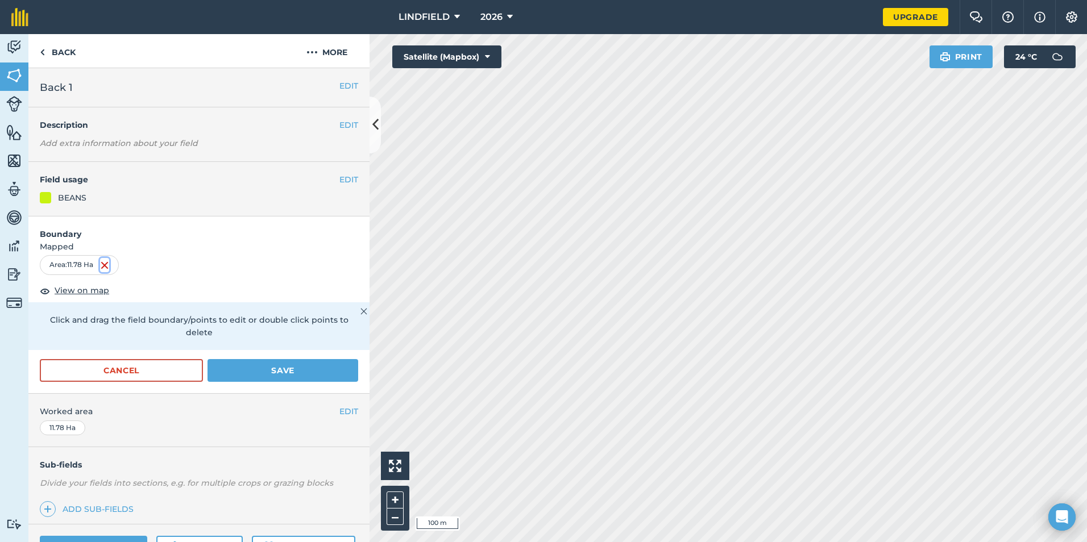
click at [103, 261] on img at bounding box center [104, 266] width 9 height 14
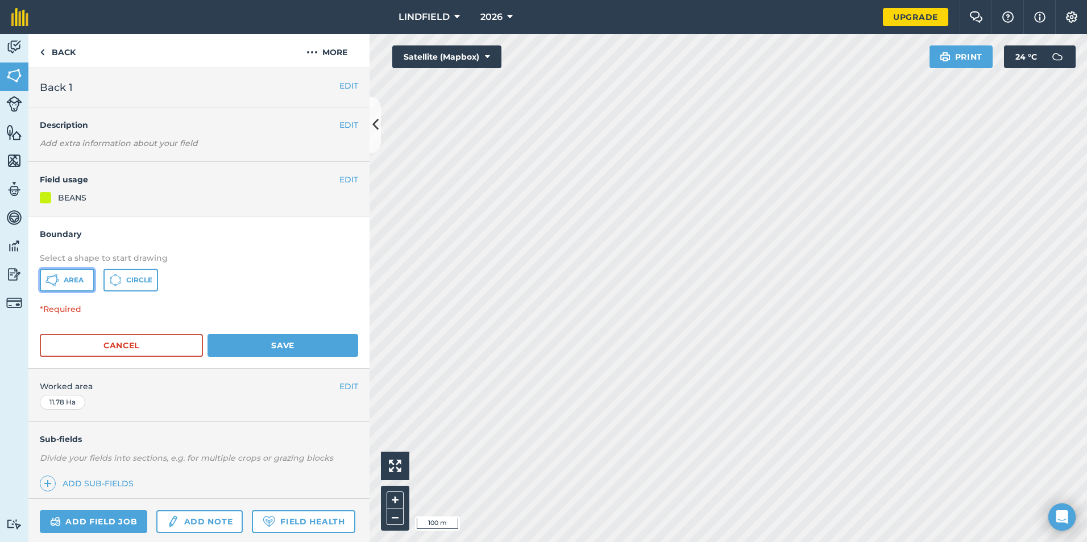
click at [67, 281] on span "Area" at bounding box center [74, 280] width 20 height 9
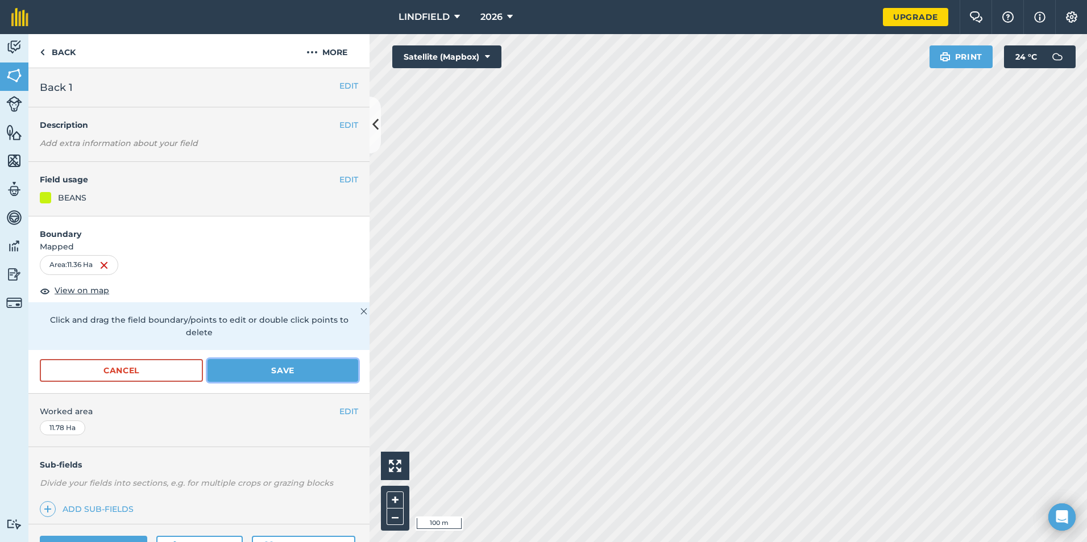
click at [303, 373] on button "Save" at bounding box center [283, 370] width 151 height 23
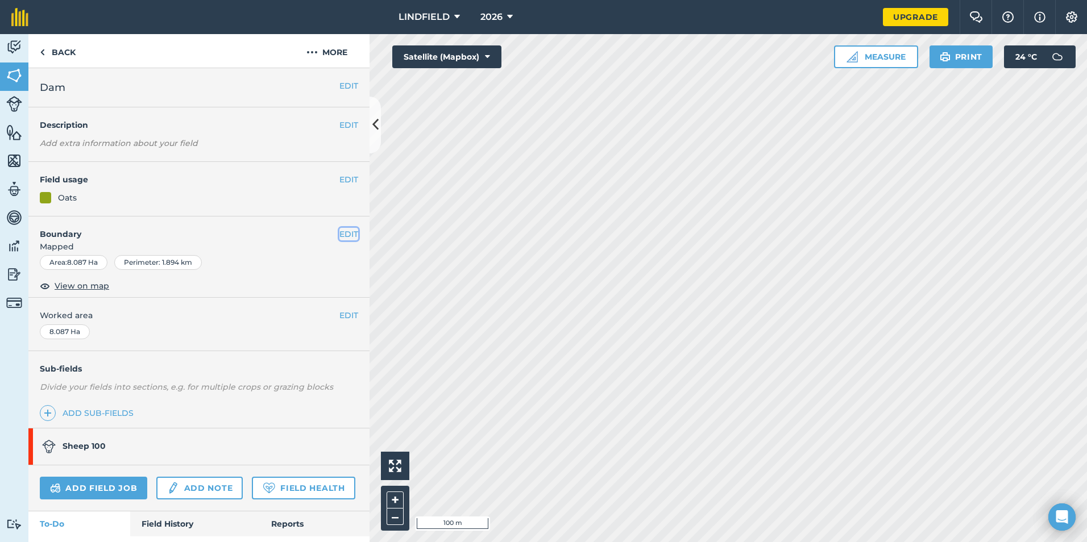
click at [345, 234] on button "EDIT" at bounding box center [348, 234] width 19 height 13
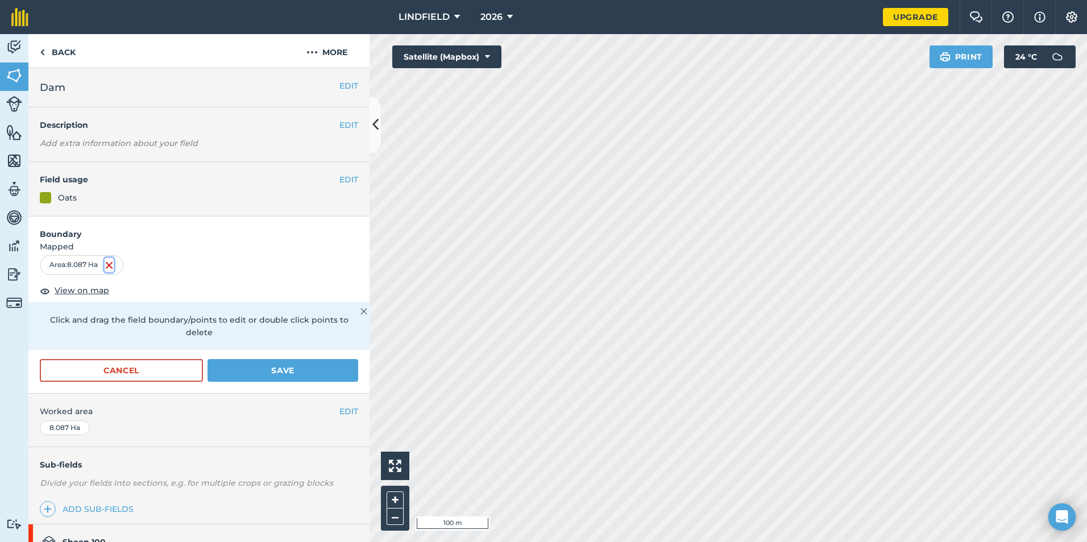
click at [109, 263] on img at bounding box center [109, 266] width 9 height 14
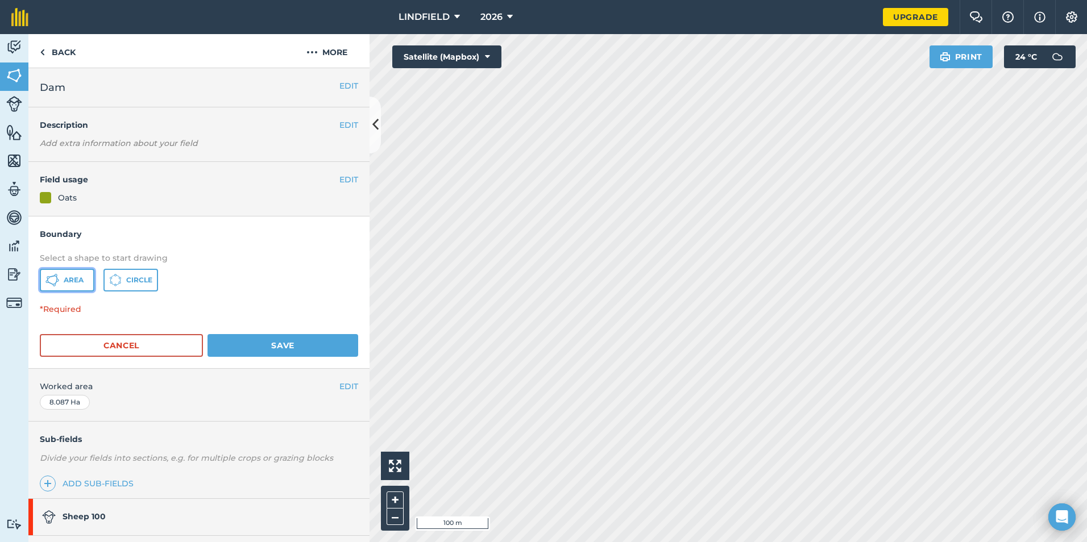
click at [63, 281] on button "Area" at bounding box center [67, 280] width 55 height 23
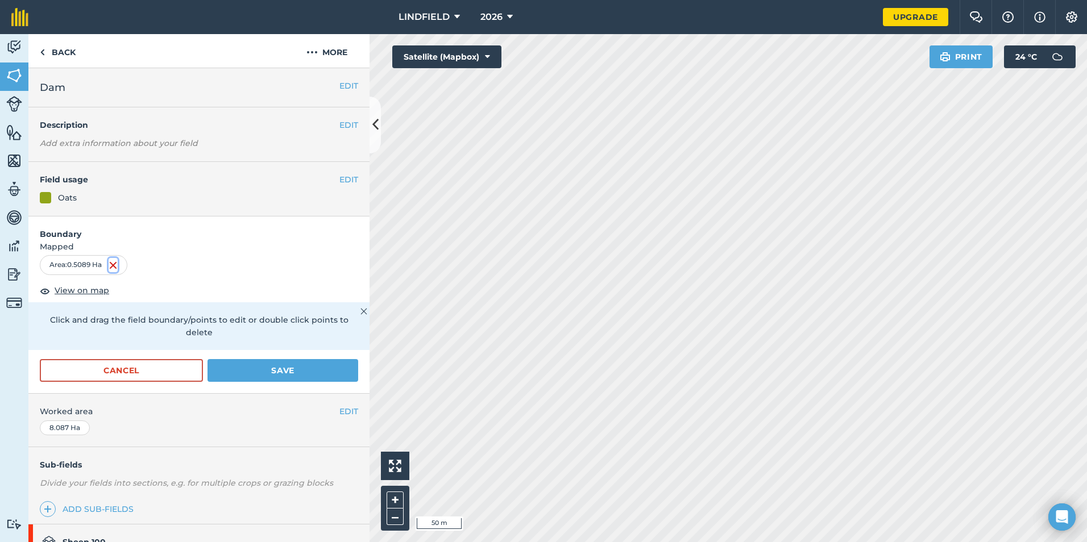
click at [114, 266] on img at bounding box center [113, 266] width 9 height 14
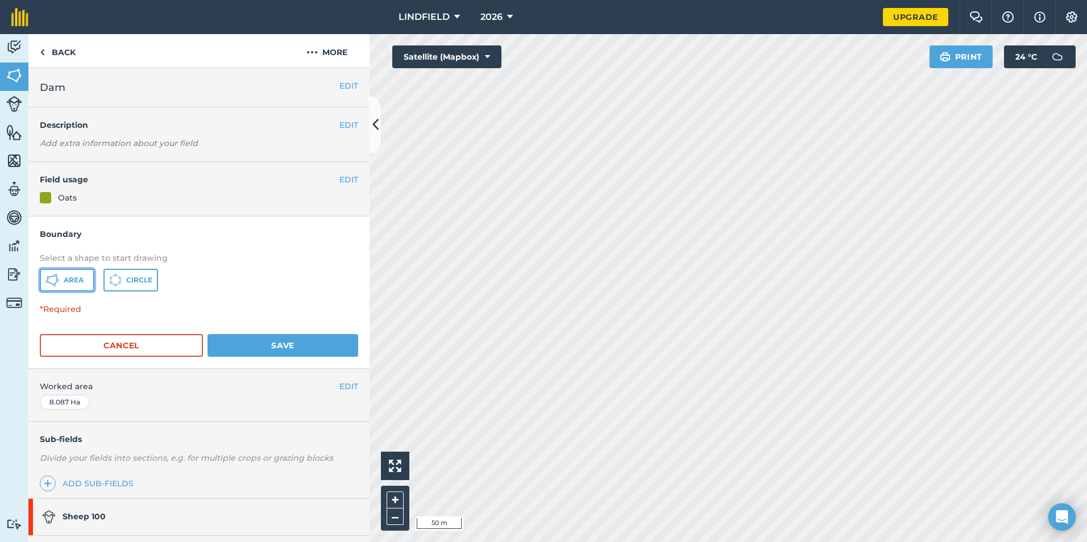
click at [56, 281] on icon at bounding box center [52, 281] width 14 height 14
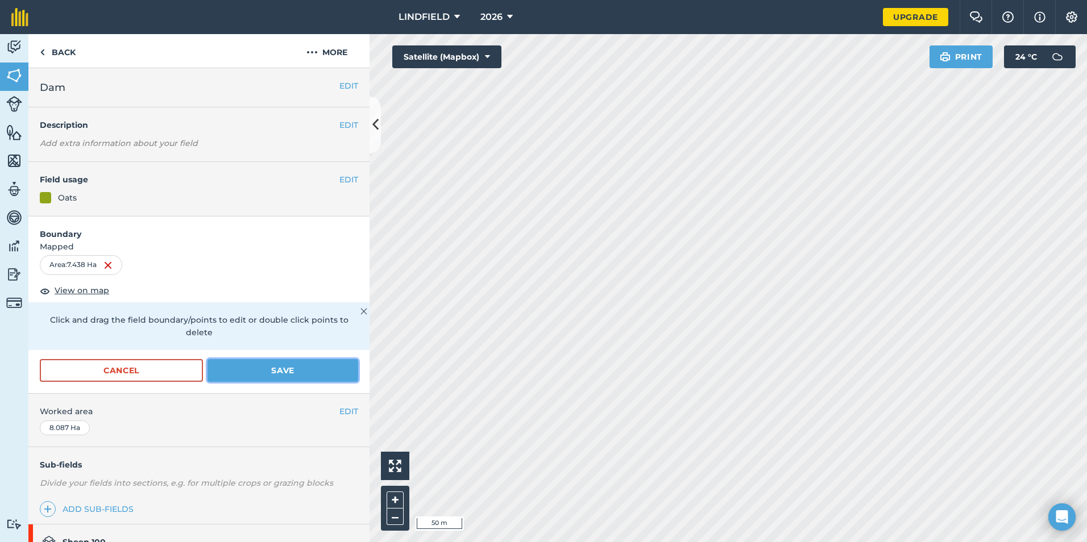
click at [286, 371] on button "Save" at bounding box center [283, 370] width 151 height 23
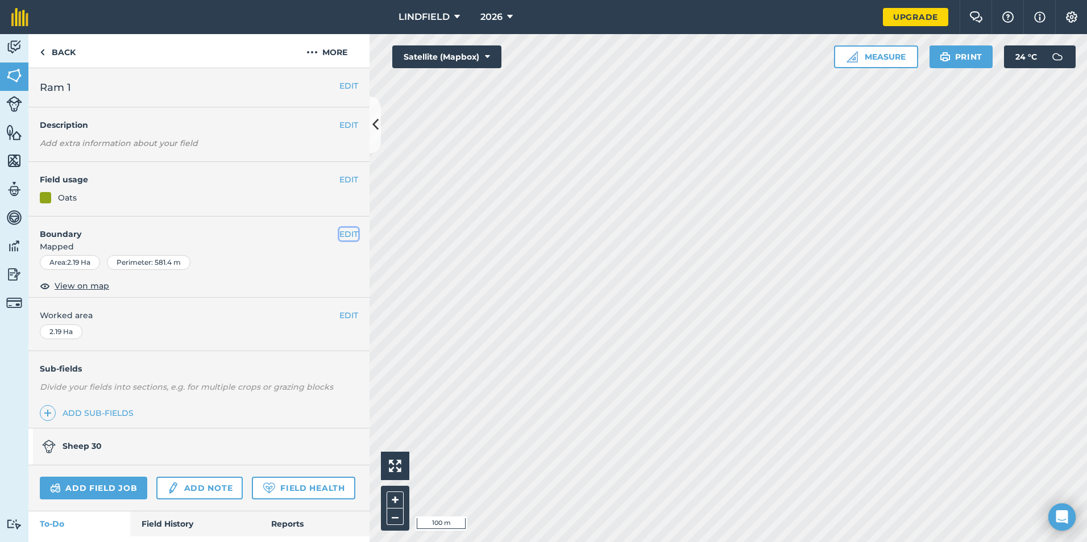
click at [343, 233] on button "EDIT" at bounding box center [348, 234] width 19 height 13
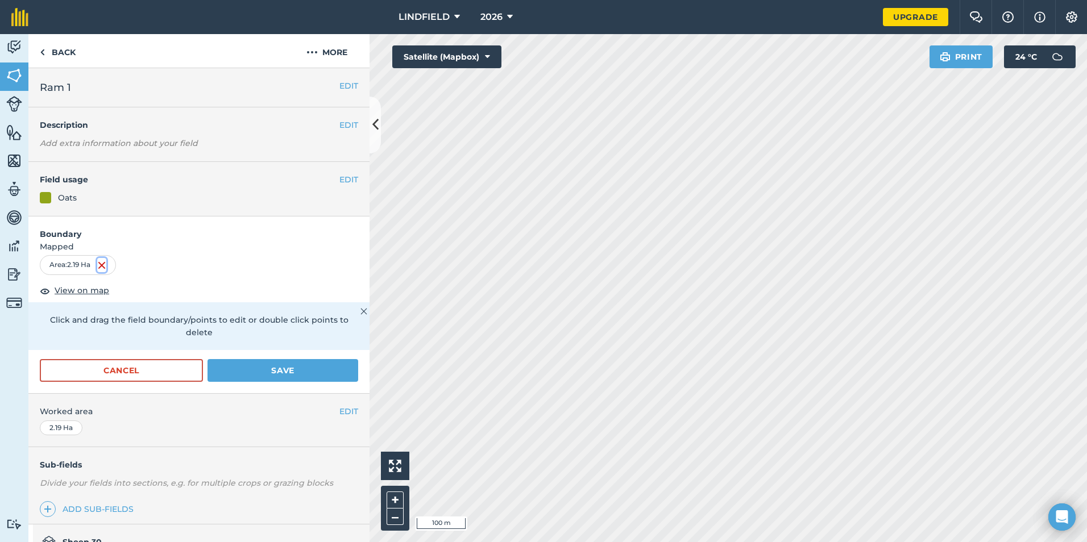
click at [105, 264] on img at bounding box center [101, 266] width 9 height 14
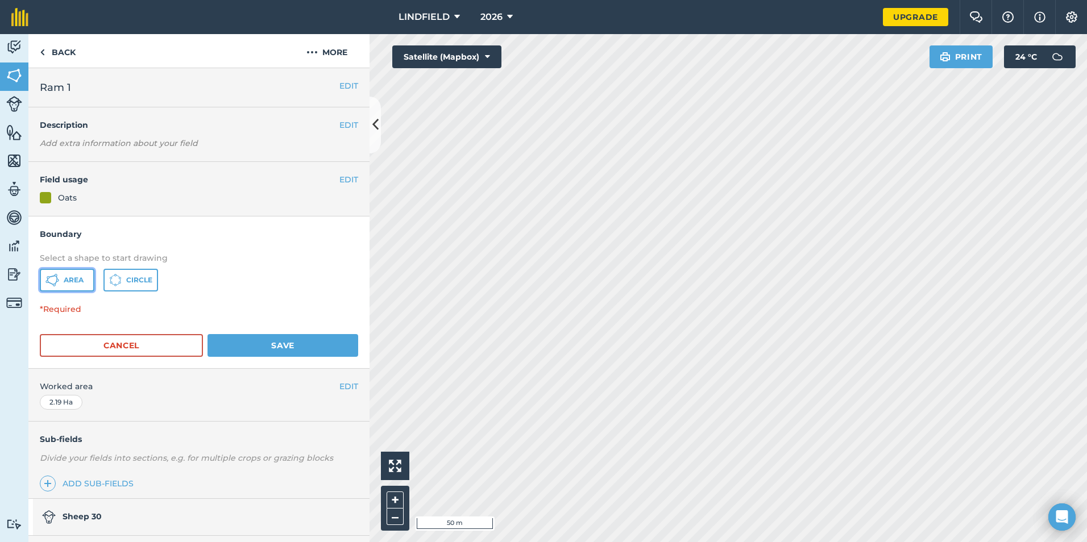
click at [49, 278] on icon at bounding box center [52, 281] width 14 height 14
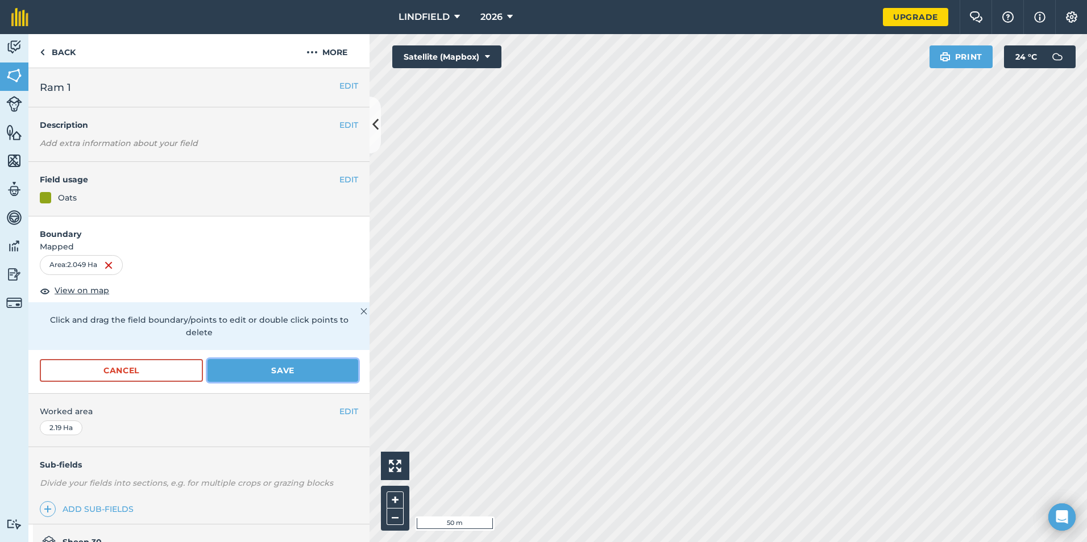
click at [289, 373] on button "Save" at bounding box center [283, 370] width 151 height 23
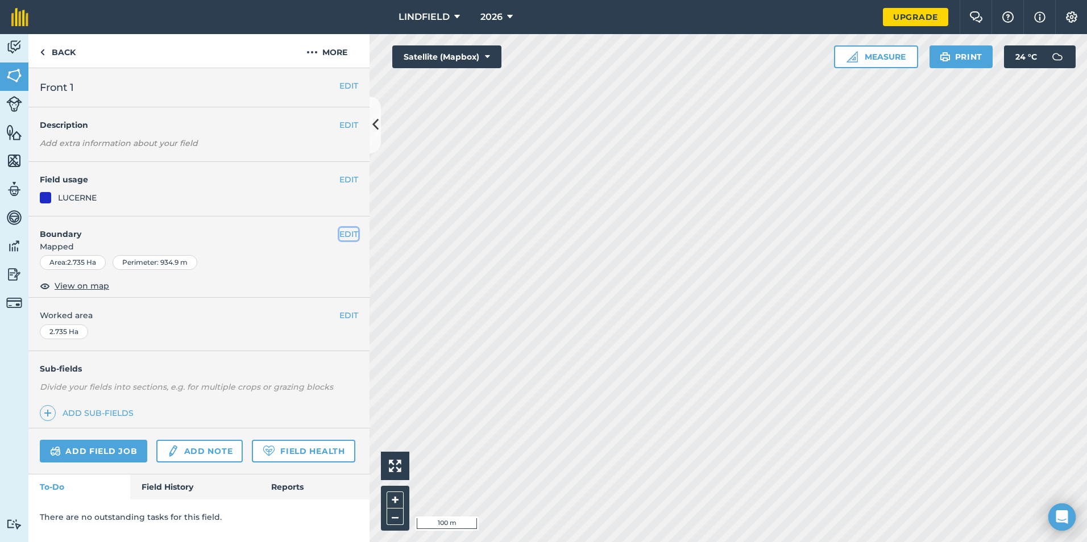
click at [357, 235] on button "EDIT" at bounding box center [348, 234] width 19 height 13
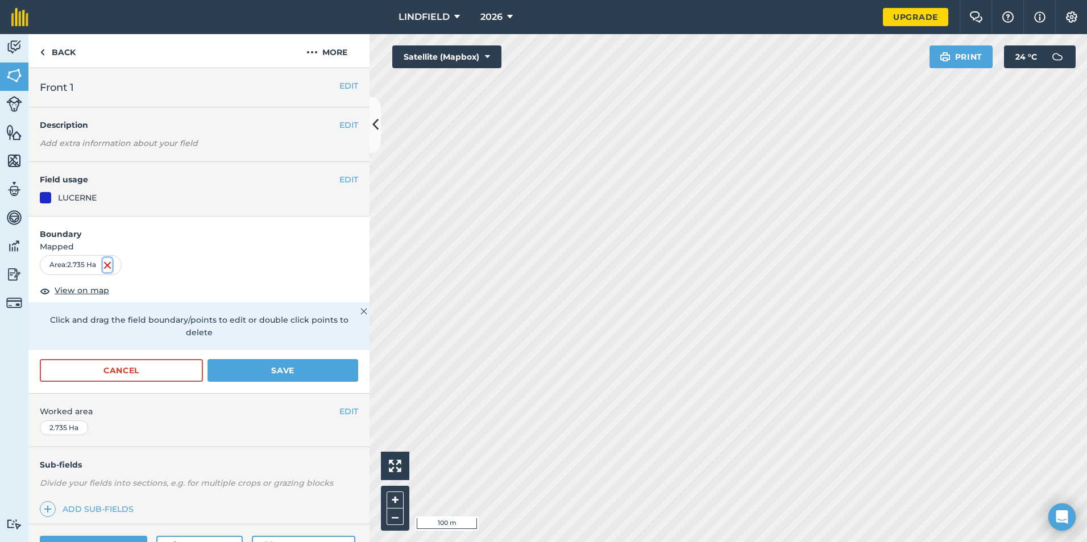
click at [108, 264] on img at bounding box center [107, 266] width 9 height 14
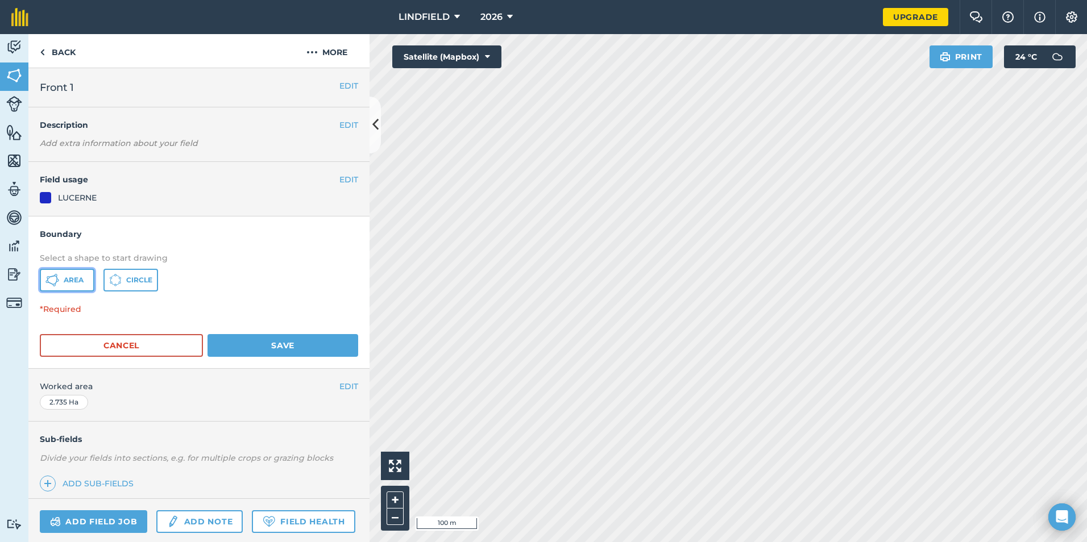
click at [74, 281] on span "Area" at bounding box center [74, 280] width 20 height 9
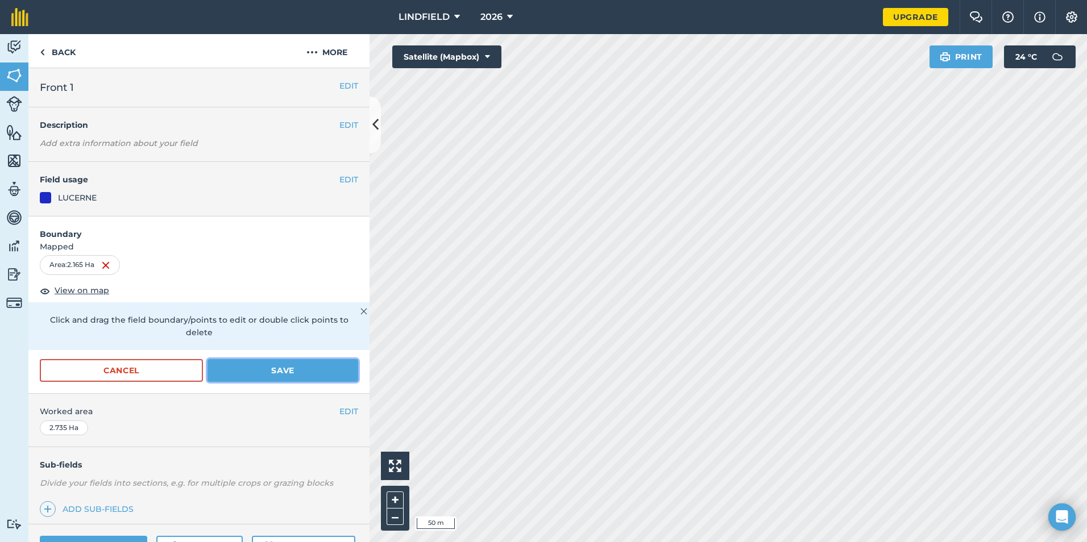
click at [286, 369] on button "Save" at bounding box center [283, 370] width 151 height 23
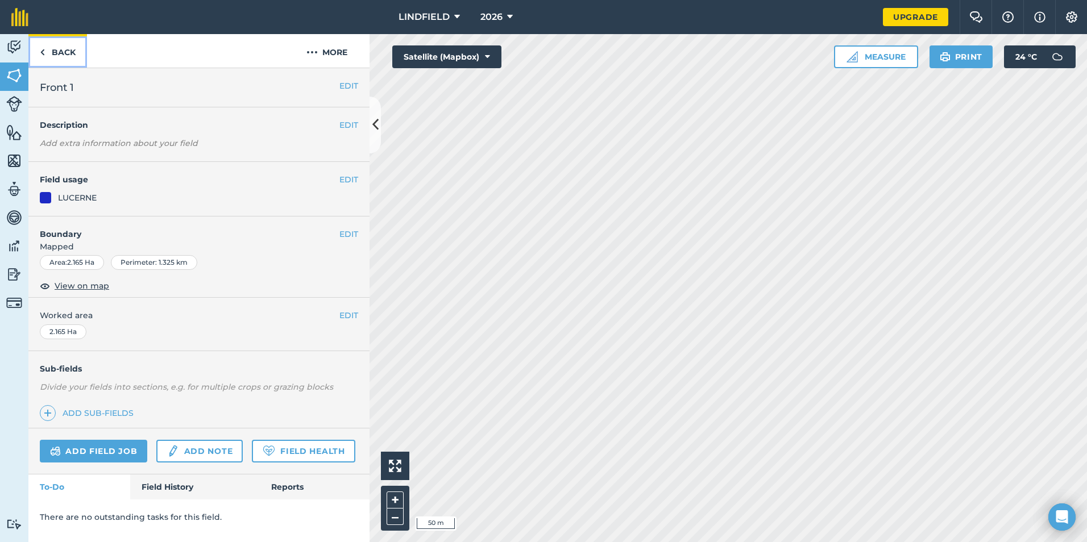
click at [39, 48] on link "Back" at bounding box center [57, 51] width 59 height 34
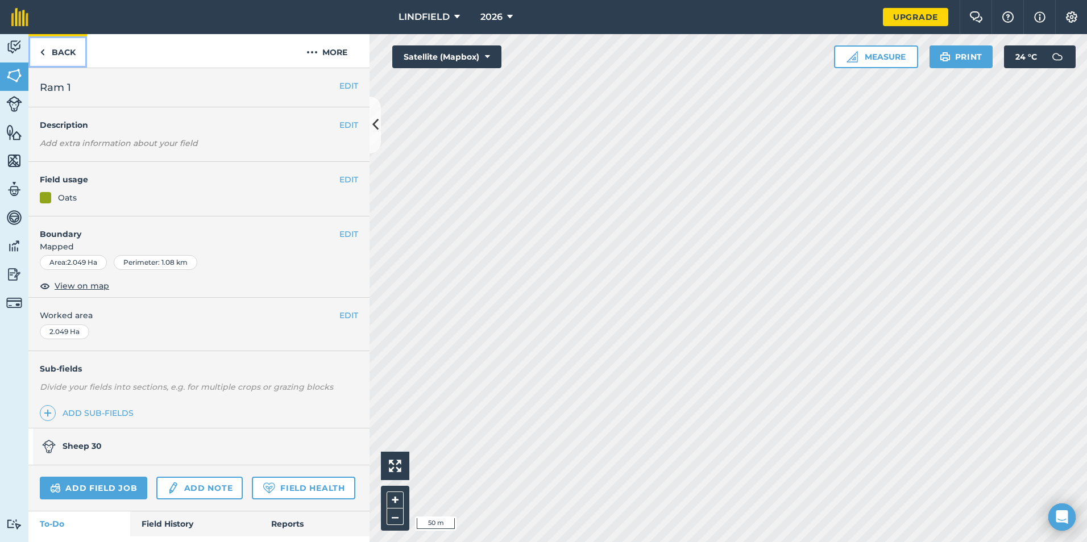
click at [40, 51] on img at bounding box center [42, 52] width 5 height 14
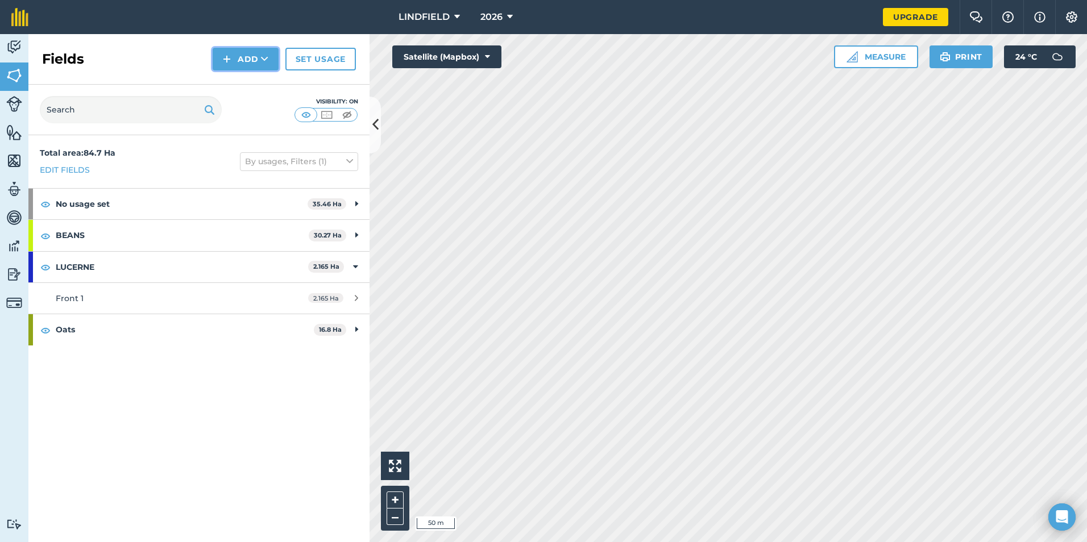
click at [268, 60] on icon at bounding box center [264, 58] width 7 height 11
click at [262, 83] on link "Draw" at bounding box center [245, 84] width 63 height 25
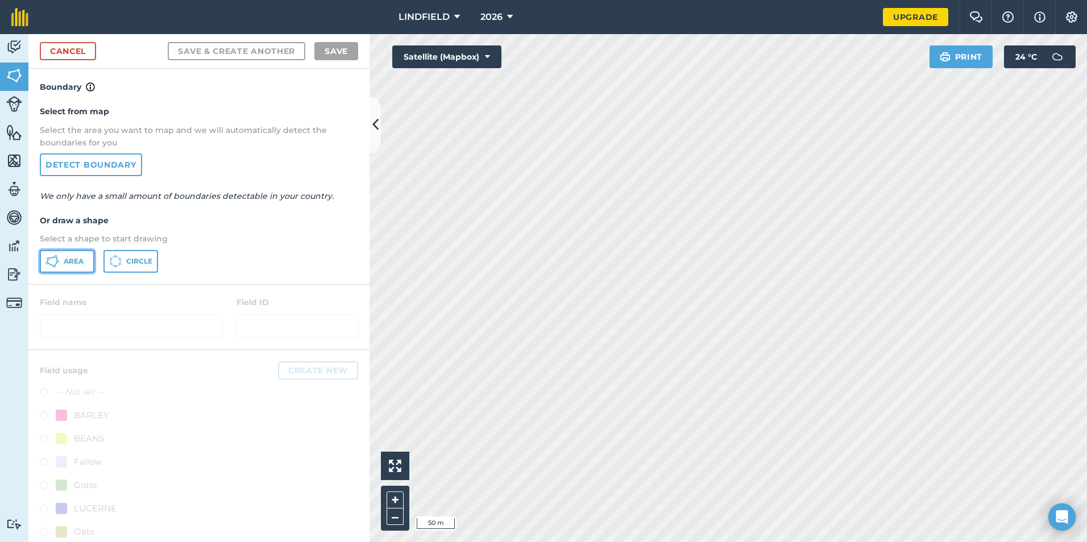
click at [73, 256] on button "Area" at bounding box center [67, 261] width 55 height 23
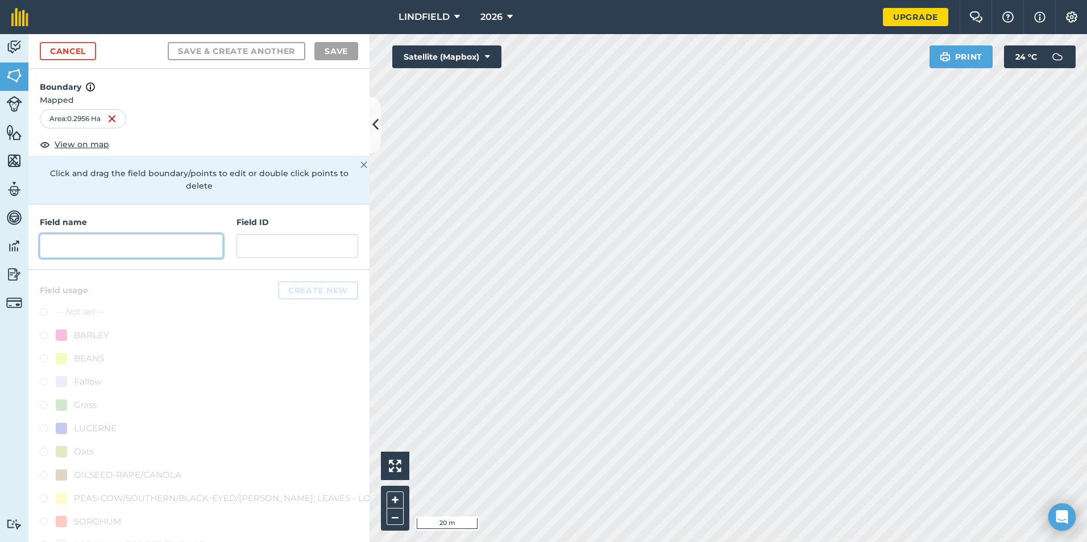
click at [114, 245] on input "text" at bounding box center [131, 246] width 183 height 24
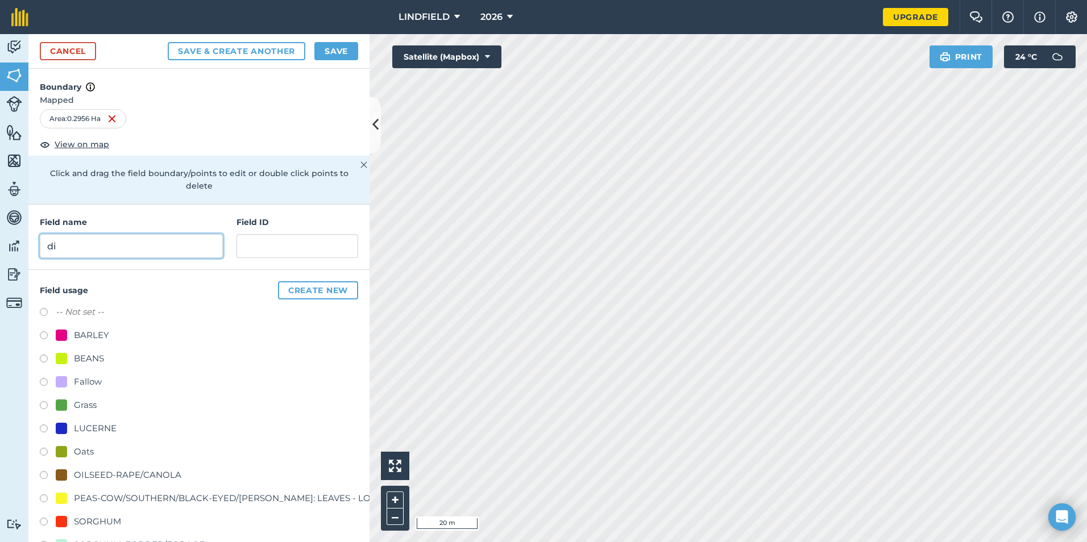
type input "d"
type input "DIGIT"
click at [254, 253] on input "text" at bounding box center [298, 246] width 122 height 24
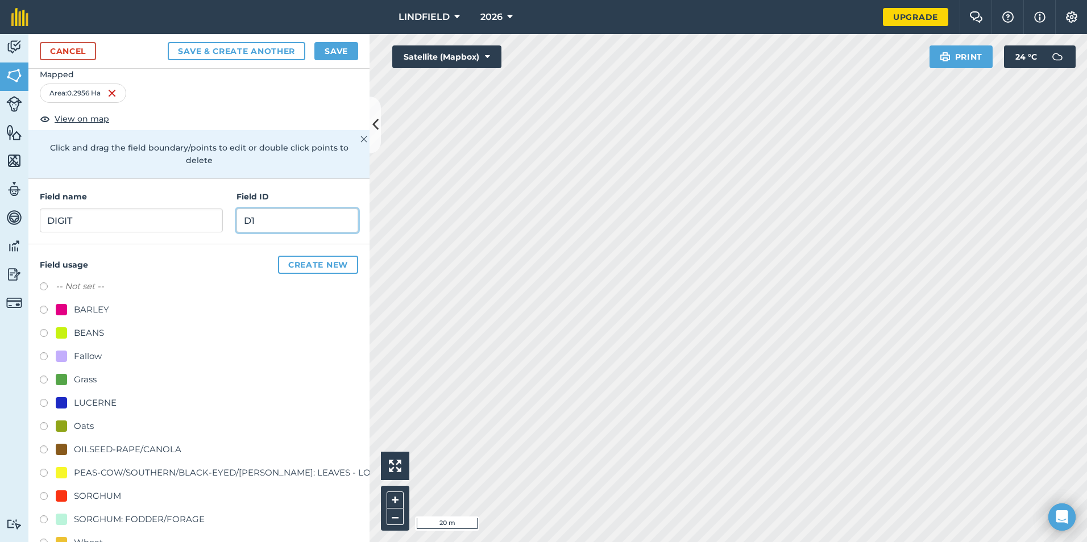
scroll to position [63, 0]
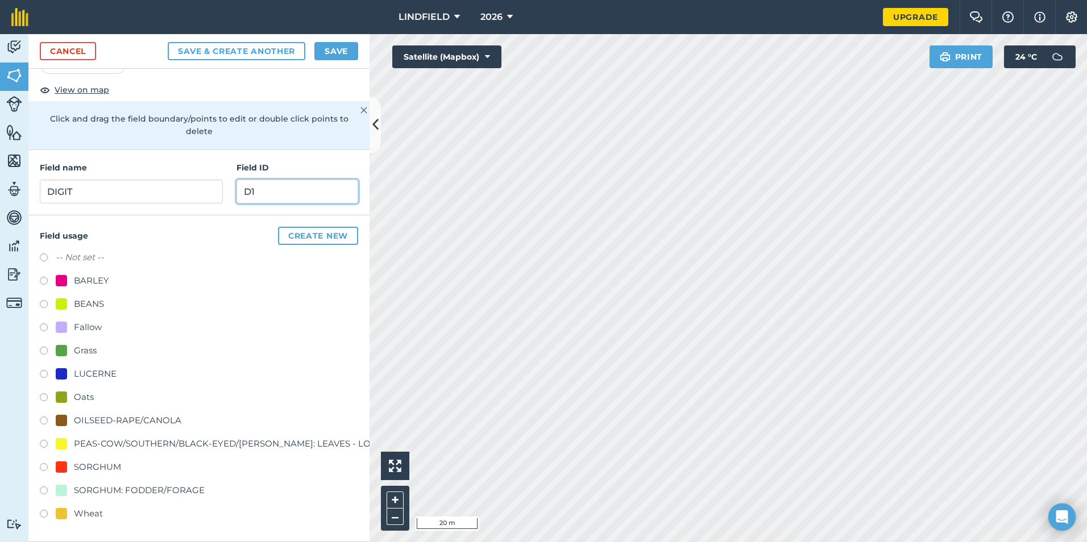
type input "D1"
click at [67, 346] on div "Grass" at bounding box center [76, 351] width 41 height 14
radio input "true"
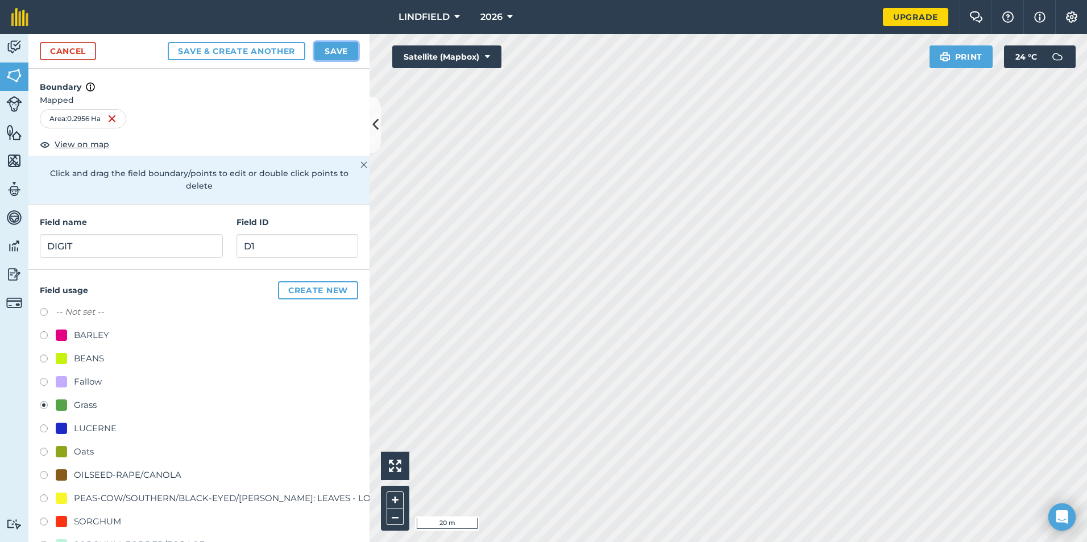
click at [328, 46] on button "Save" at bounding box center [336, 51] width 44 height 18
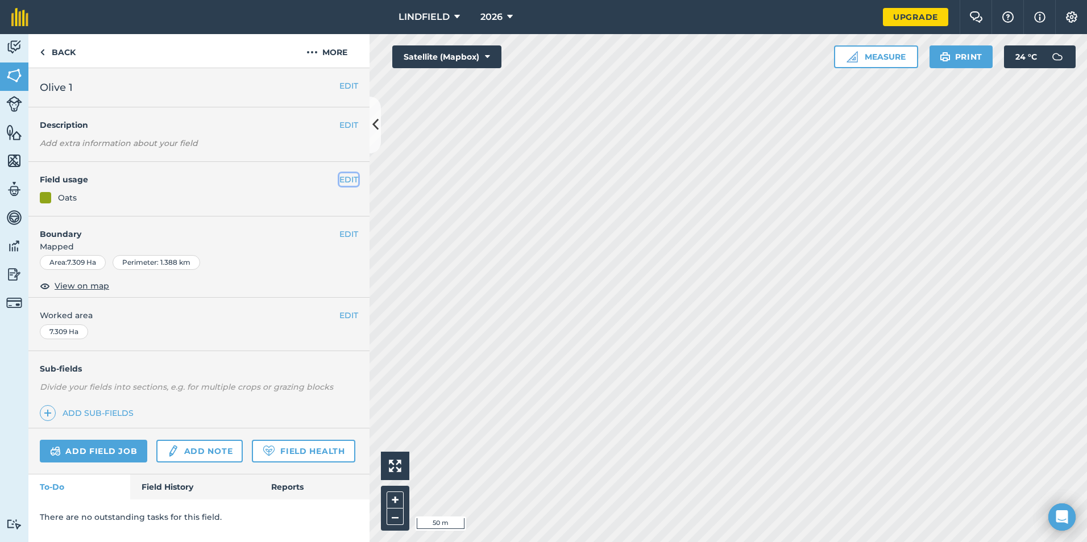
click at [351, 178] on button "EDIT" at bounding box center [348, 179] width 19 height 13
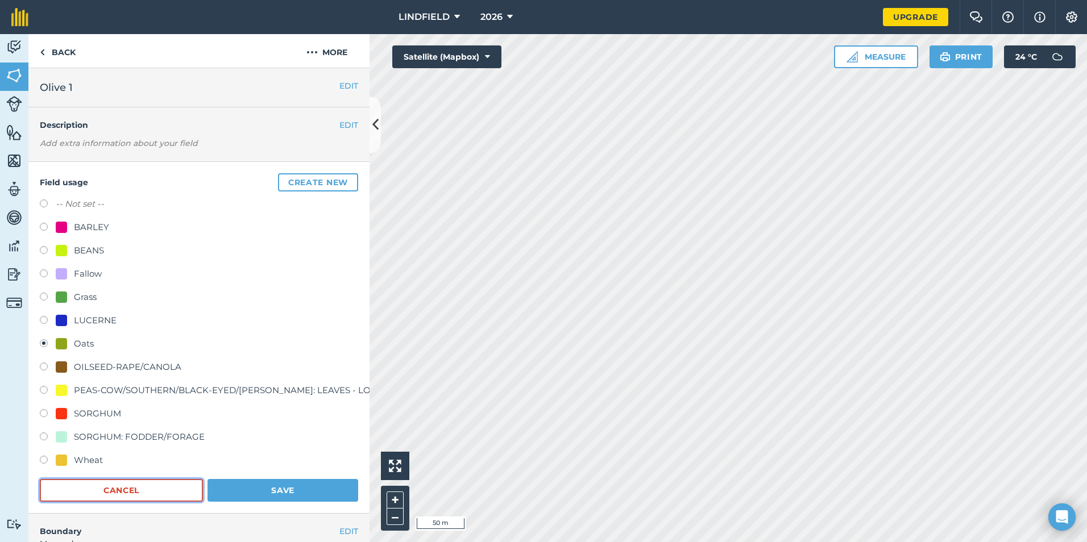
click at [129, 491] on button "Cancel" at bounding box center [121, 490] width 163 height 23
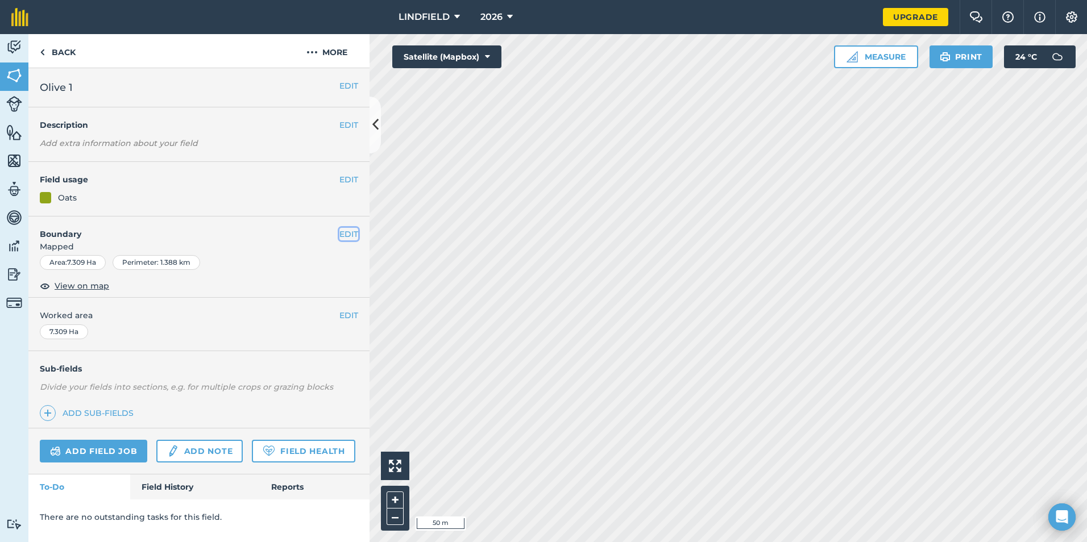
click at [346, 234] on button "EDIT" at bounding box center [348, 234] width 19 height 13
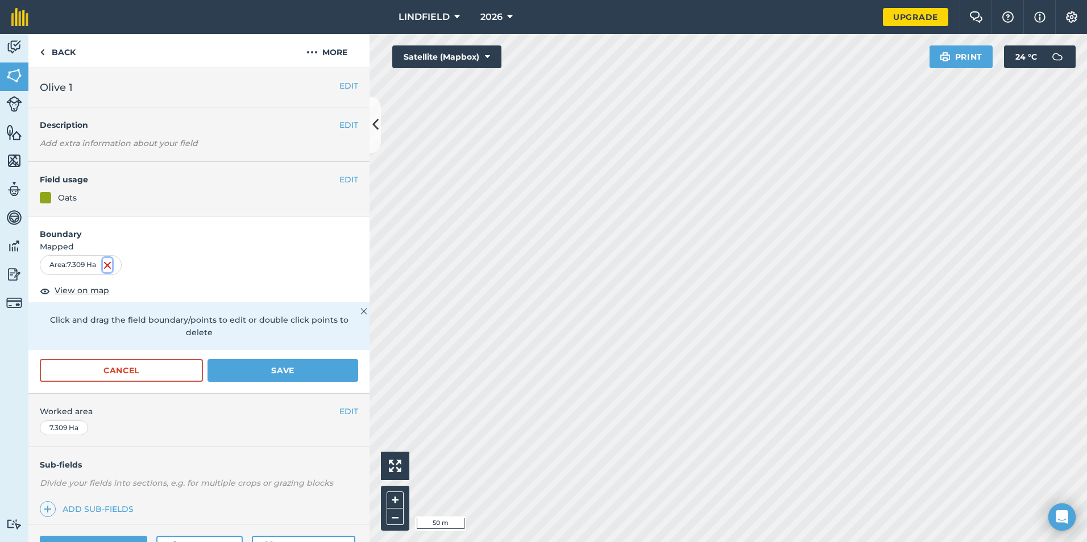
click at [110, 264] on img at bounding box center [107, 266] width 9 height 14
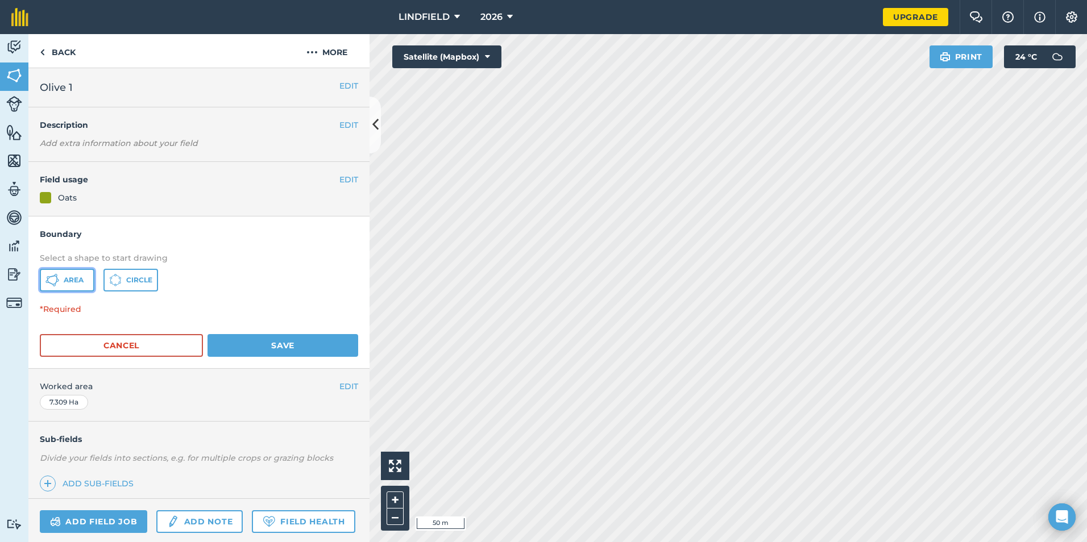
click at [79, 280] on span "Area" at bounding box center [74, 280] width 20 height 9
click at [167, 344] on button "Cancel" at bounding box center [121, 345] width 163 height 23
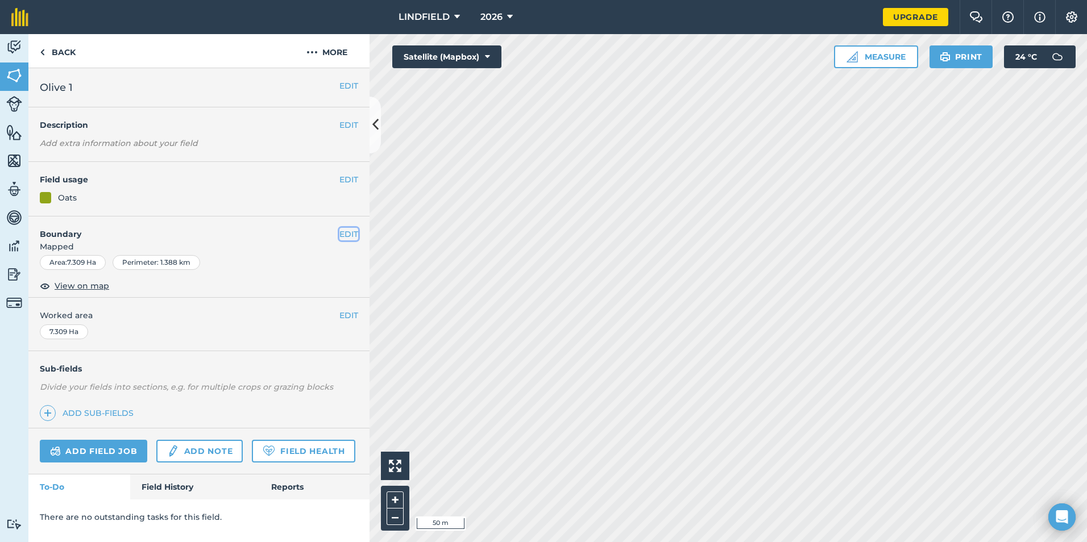
click at [349, 229] on button "EDIT" at bounding box center [348, 234] width 19 height 13
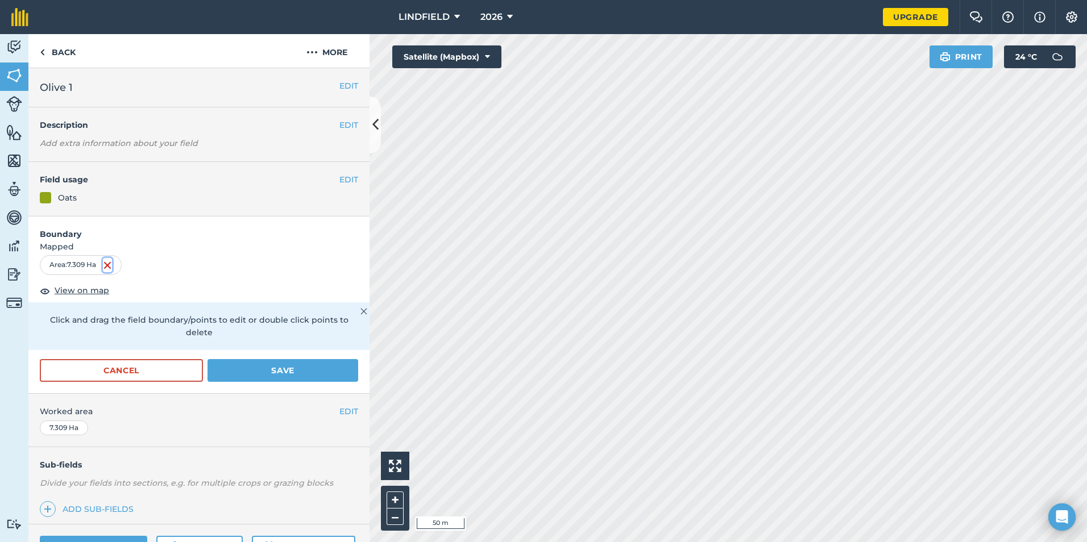
click at [109, 266] on img at bounding box center [107, 266] width 9 height 14
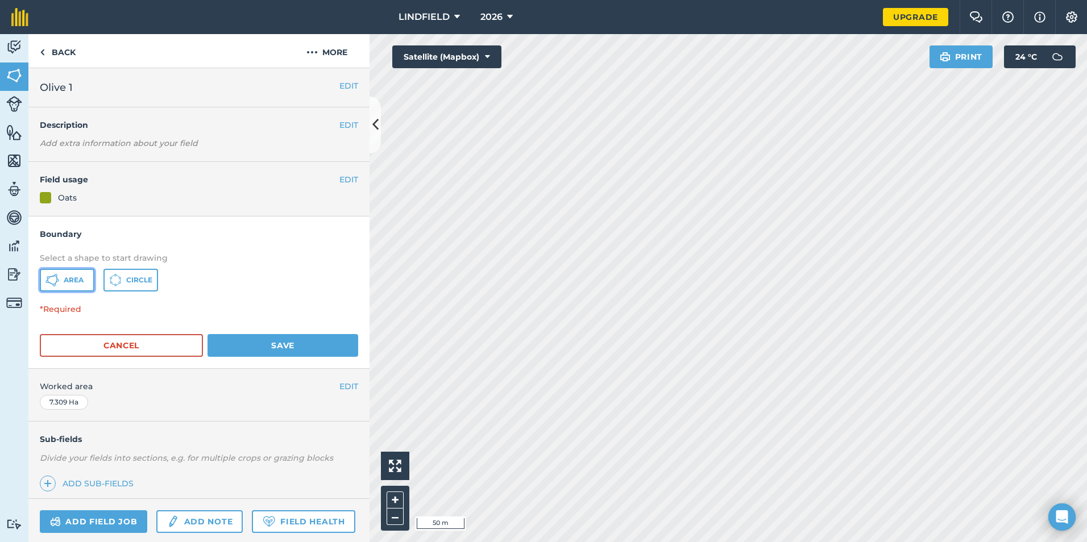
drag, startPoint x: 75, startPoint y: 280, endPoint x: 89, endPoint y: 284, distance: 14.1
click at [76, 280] on span "Area" at bounding box center [74, 280] width 20 height 9
click at [170, 340] on button "Cancel" at bounding box center [121, 345] width 163 height 23
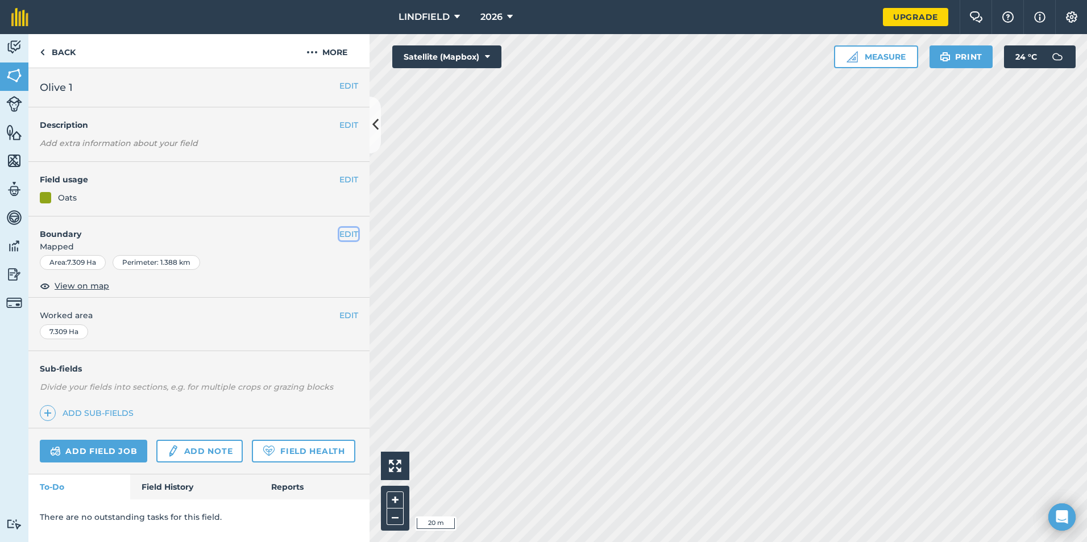
click at [343, 231] on button "EDIT" at bounding box center [348, 234] width 19 height 13
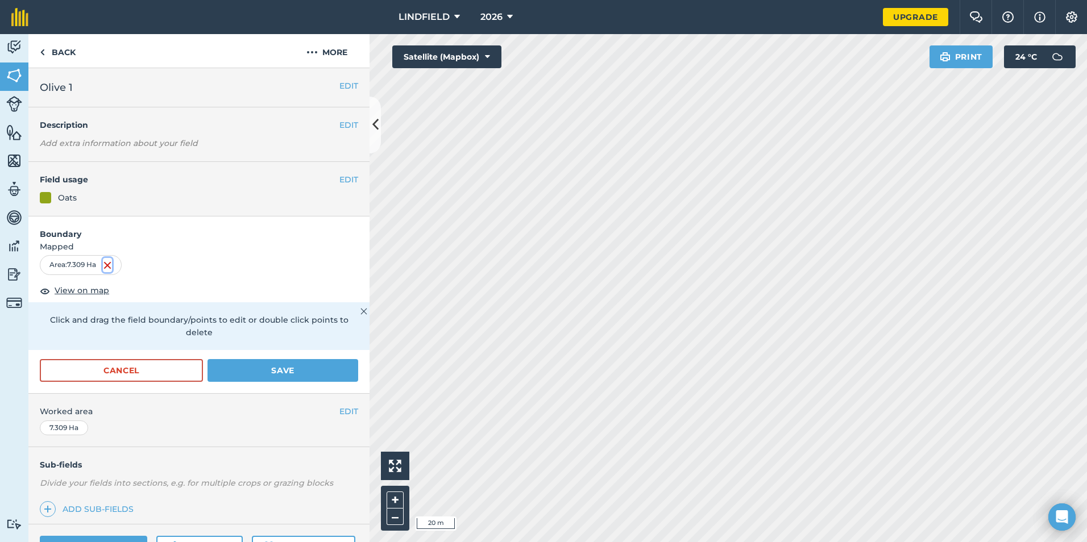
click at [109, 267] on img at bounding box center [107, 266] width 9 height 14
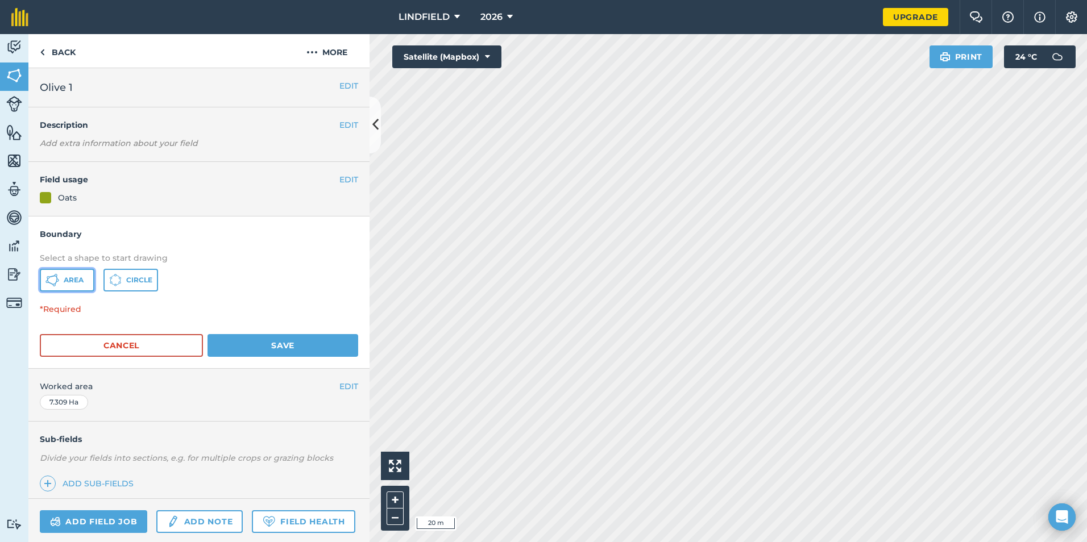
click at [71, 280] on span "Area" at bounding box center [74, 280] width 20 height 9
click at [164, 348] on button "Cancel" at bounding box center [121, 345] width 163 height 23
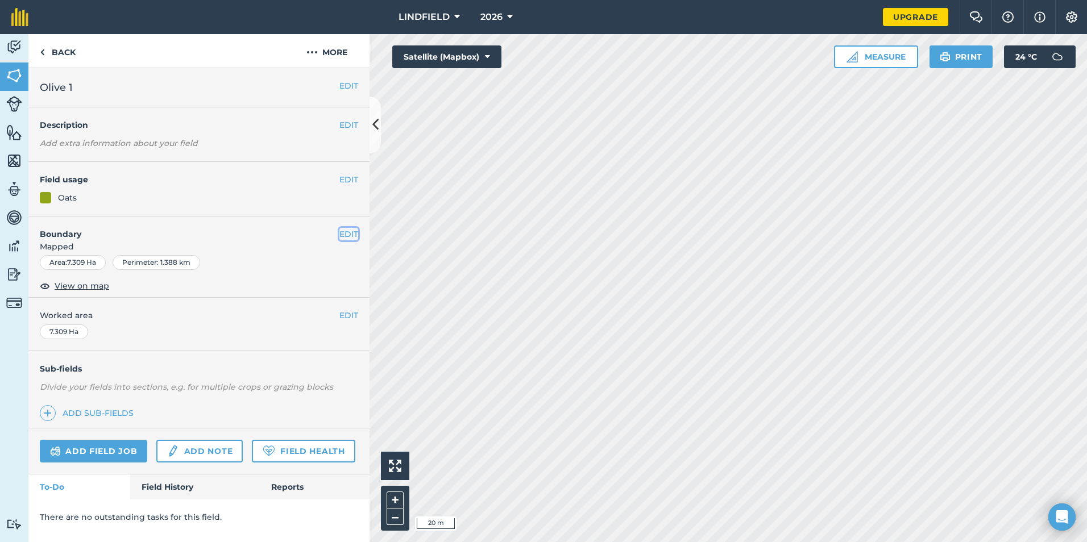
click at [351, 235] on button "EDIT" at bounding box center [348, 234] width 19 height 13
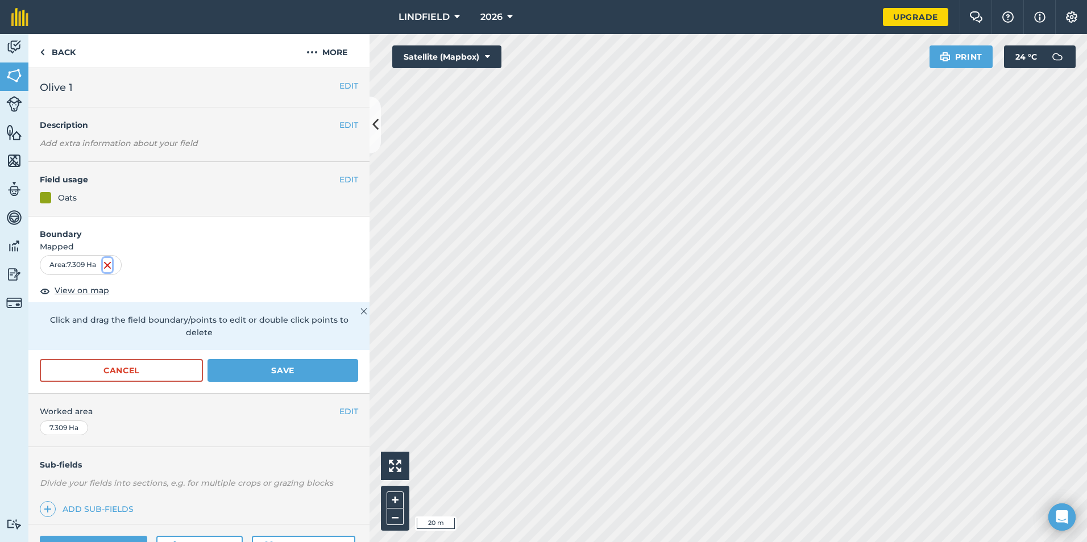
click at [112, 265] on img at bounding box center [107, 266] width 9 height 14
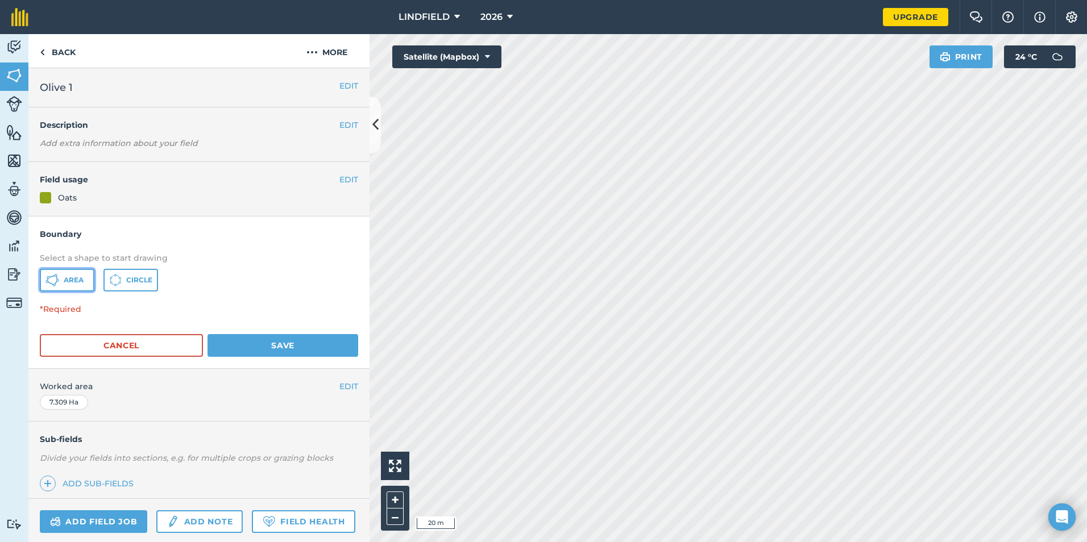
click at [87, 280] on button "Area" at bounding box center [67, 280] width 55 height 23
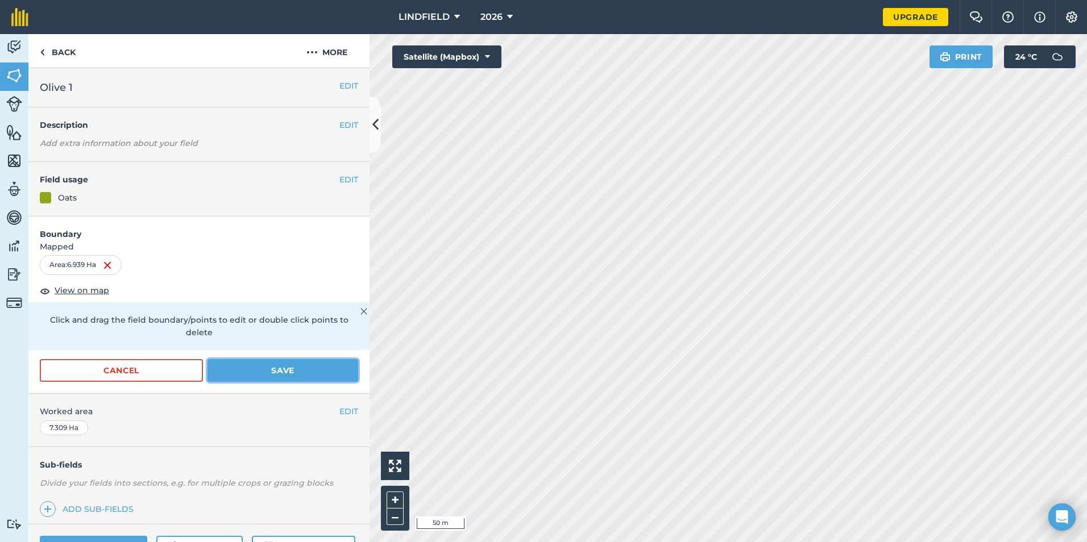
click at [319, 368] on button "Save" at bounding box center [283, 370] width 151 height 23
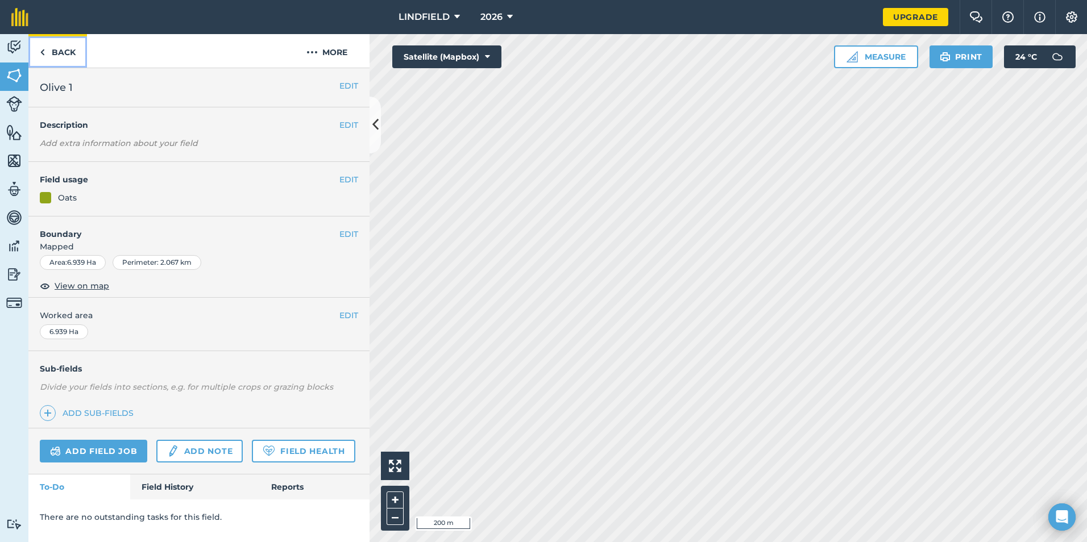
click at [36, 54] on link "Back" at bounding box center [57, 51] width 59 height 34
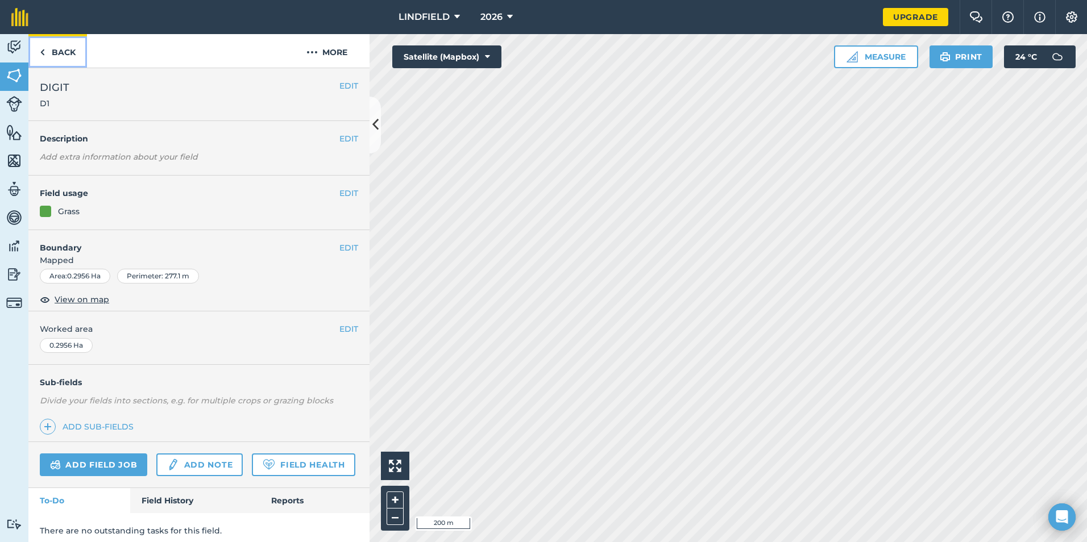
click at [36, 54] on link "Back" at bounding box center [57, 51] width 59 height 34
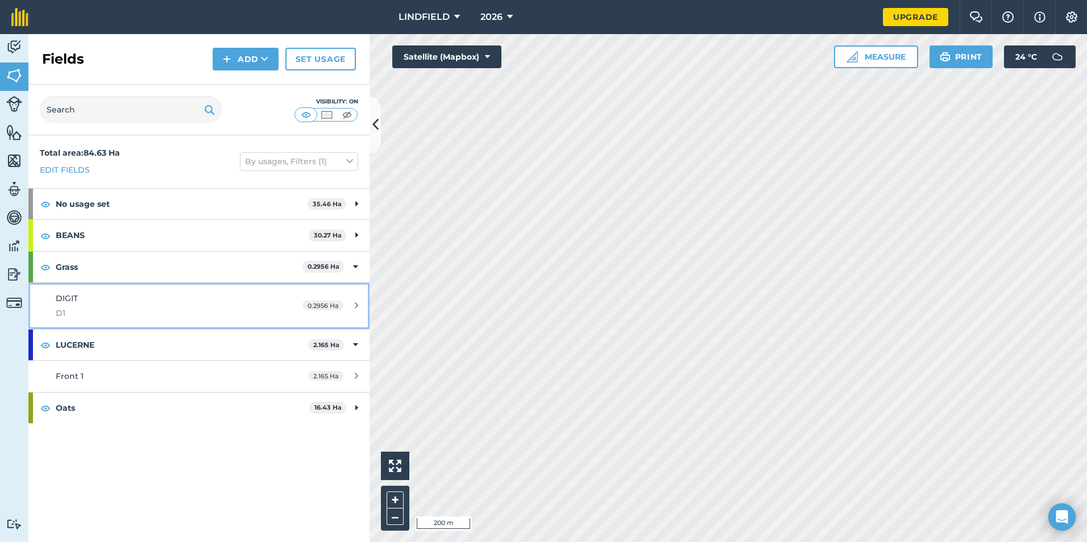
click at [357, 306] on icon at bounding box center [356, 305] width 3 height 9
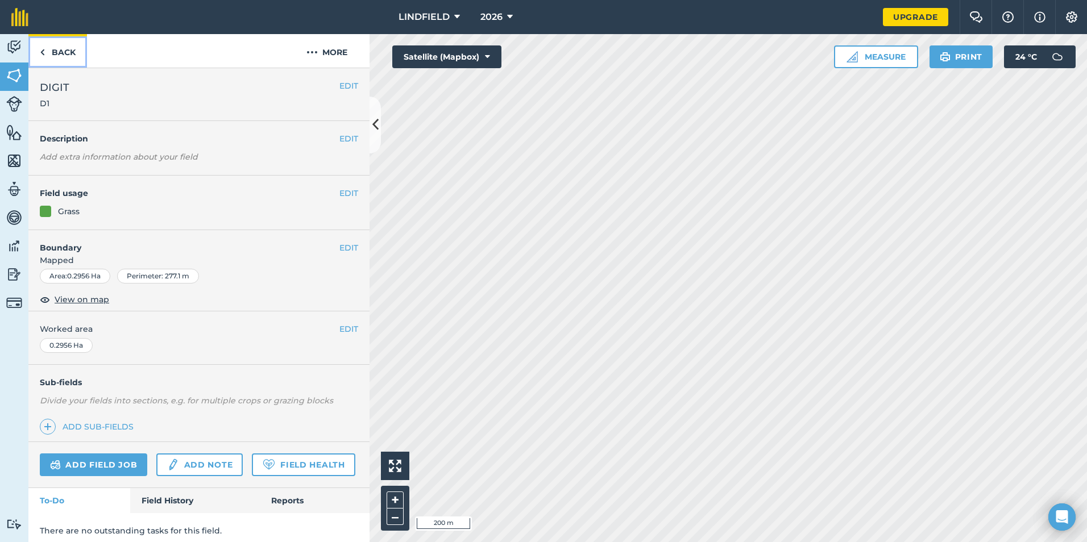
click at [40, 55] on img at bounding box center [42, 52] width 5 height 14
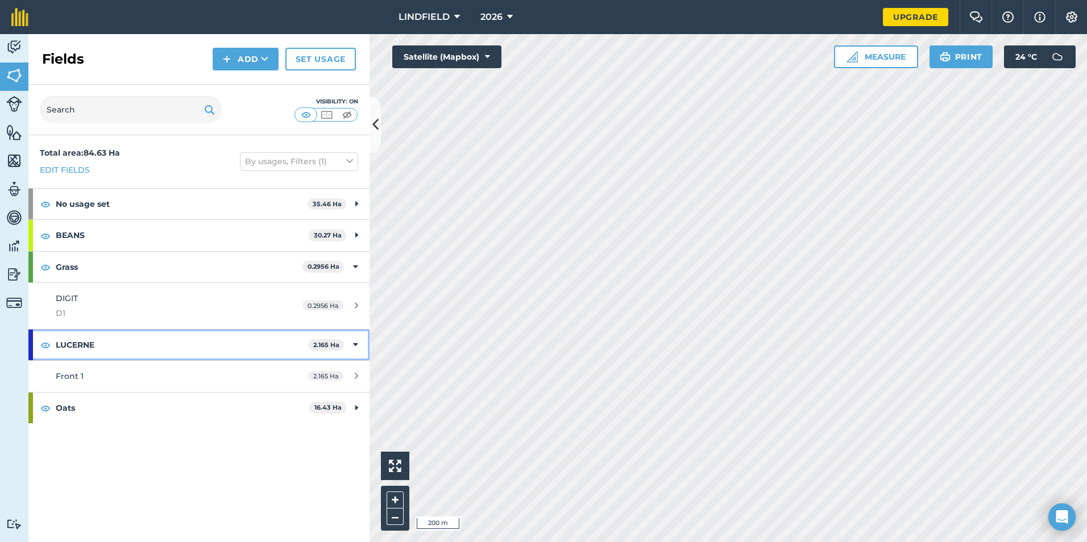
click at [351, 346] on div "LUCERNE 2.165 Ha" at bounding box center [198, 345] width 341 height 31
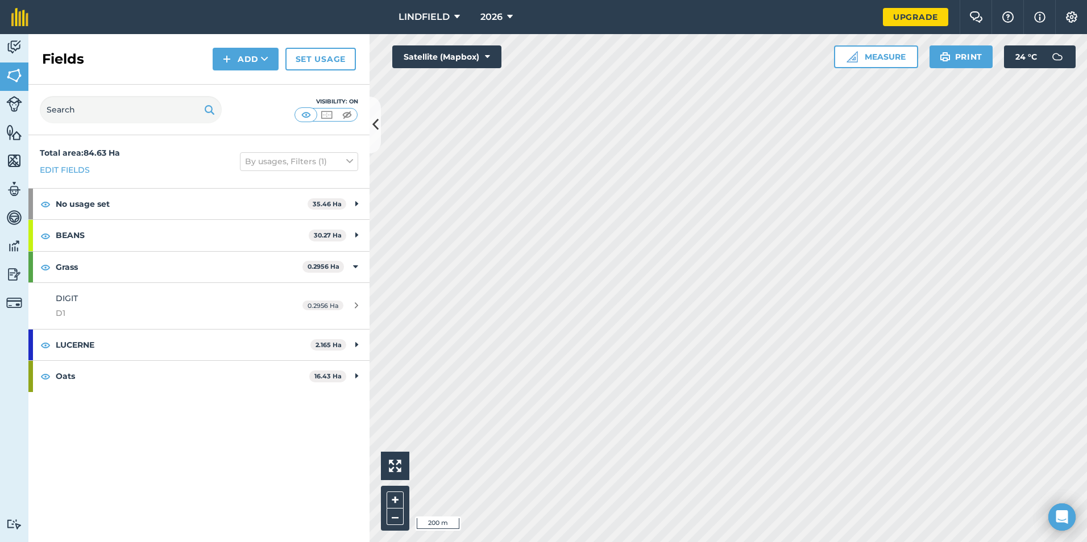
click at [281, 409] on div "Total area : 84.63 Ha Edit fields By usages, Filters (1) No usage set 35.46 Ha …" at bounding box center [198, 338] width 341 height 407
click at [360, 268] on div "Grass 0.2956 Ha" at bounding box center [198, 267] width 341 height 31
click at [326, 405] on div "Total area : 84.63 Ha Edit fields By usages, Filters (1) No usage set 35.46 Ha …" at bounding box center [198, 338] width 341 height 407
click at [328, 404] on div "Total area : 84.63 Ha Edit fields By usages, Filters (1) No usage set 35.46 Ha …" at bounding box center [198, 338] width 341 height 407
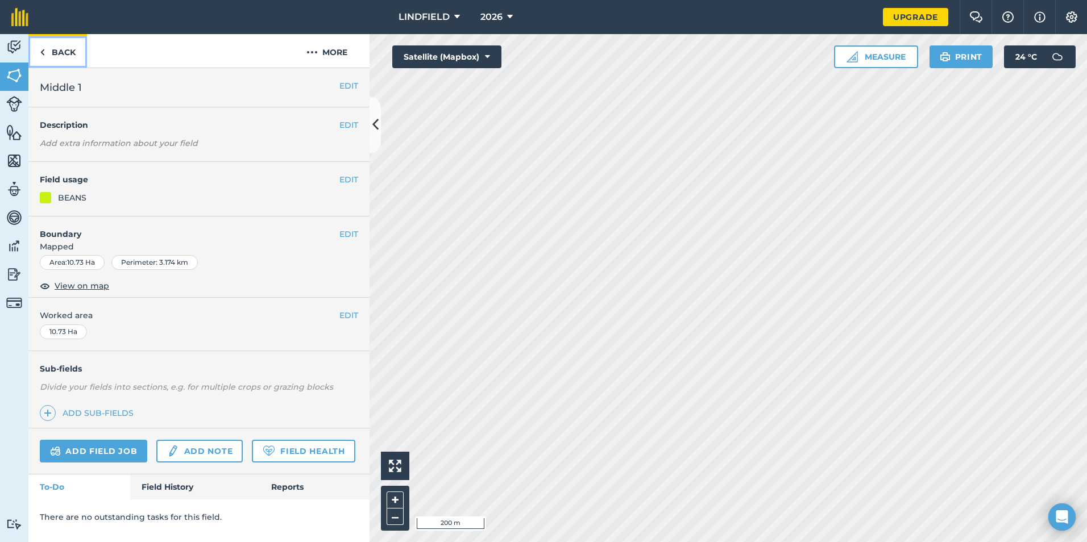
click at [48, 53] on link "Back" at bounding box center [57, 51] width 59 height 34
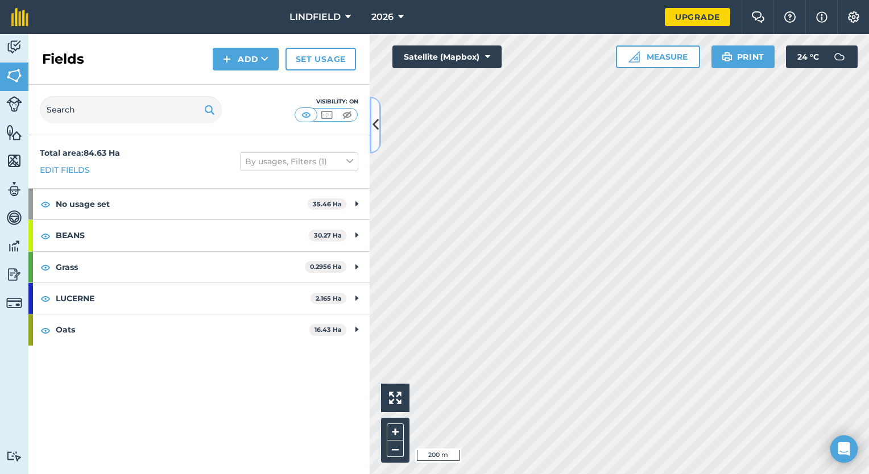
click at [380, 129] on button at bounding box center [375, 125] width 11 height 57
